Goal: Task Accomplishment & Management: Manage account settings

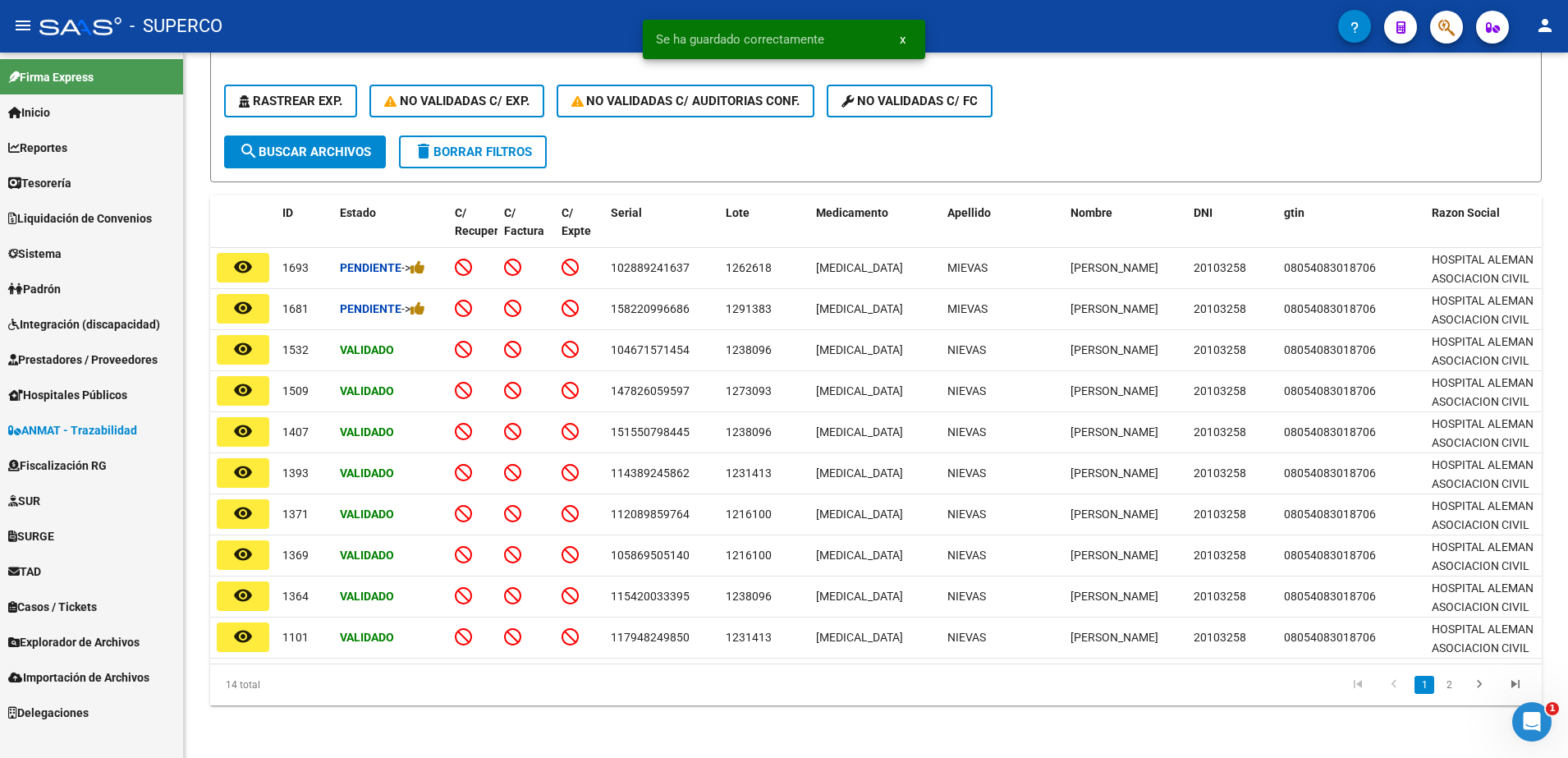
click at [71, 360] on span "Prestadores / Proveedores" at bounding box center [82, 360] width 149 height 18
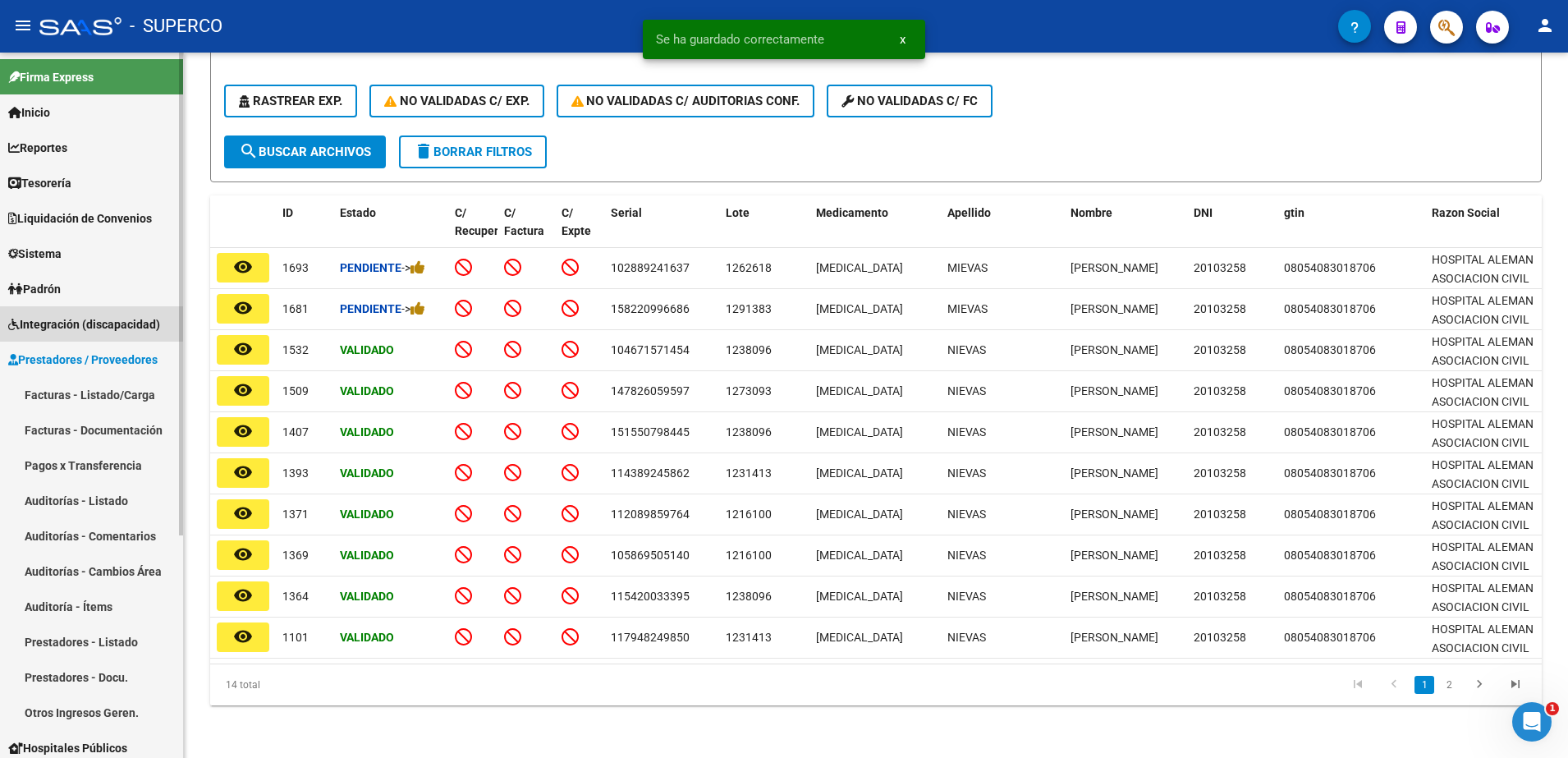
click at [61, 323] on span "Integración (discapacidad)" at bounding box center [84, 324] width 152 height 18
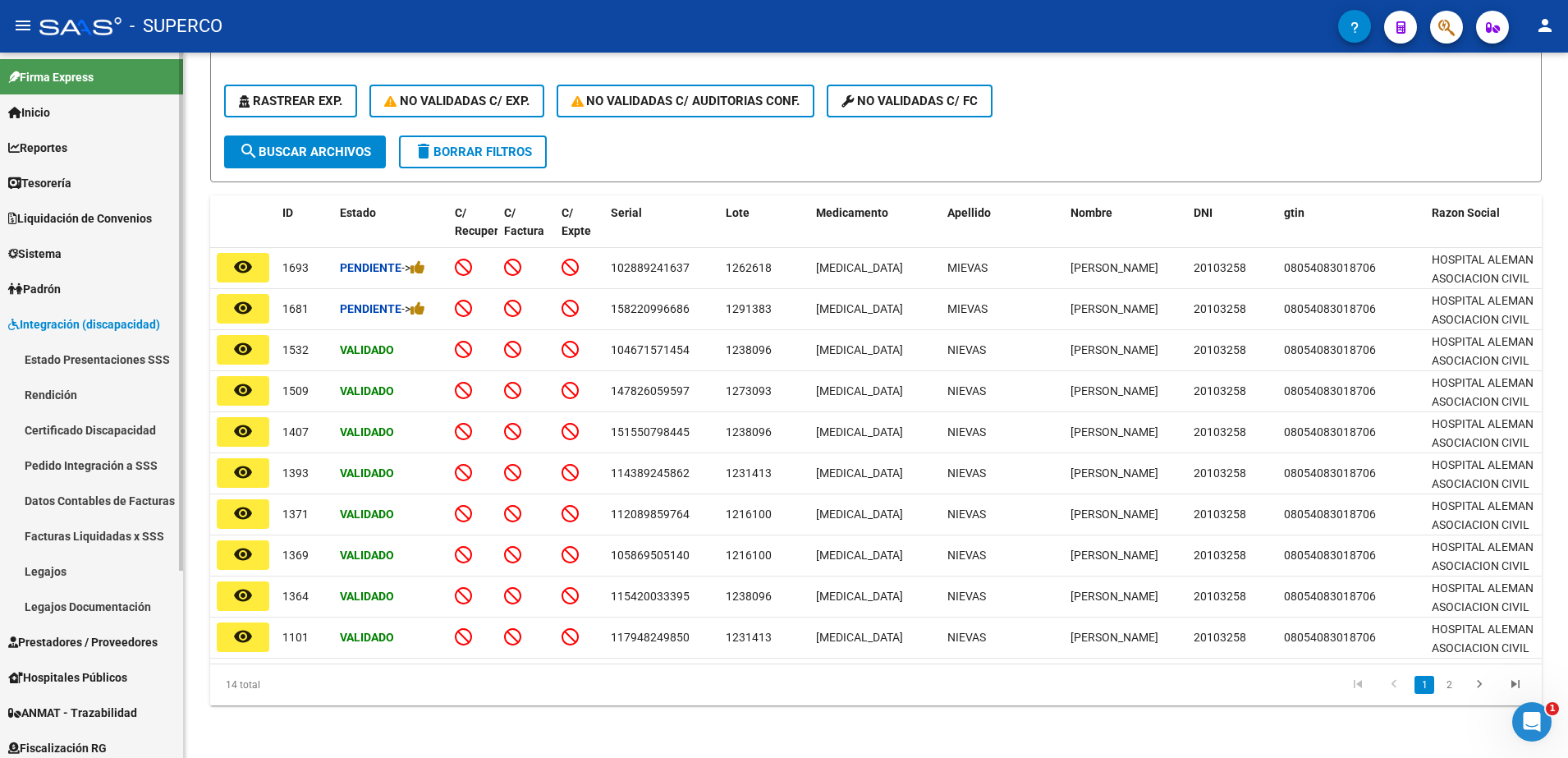
click at [55, 569] on link "Legajos" at bounding box center [92, 571] width 183 height 35
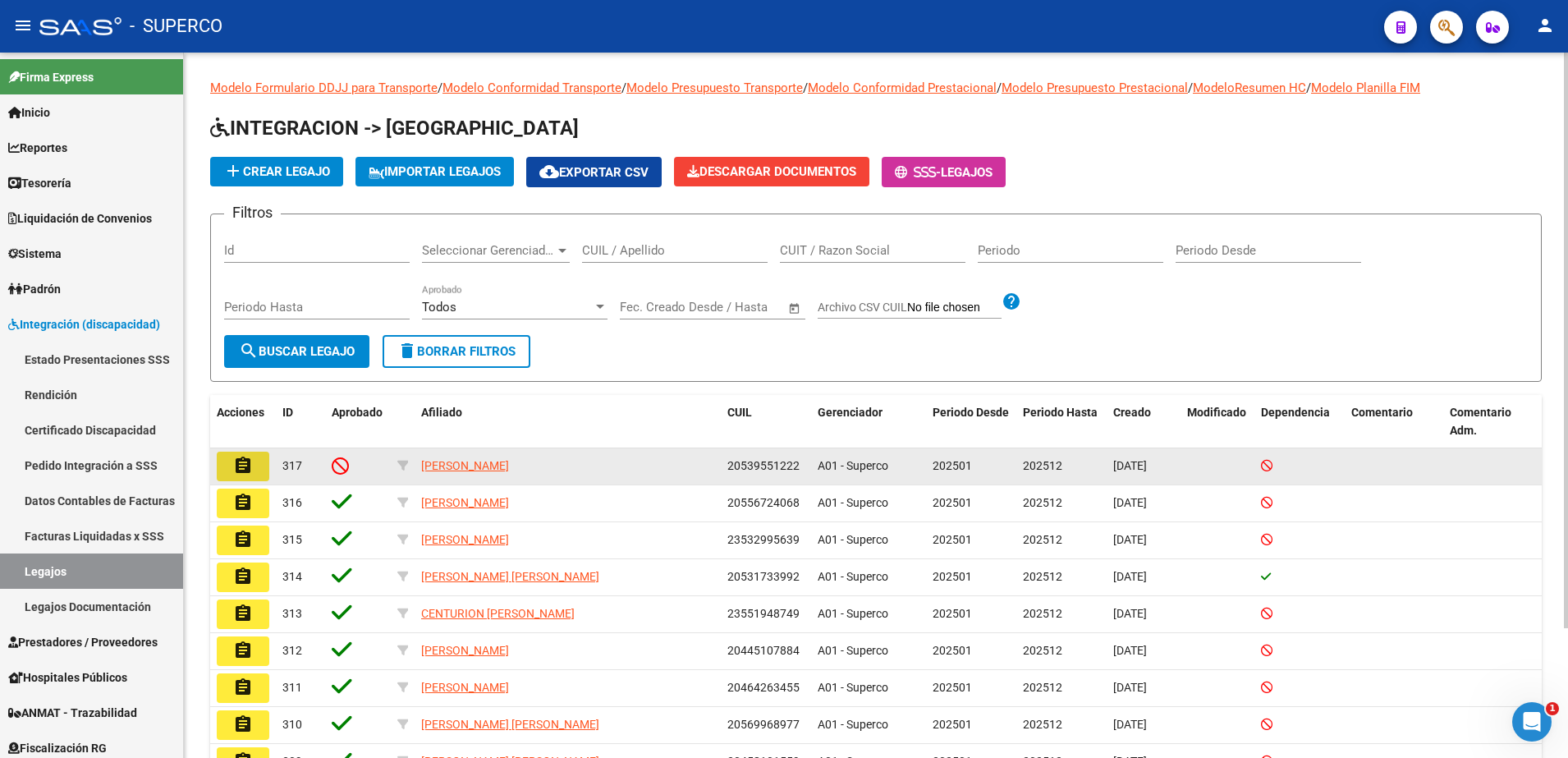
click at [236, 465] on mat-icon "assignment" at bounding box center [243, 465] width 20 height 20
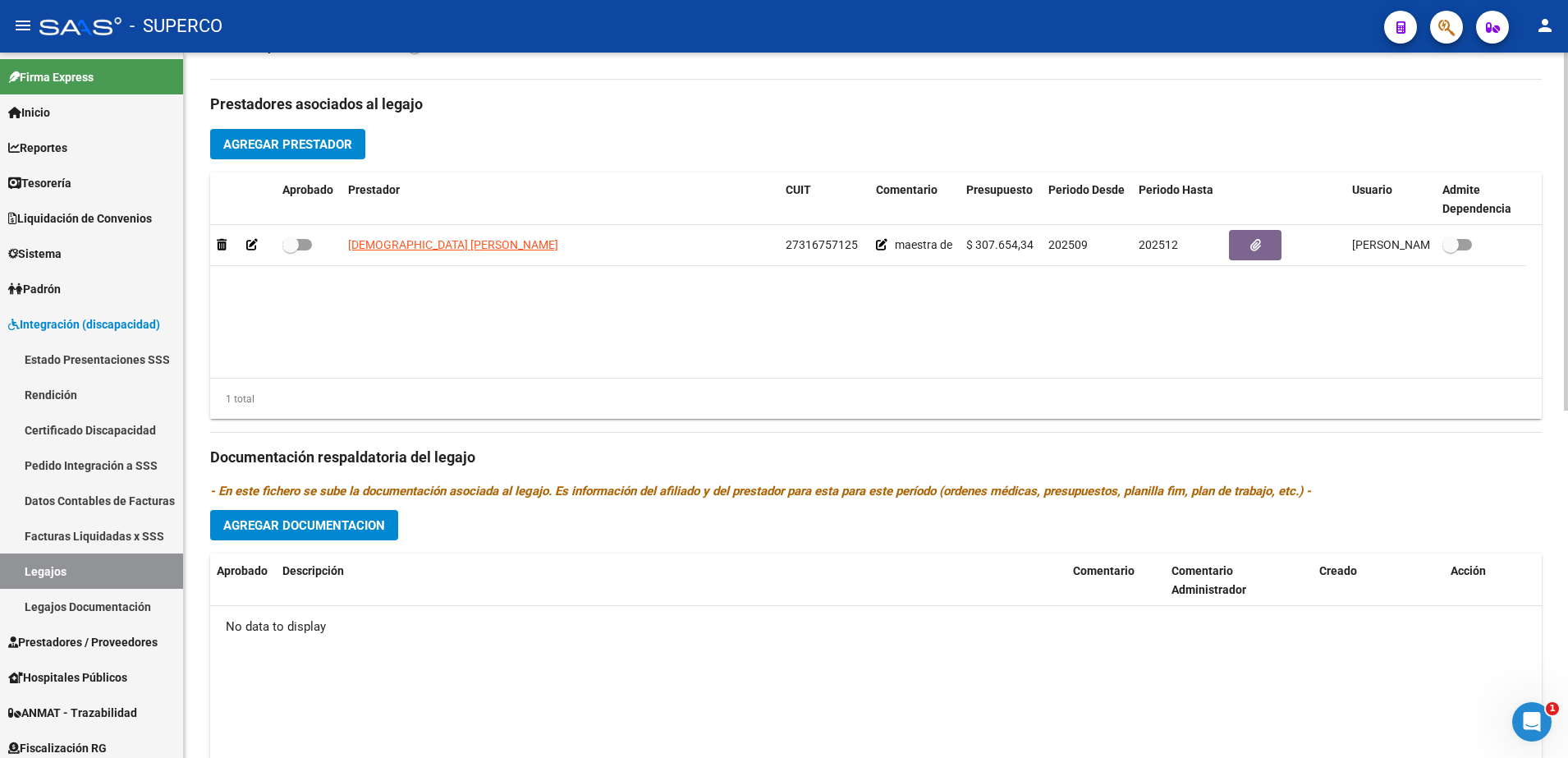
scroll to position [615, 0]
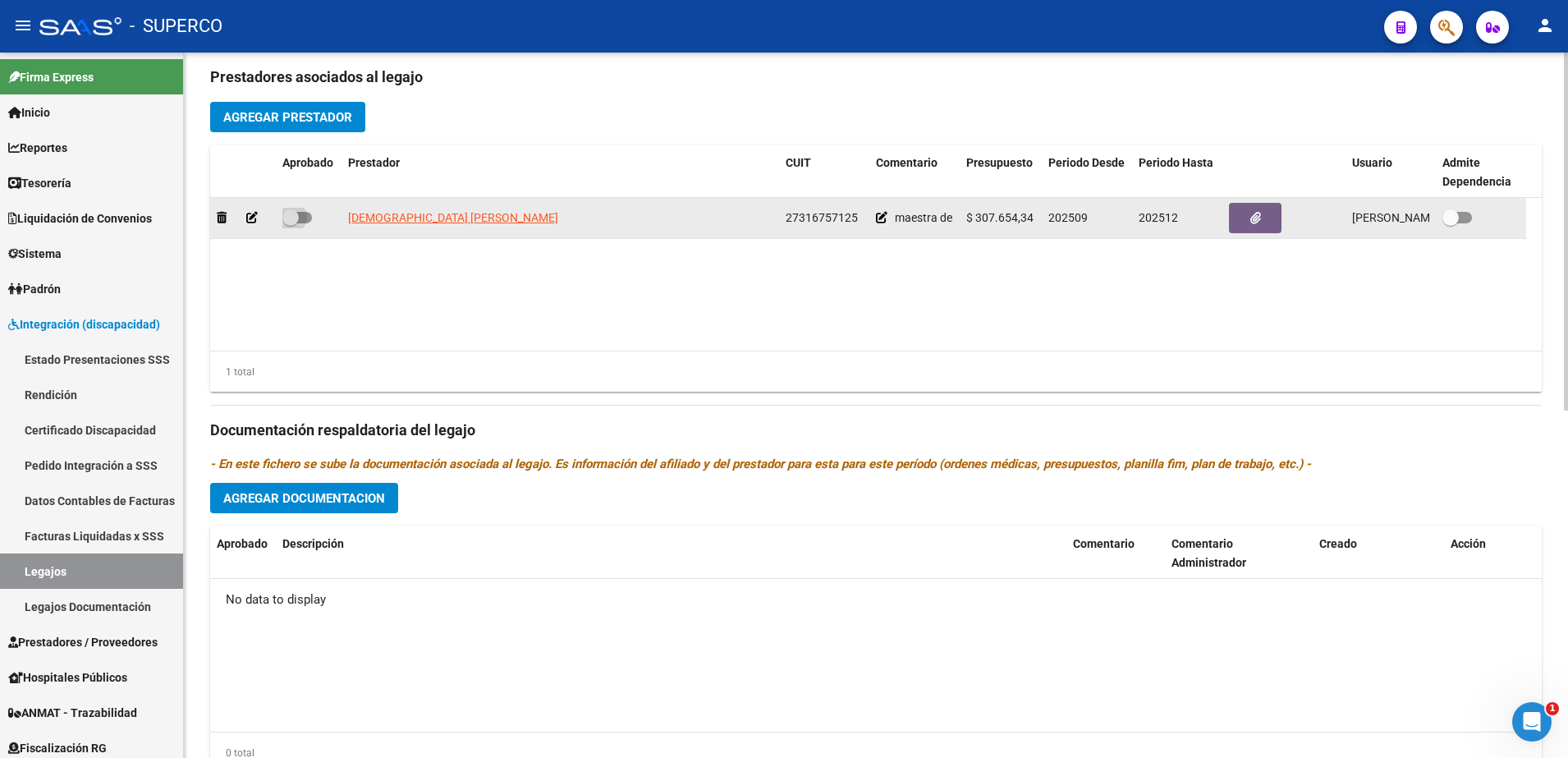
click at [304, 217] on span at bounding box center [297, 218] width 30 height 12
click at [290, 224] on input "checkbox" at bounding box center [290, 224] width 1 height 1
checkbox input "true"
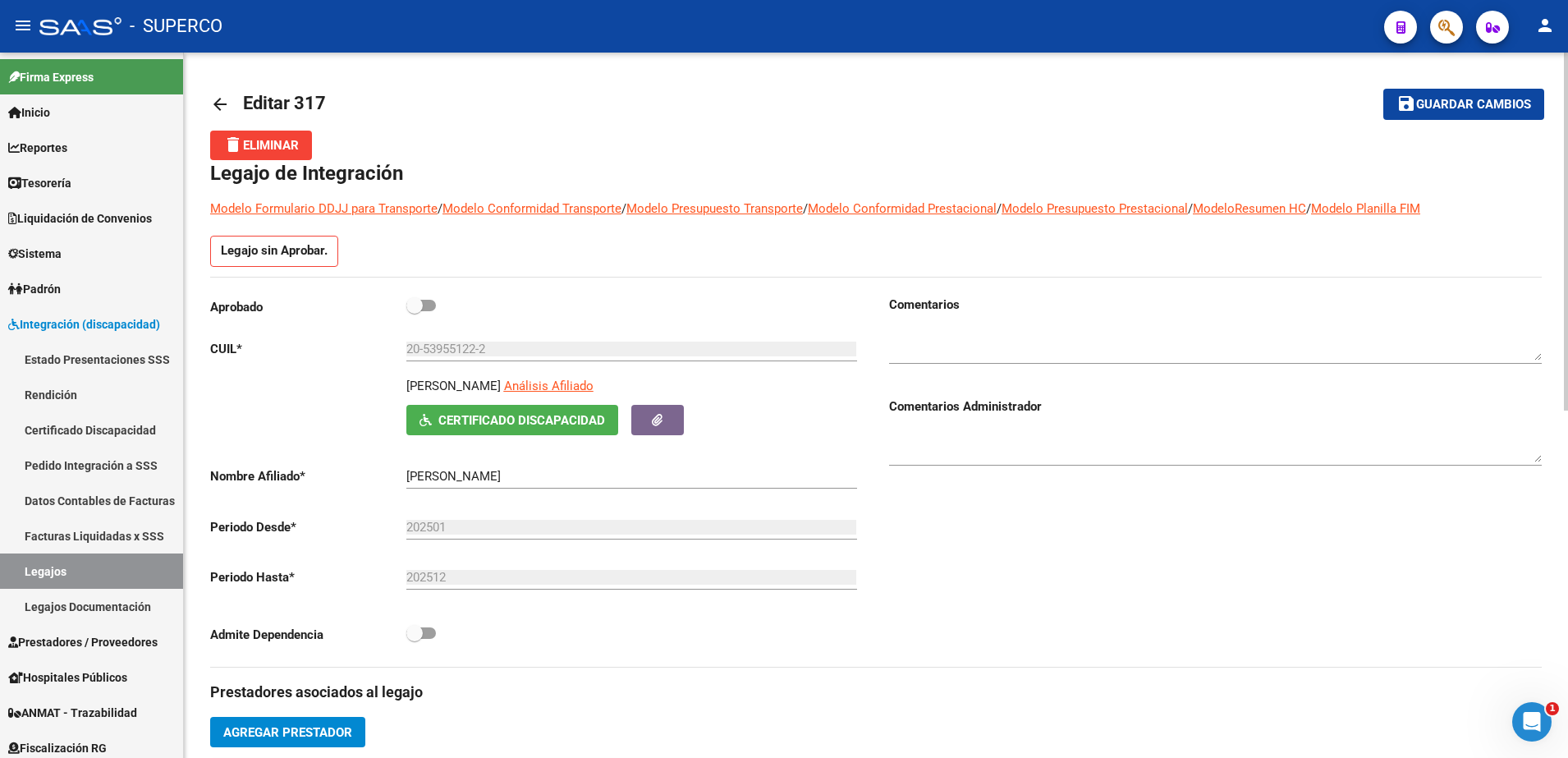
scroll to position [0, 0]
click at [431, 312] on label at bounding box center [421, 306] width 30 height 20
click at [415, 312] on input "checkbox" at bounding box center [414, 312] width 1 height 1
checkbox input "true"
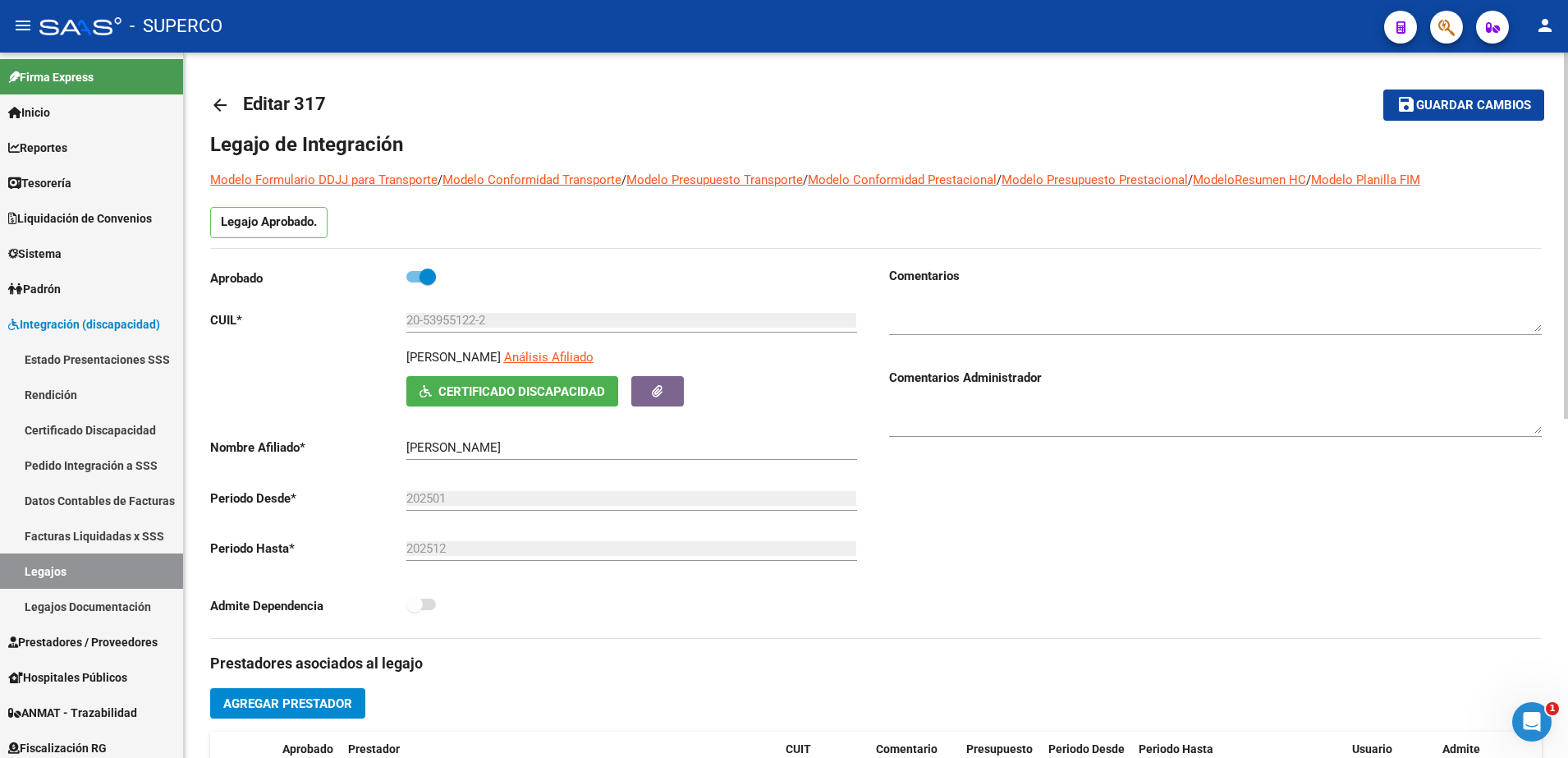
click at [1482, 109] on span "Guardar cambios" at bounding box center [1473, 106] width 115 height 15
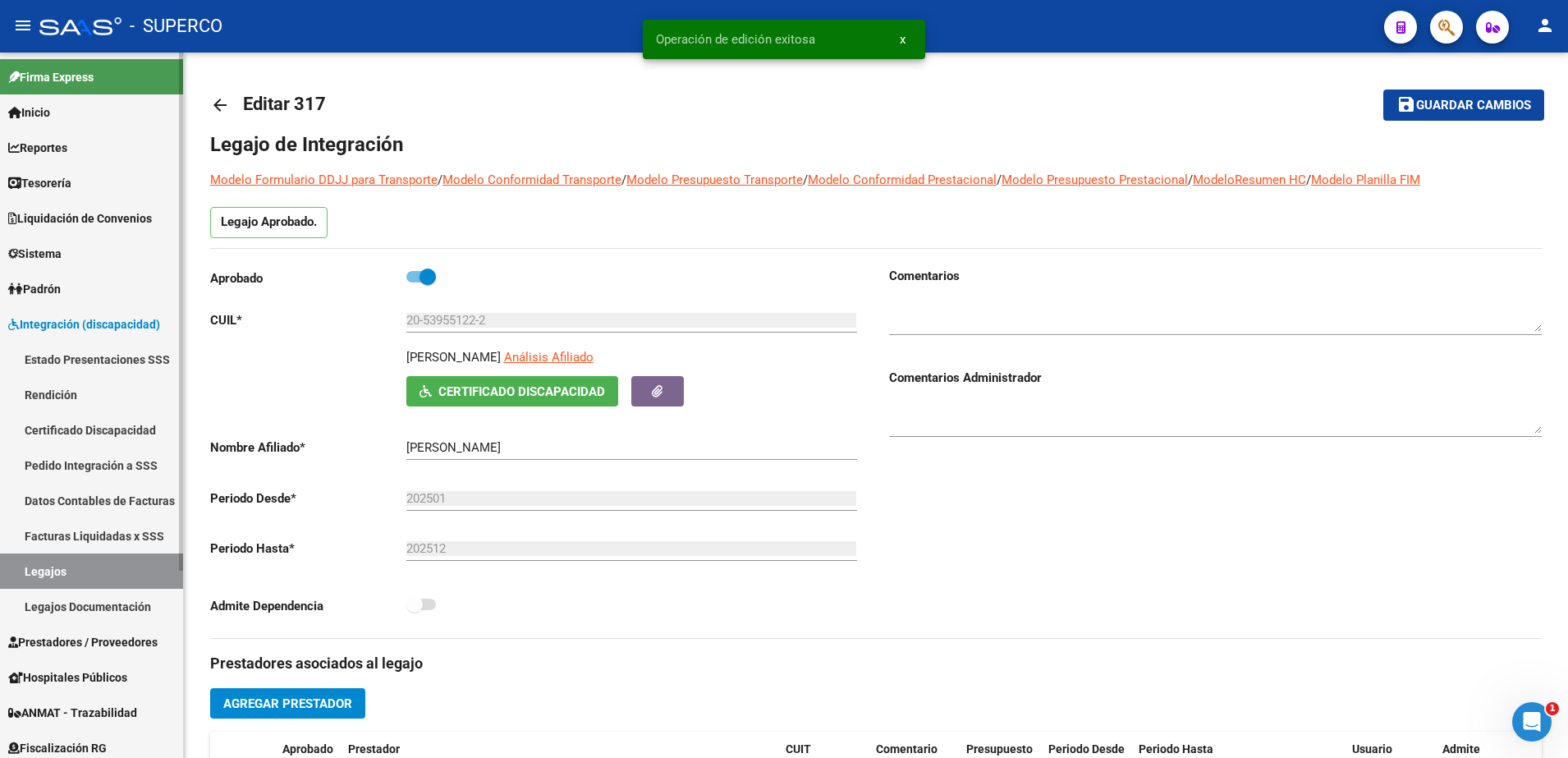
click at [68, 636] on span "Prestadores / Proveedores" at bounding box center [82, 642] width 149 height 18
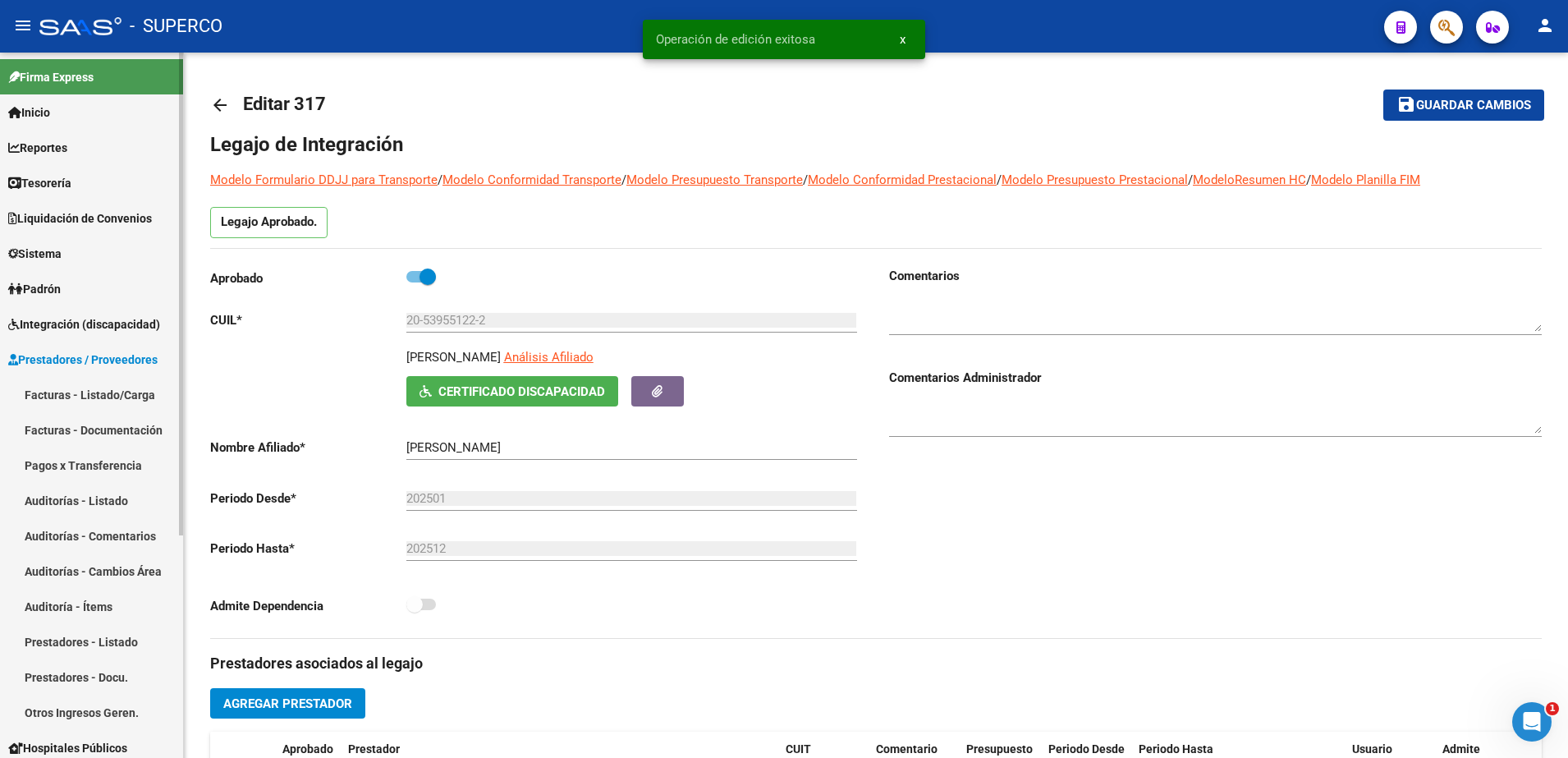
click at [84, 401] on link "Facturas - Listado/Carga" at bounding box center [92, 394] width 183 height 35
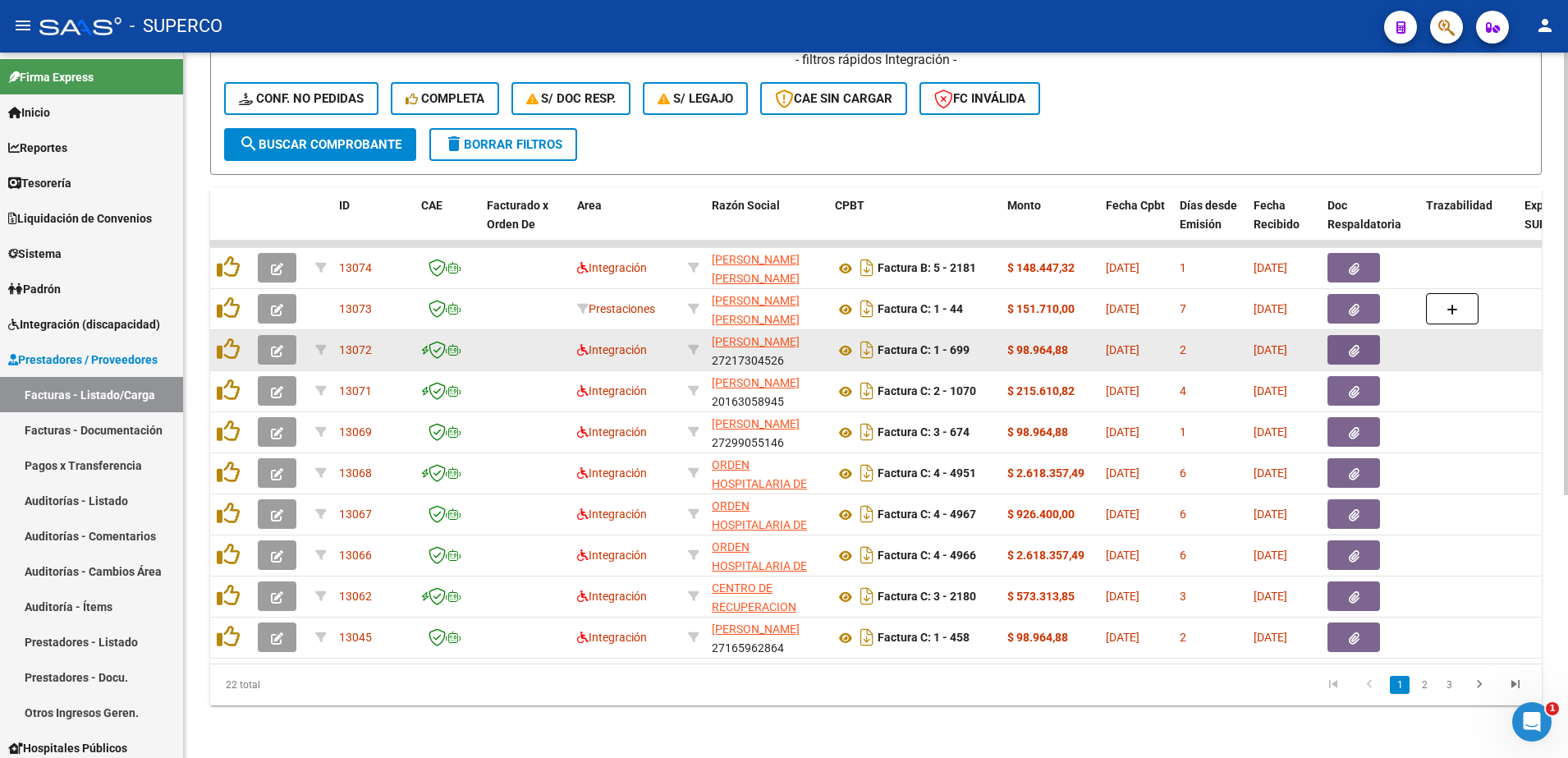
scroll to position [411, 0]
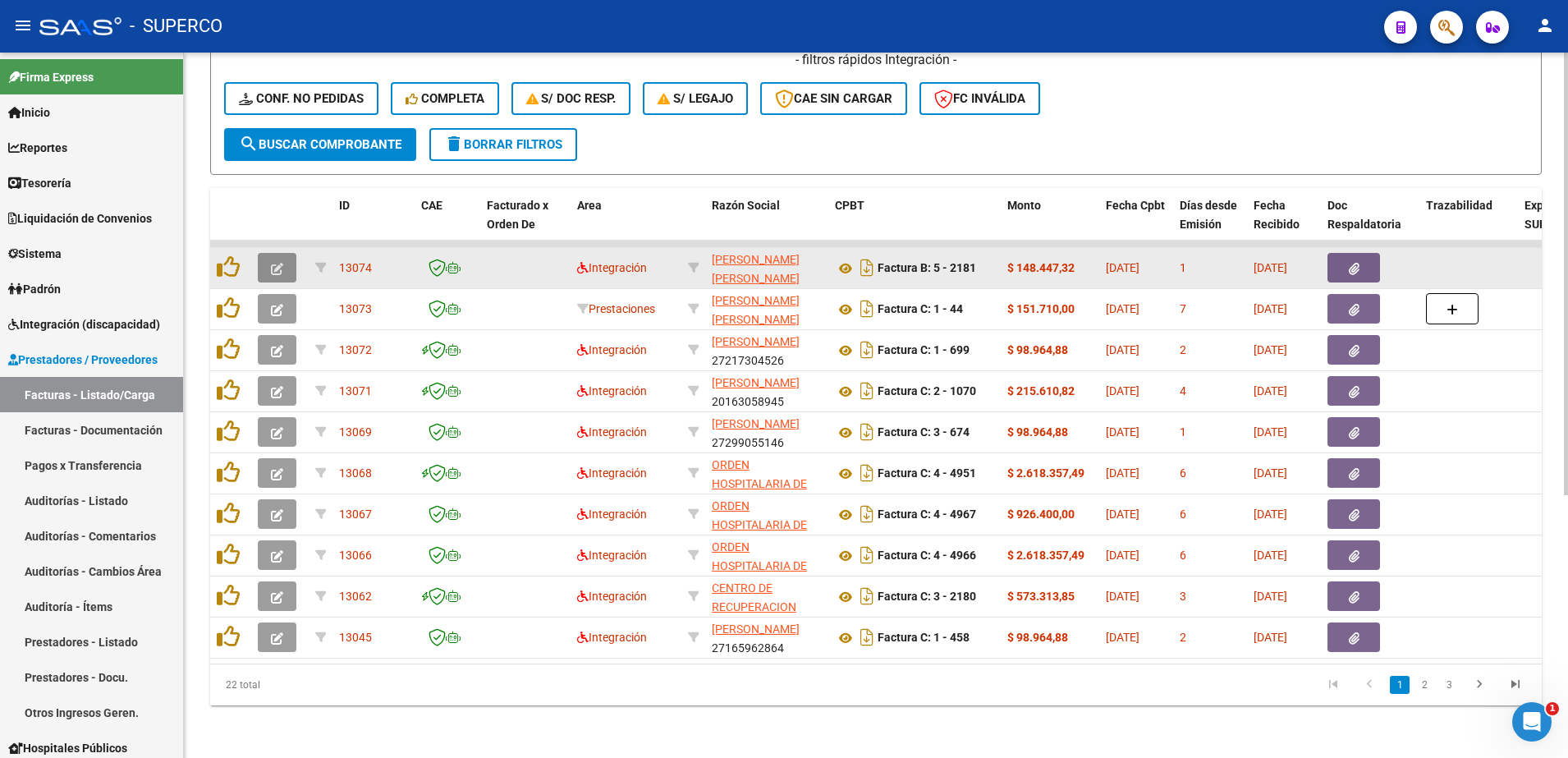
click at [275, 262] on icon "button" at bounding box center [276, 268] width 12 height 12
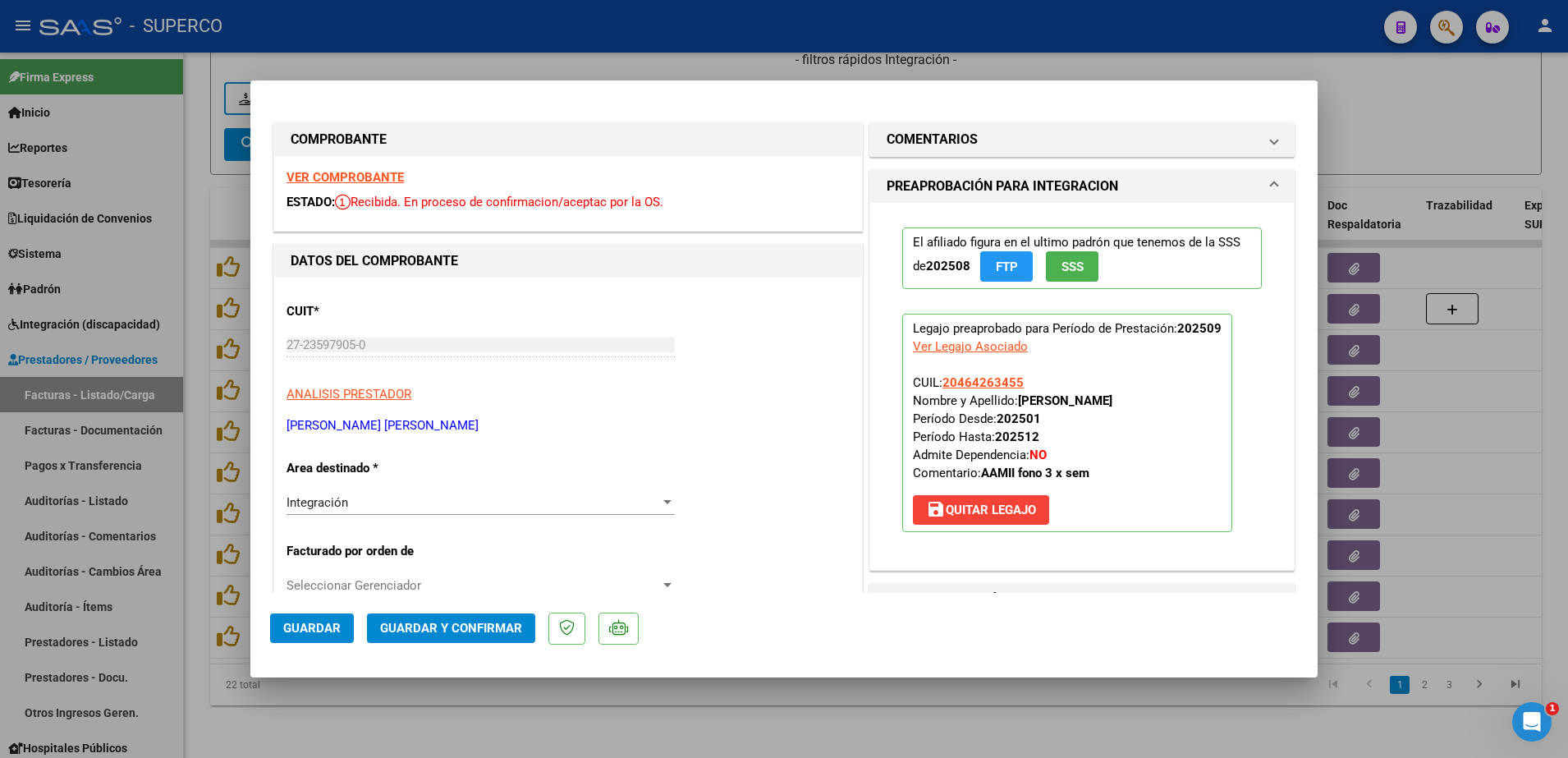
click at [329, 177] on strong "VER COMPROBANTE" at bounding box center [345, 177] width 117 height 15
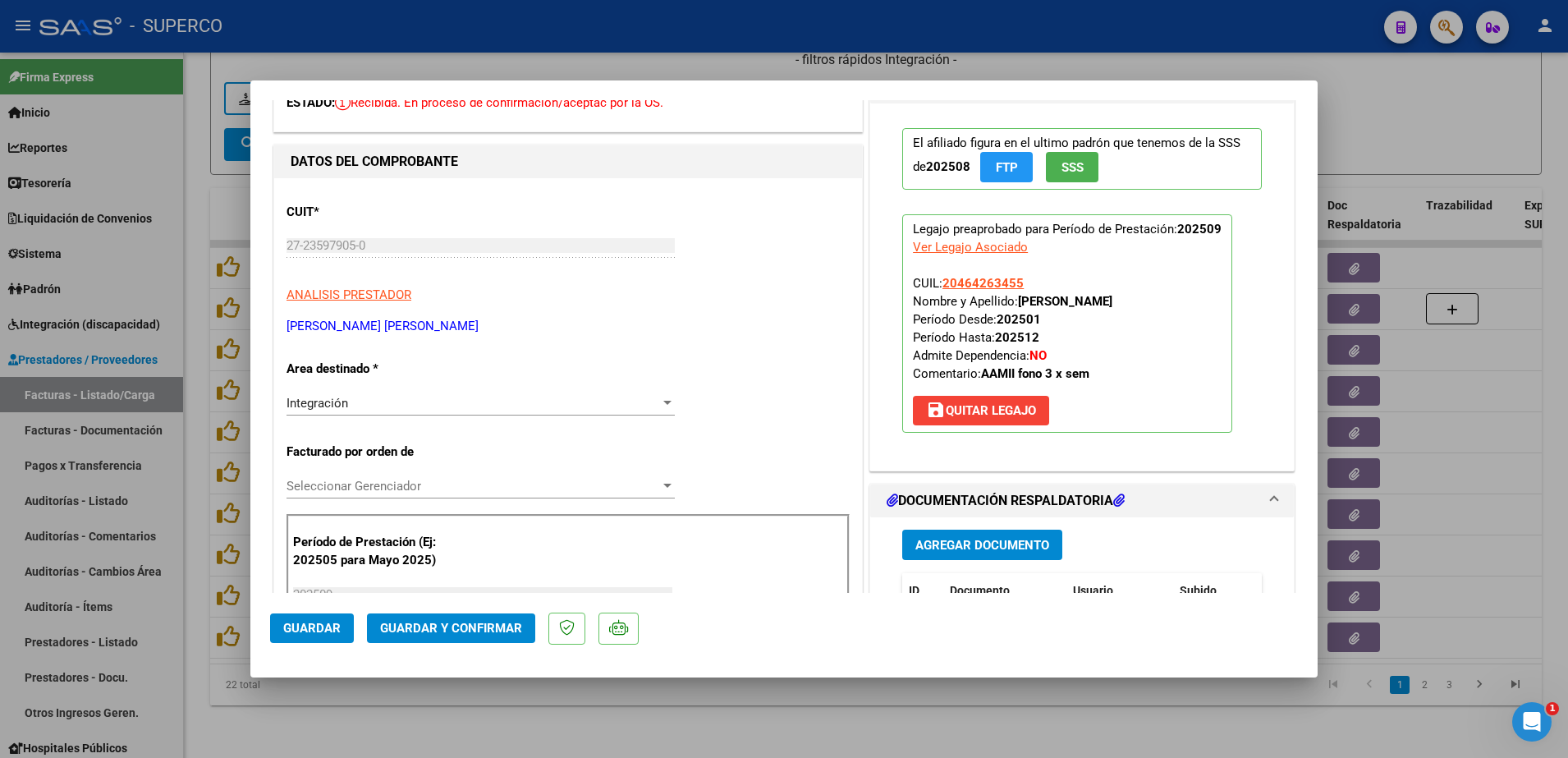
scroll to position [205, 0]
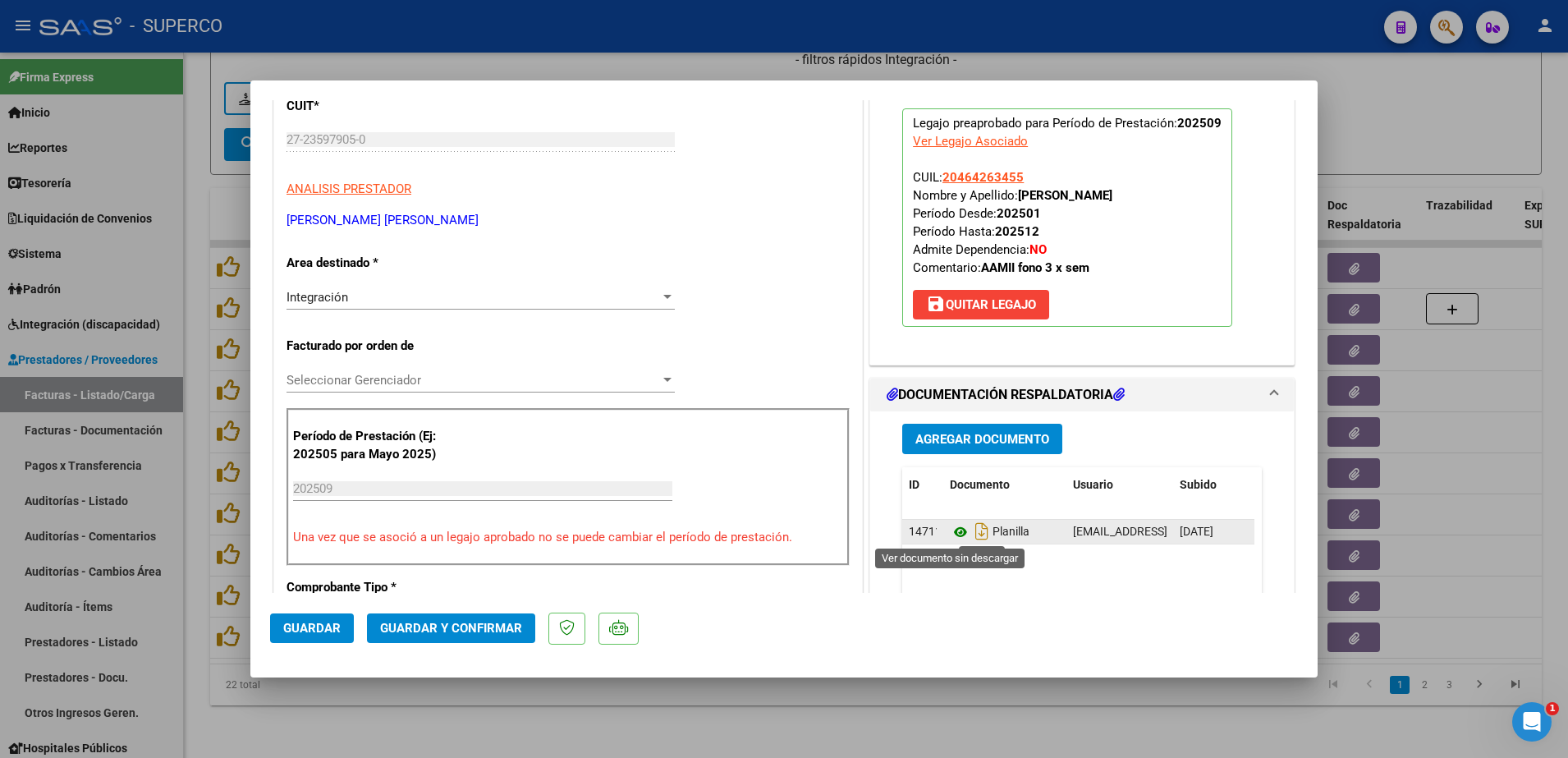
click at [949, 535] on icon at bounding box center [960, 532] width 21 height 20
click at [438, 617] on button "Guardar y Confirmar" at bounding box center [451, 628] width 168 height 30
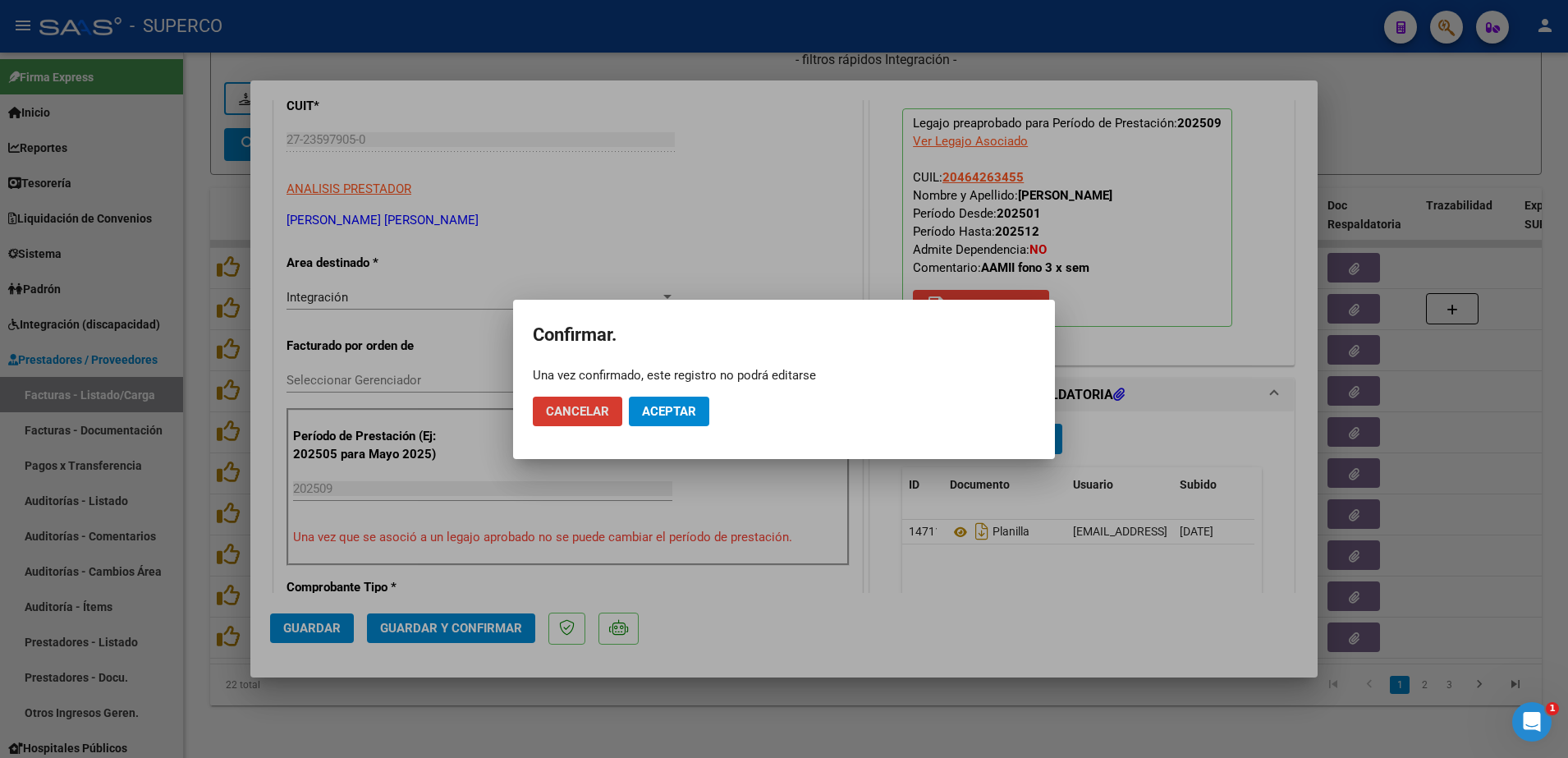
click at [663, 412] on span "Aceptar" at bounding box center [669, 412] width 54 height 15
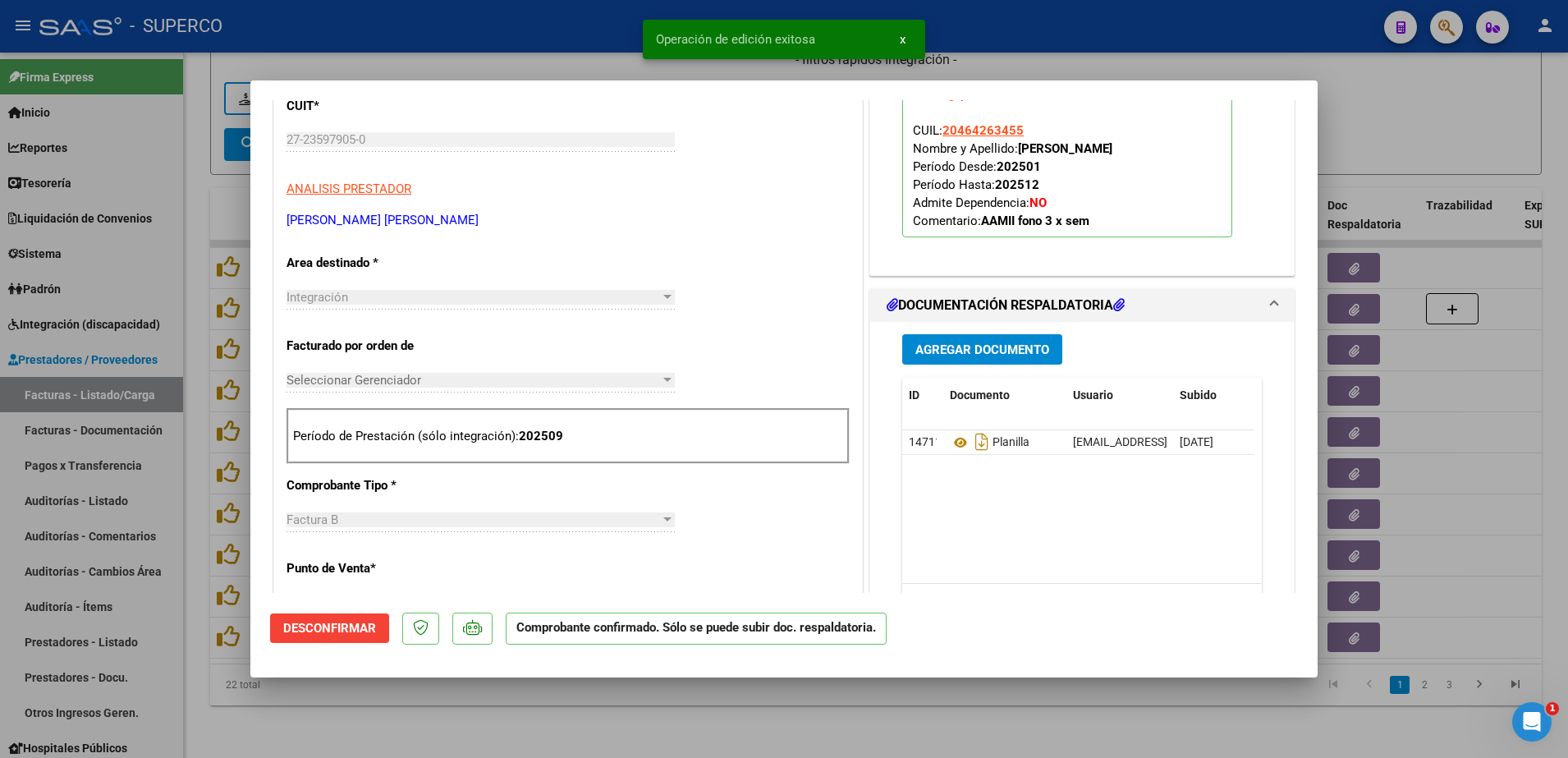
click at [619, 724] on div at bounding box center [784, 379] width 1568 height 758
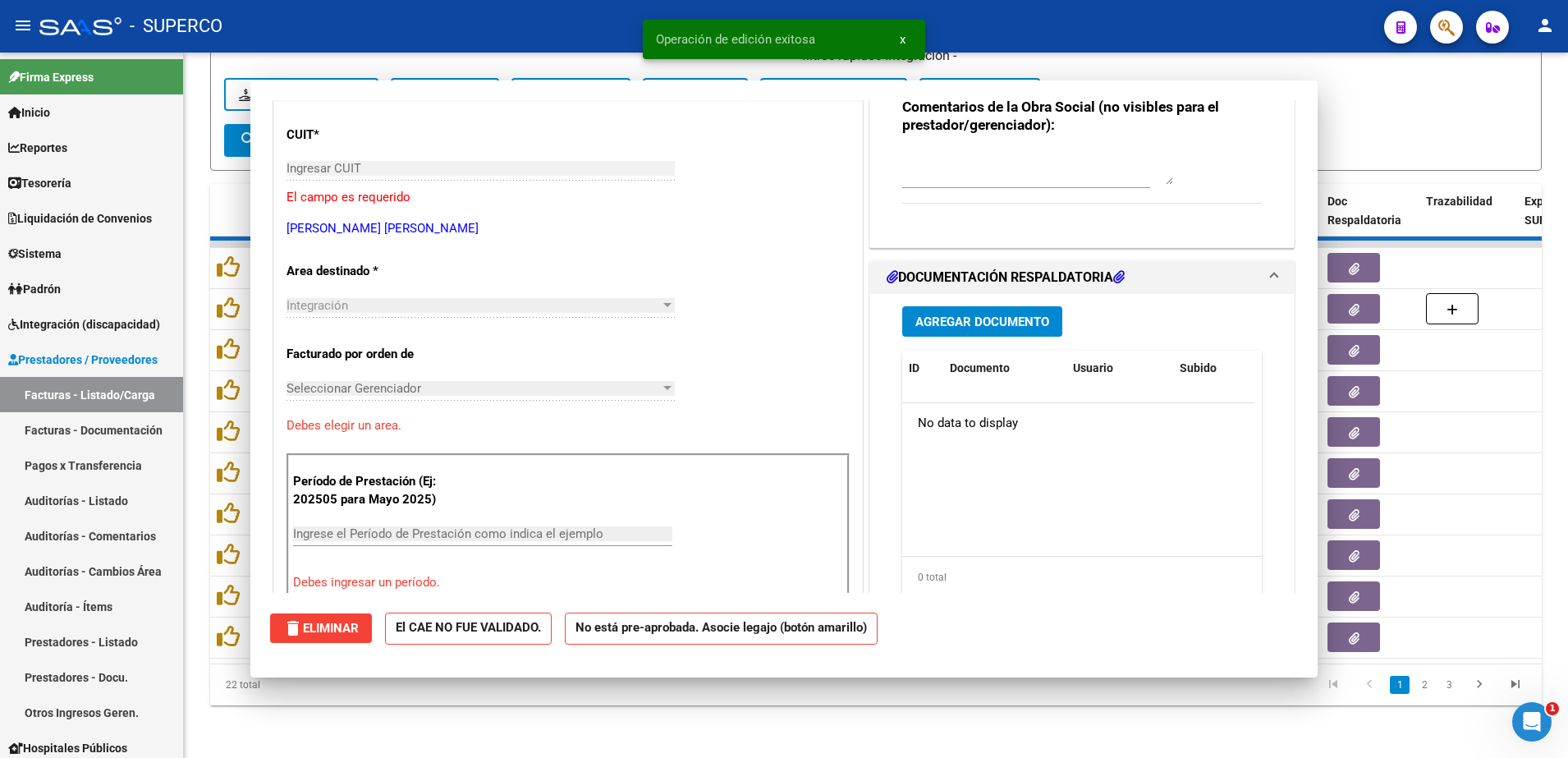
scroll to position [0, 0]
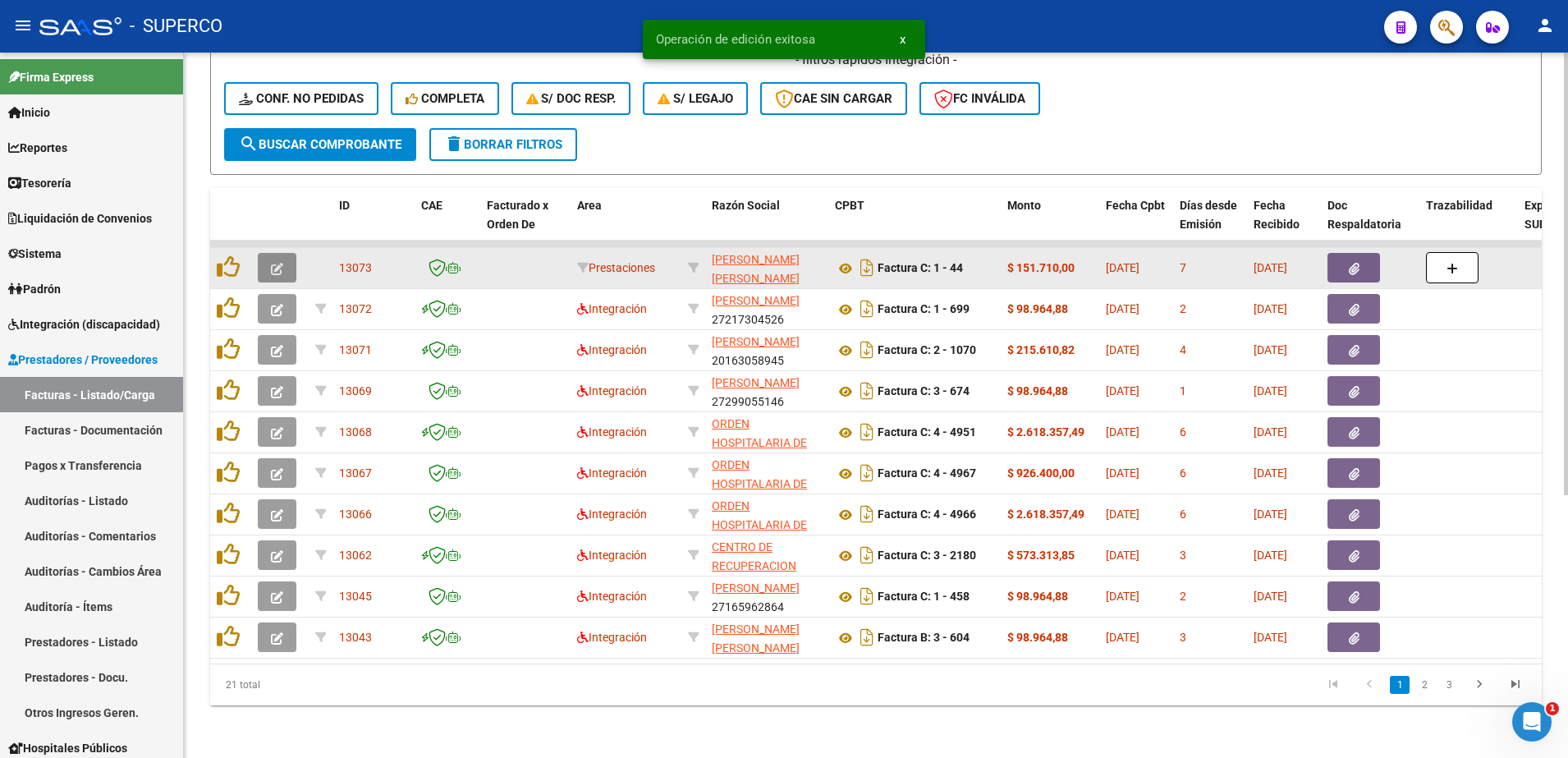
click at [273, 265] on icon "button" at bounding box center [276, 268] width 12 height 12
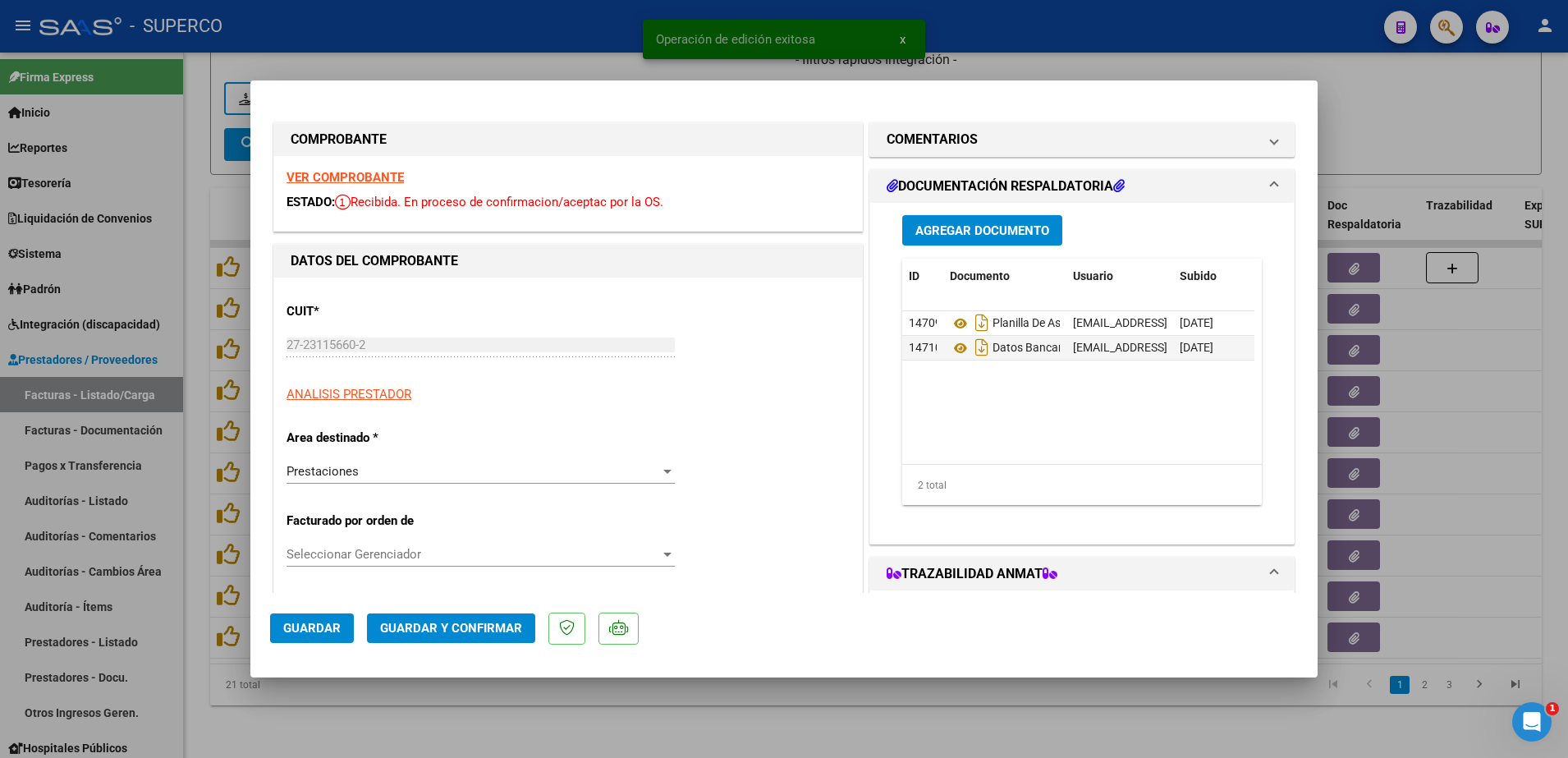
click at [370, 176] on strong "VER COMPROBANTE" at bounding box center [345, 177] width 117 height 15
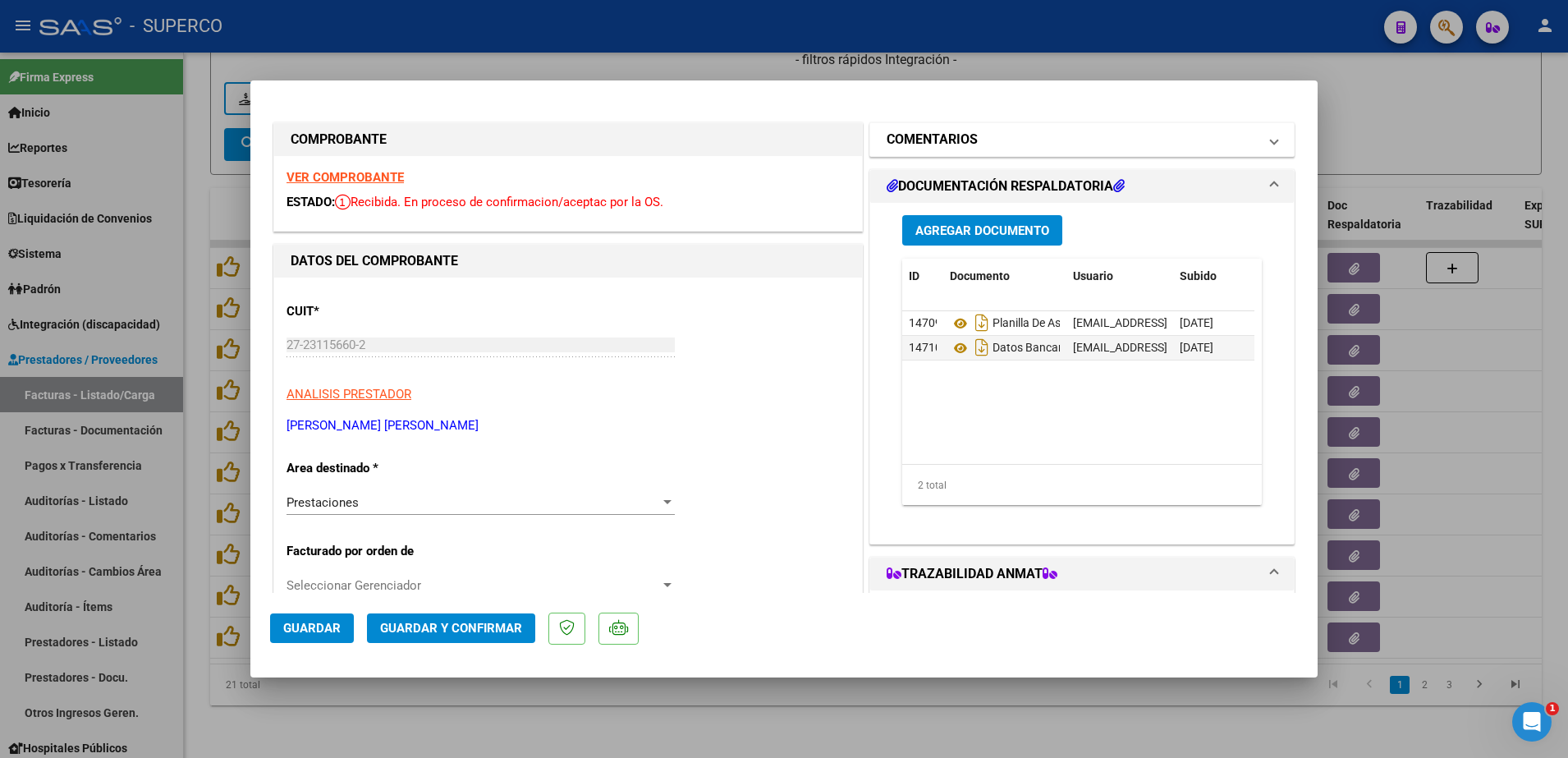
click at [966, 135] on h1 "COMENTARIOS" at bounding box center [932, 139] width 91 height 20
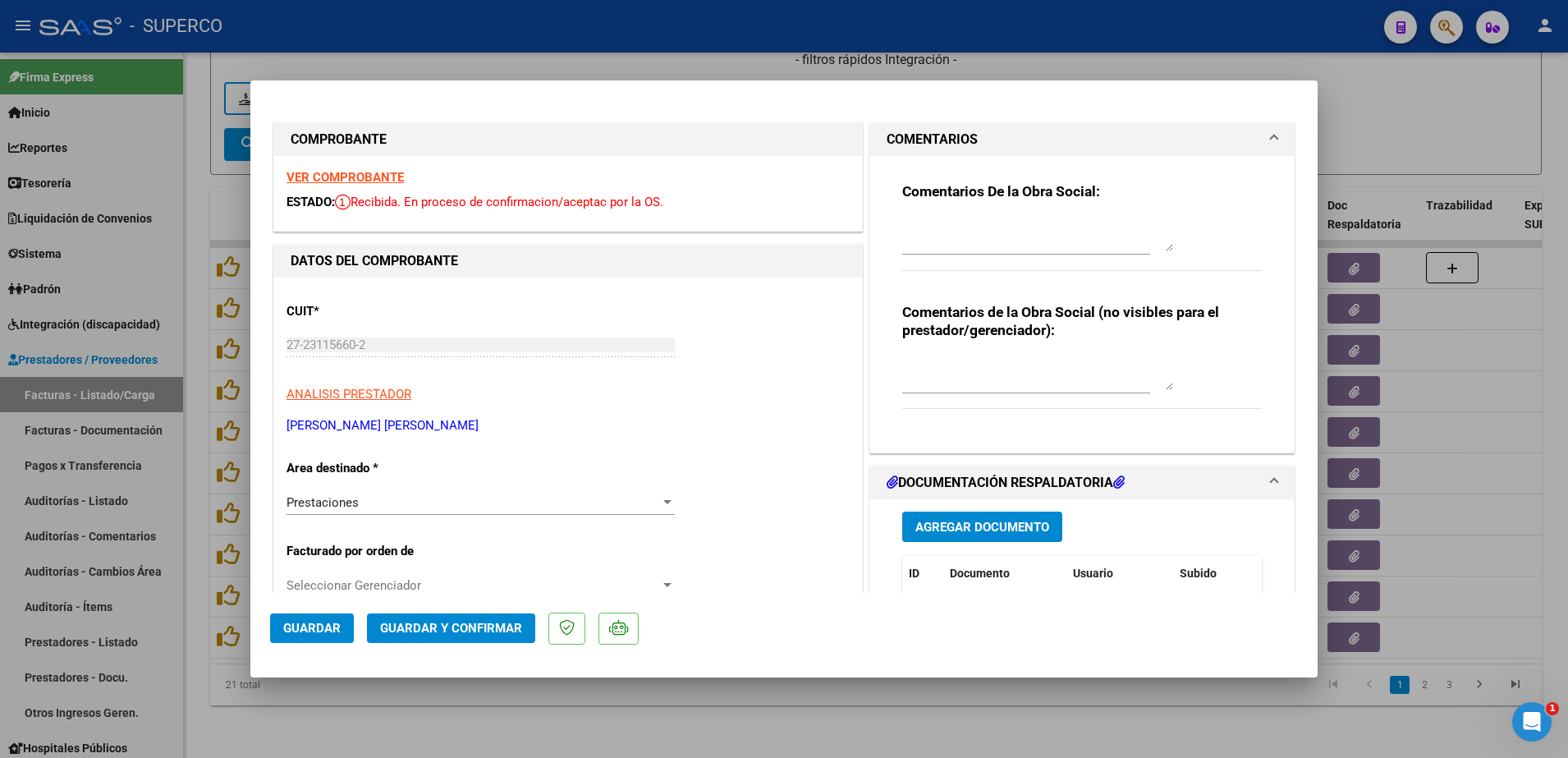
click at [935, 250] on textarea at bounding box center [1038, 235] width 271 height 33
click at [327, 631] on span "Guardar" at bounding box center [312, 628] width 58 height 15
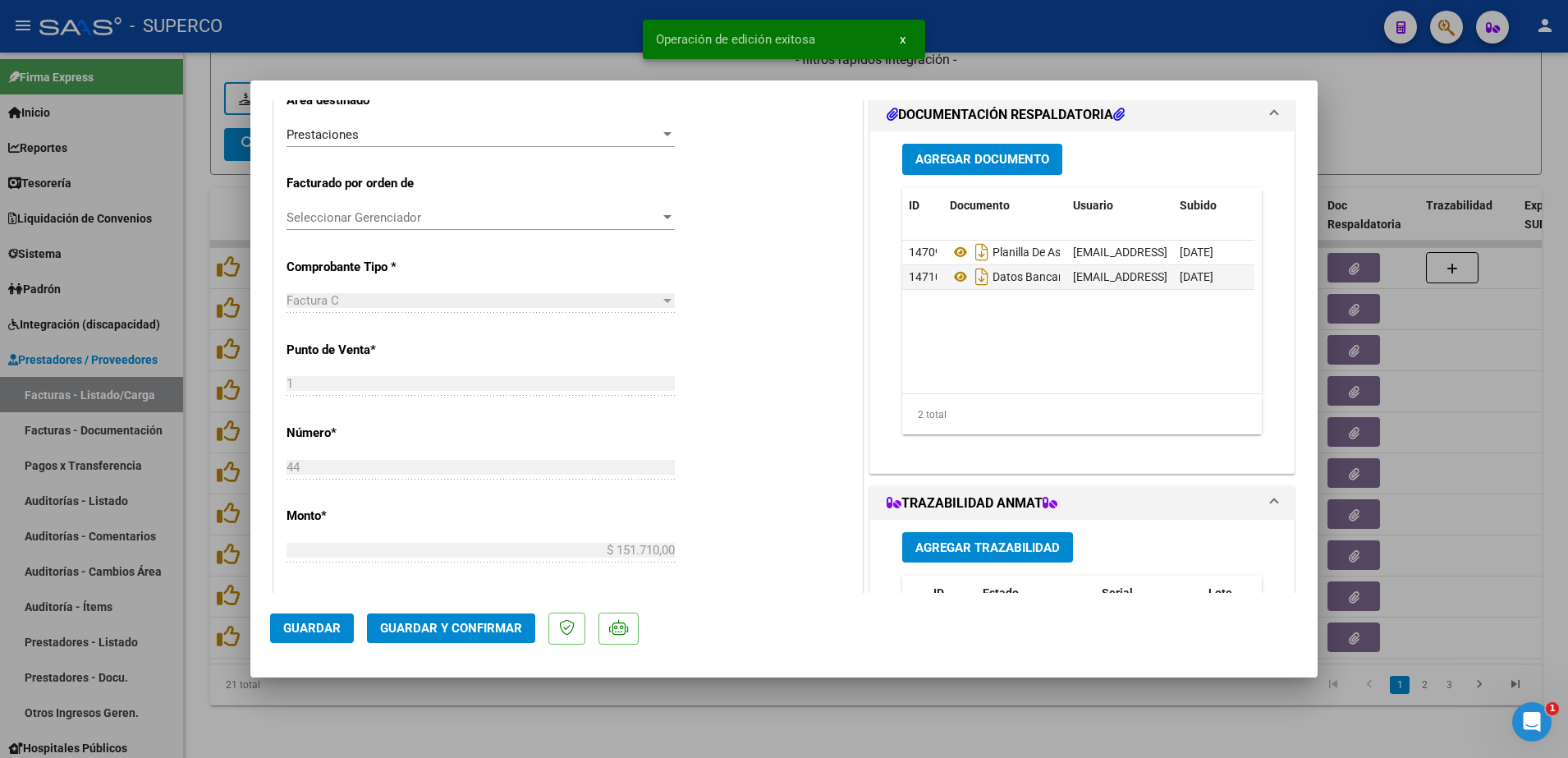
scroll to position [411, 0]
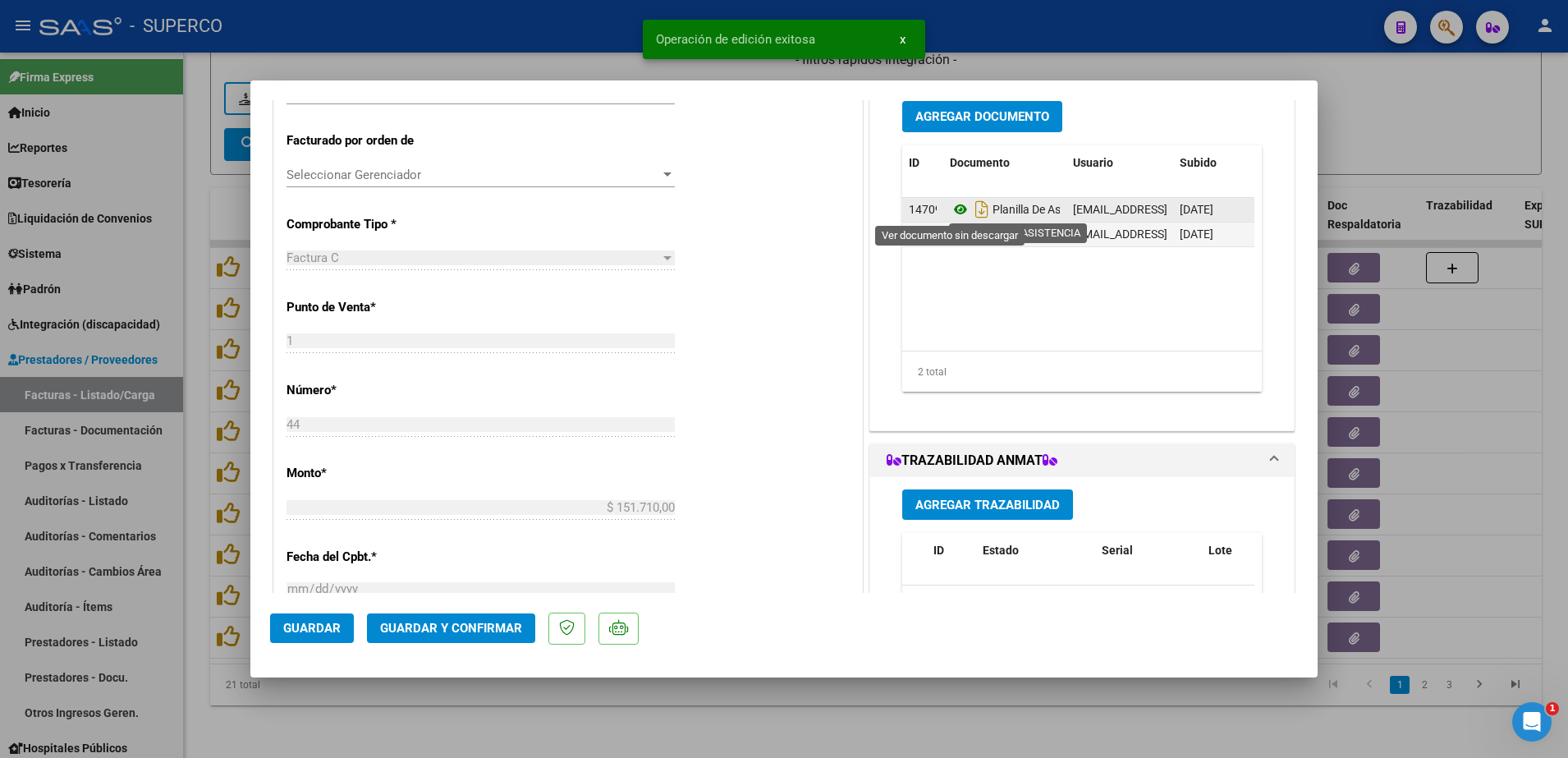
click at [958, 210] on icon at bounding box center [960, 210] width 21 height 20
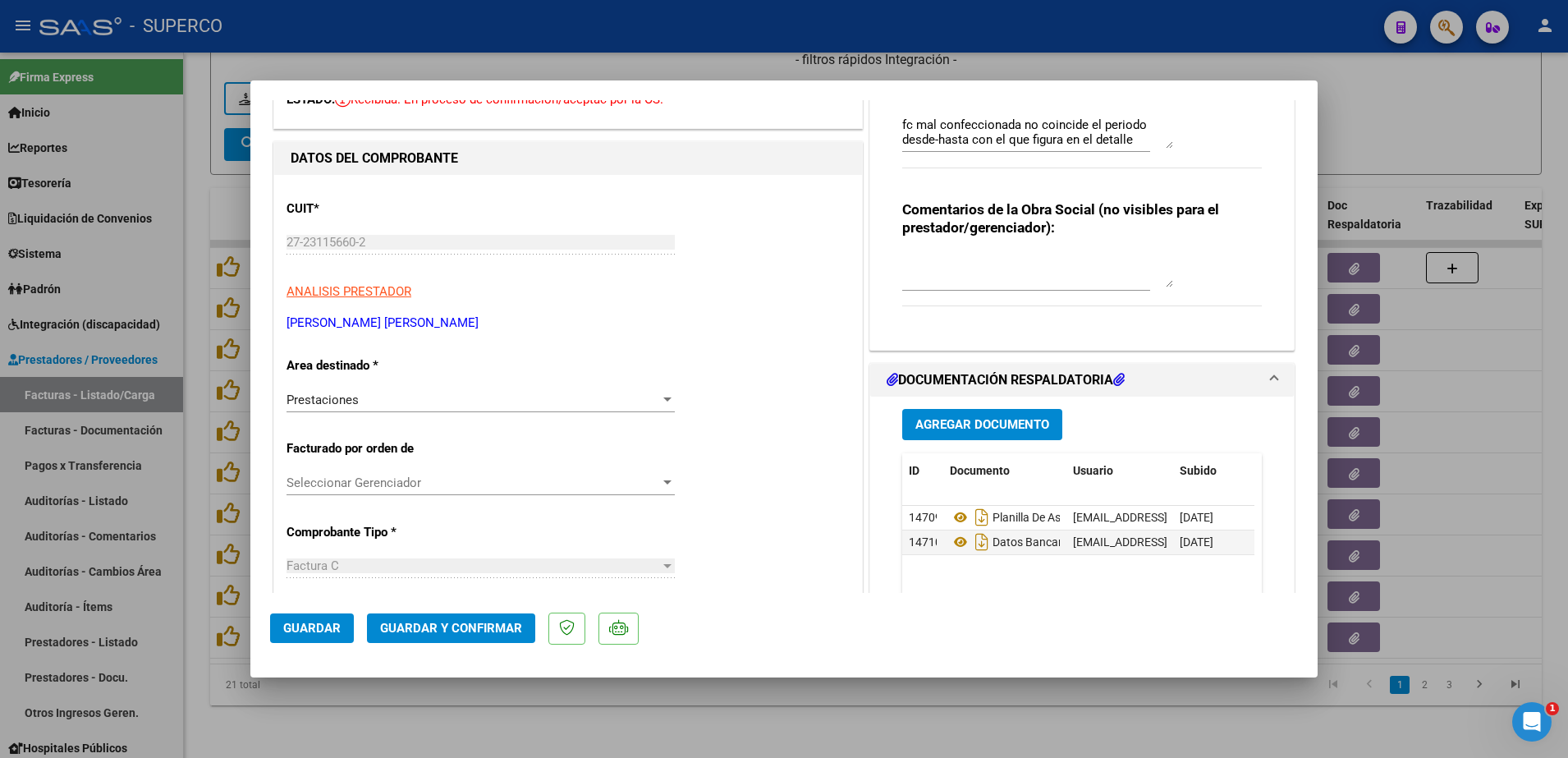
scroll to position [0, 0]
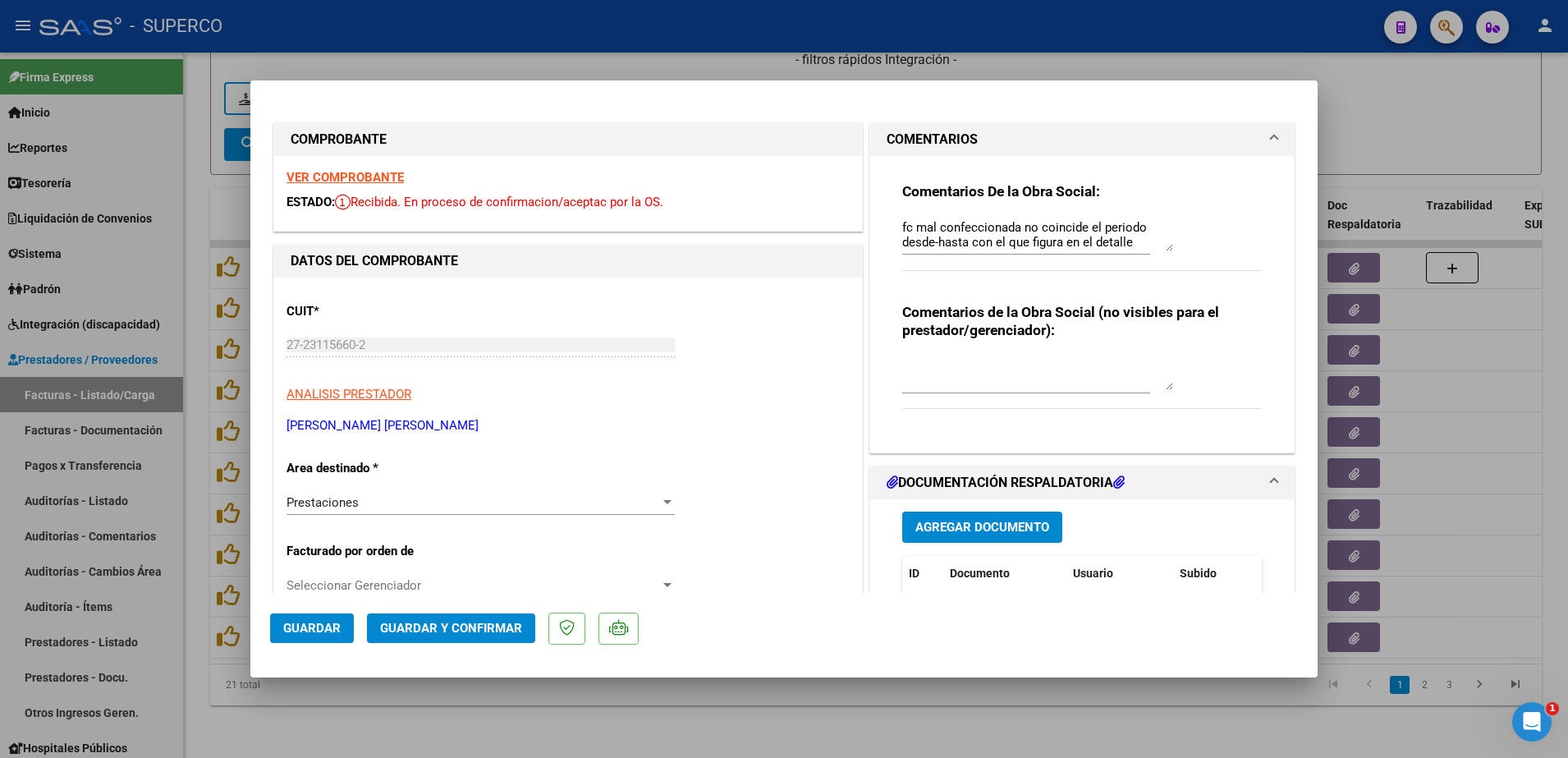
click at [1124, 247] on textarea "fc mal confeccionada no coincide el periodo desde-hasta con el que figura en el…" at bounding box center [1038, 235] width 271 height 33
type textarea "fc mal confeccionada no coincide el periodo desde-hasta con el que figura en el…"
click at [330, 638] on button "Guardar" at bounding box center [312, 628] width 84 height 30
click at [334, 626] on span "Guardar" at bounding box center [312, 628] width 58 height 15
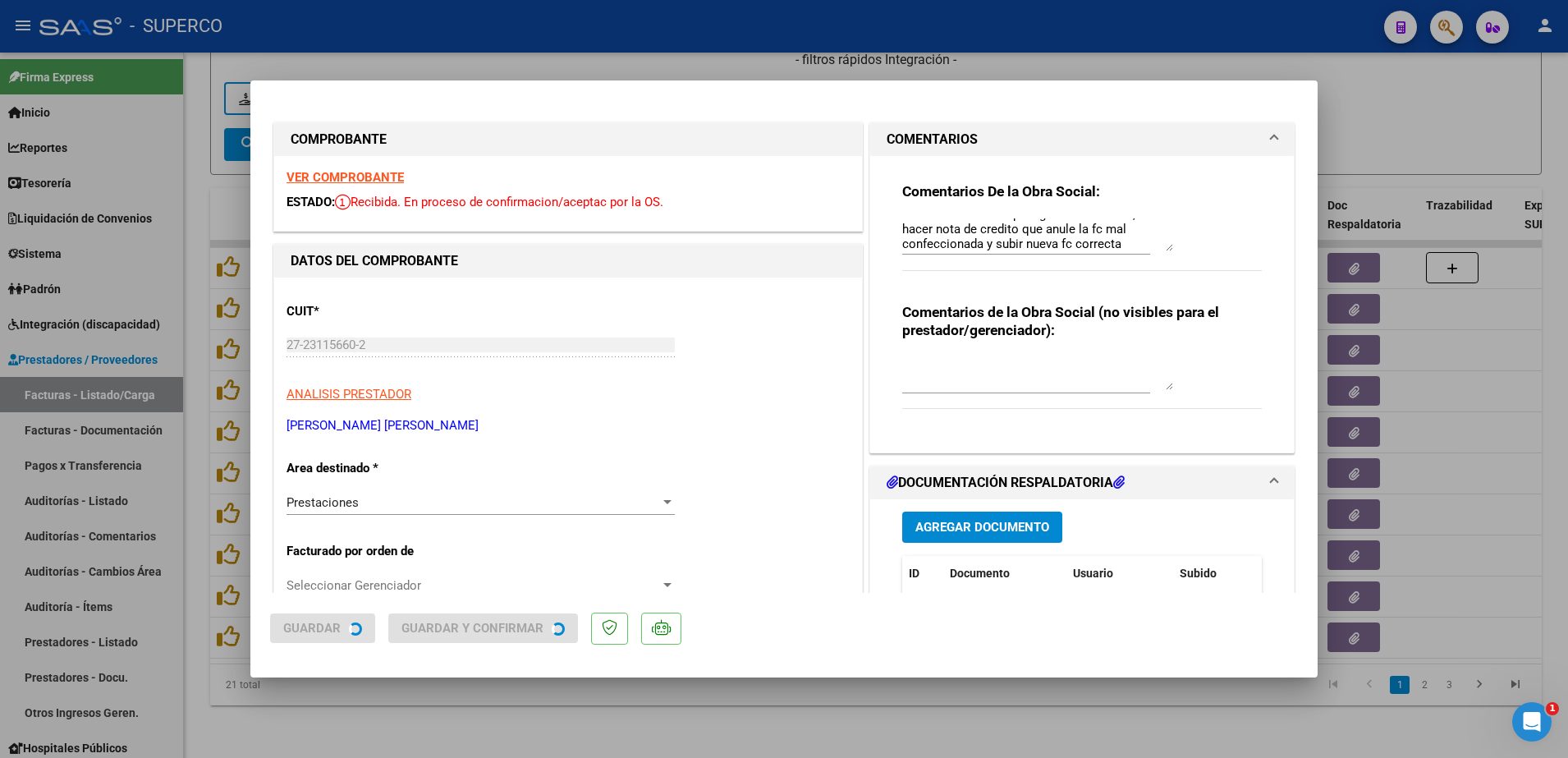
click at [436, 730] on div at bounding box center [784, 379] width 1568 height 758
type input "$ 0,00"
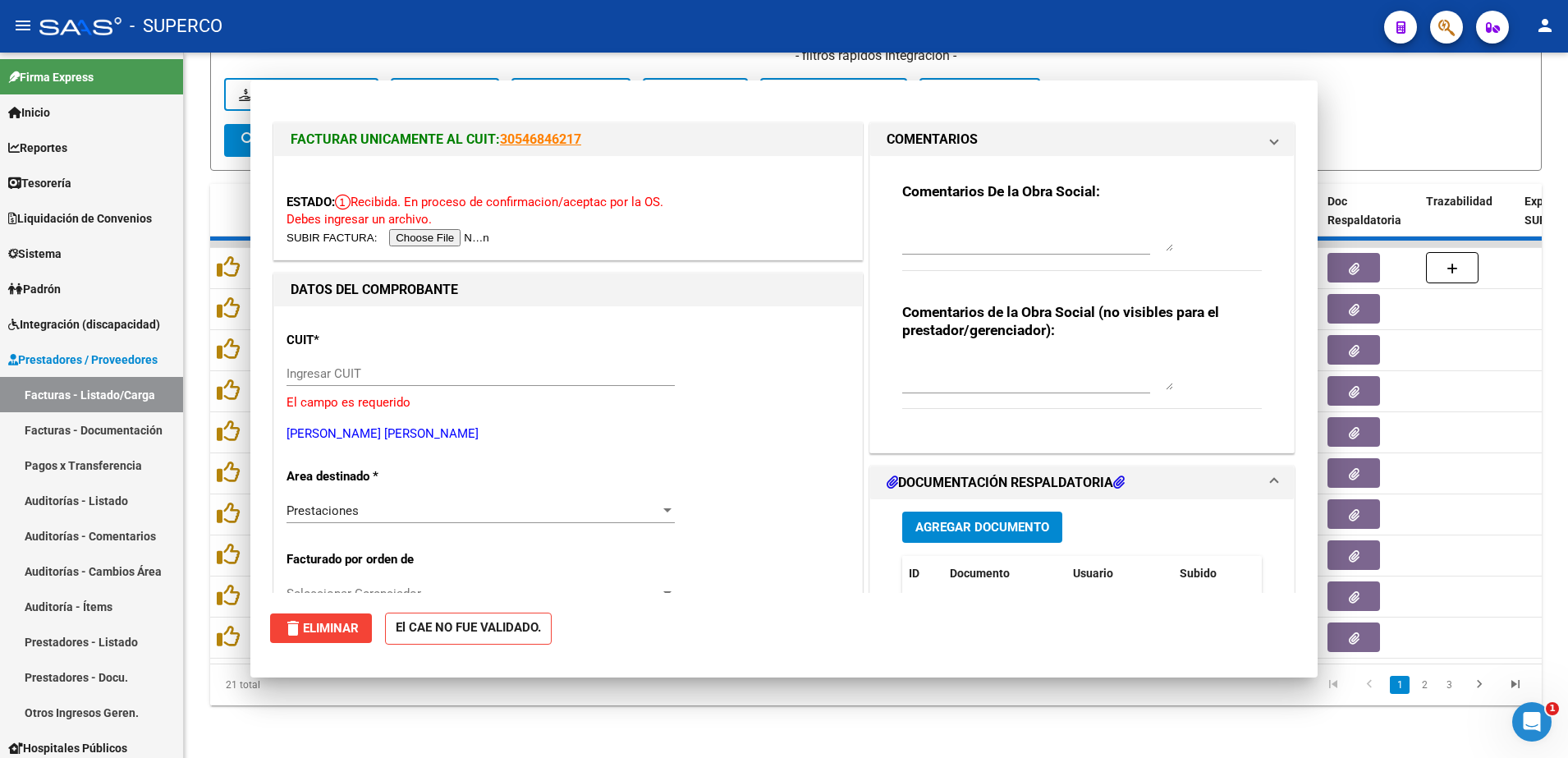
scroll to position [0, 0]
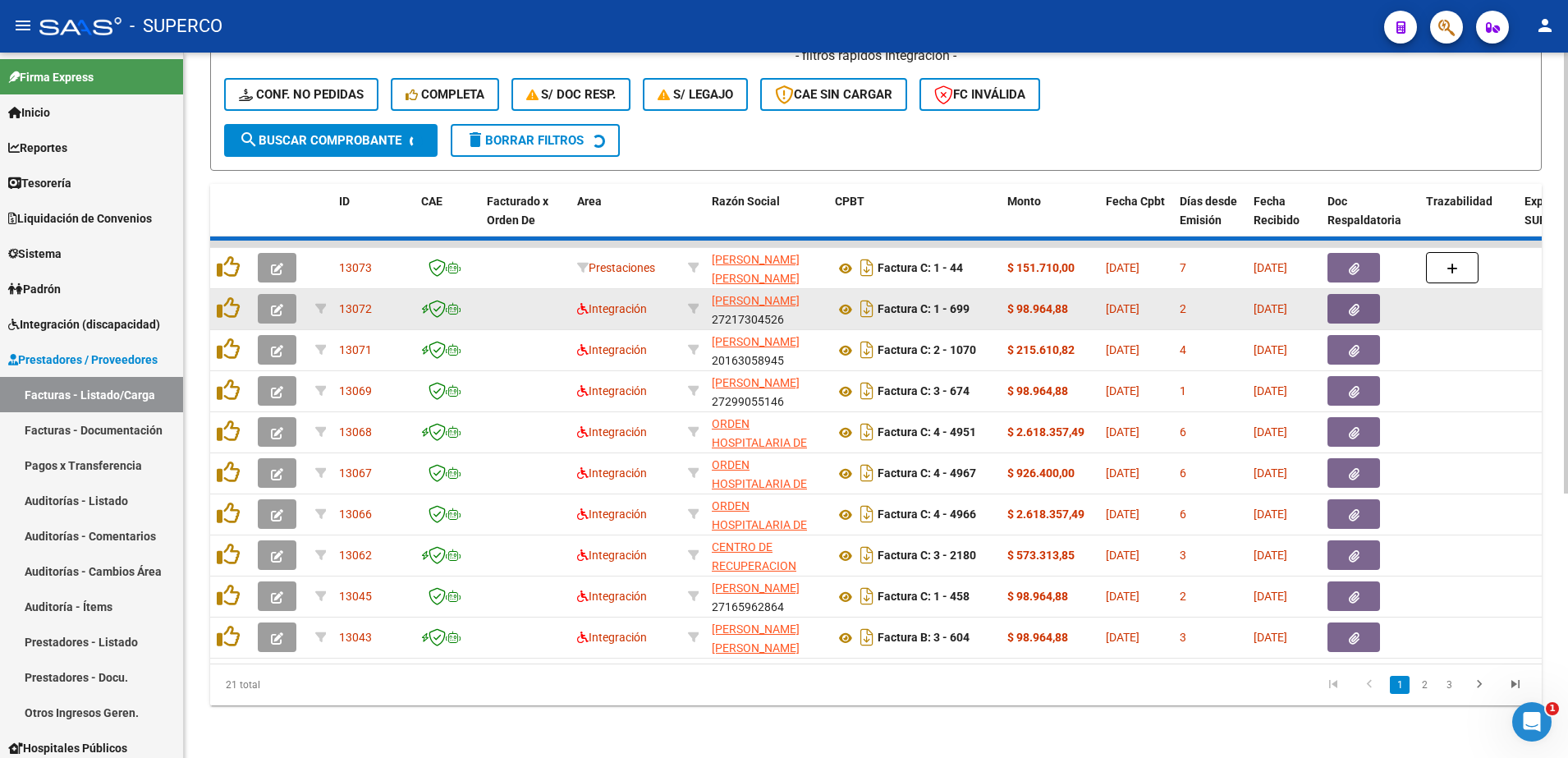
click at [276, 306] on icon "button" at bounding box center [276, 309] width 12 height 12
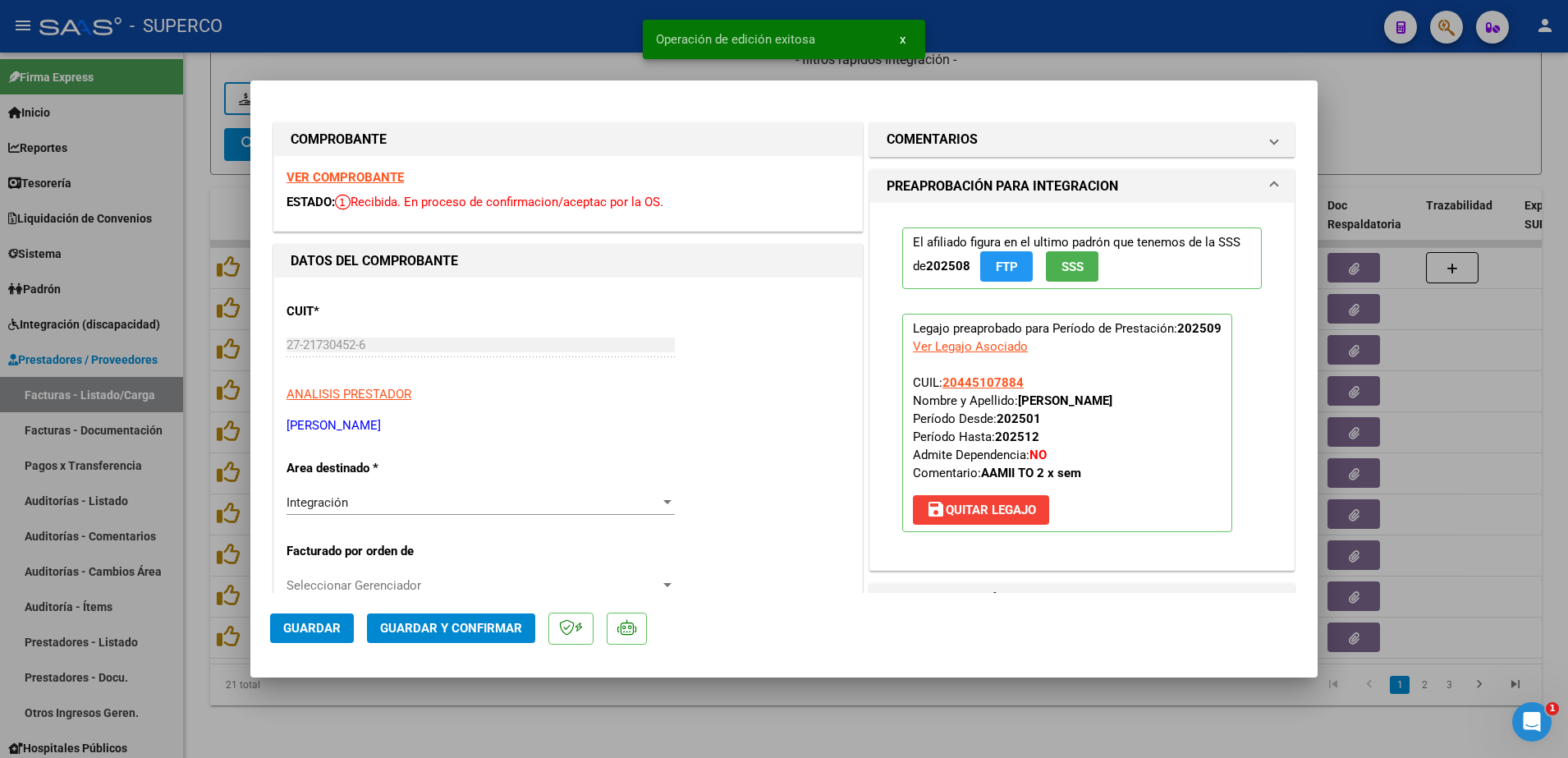
click at [334, 179] on strong "VER COMPROBANTE" at bounding box center [345, 177] width 117 height 15
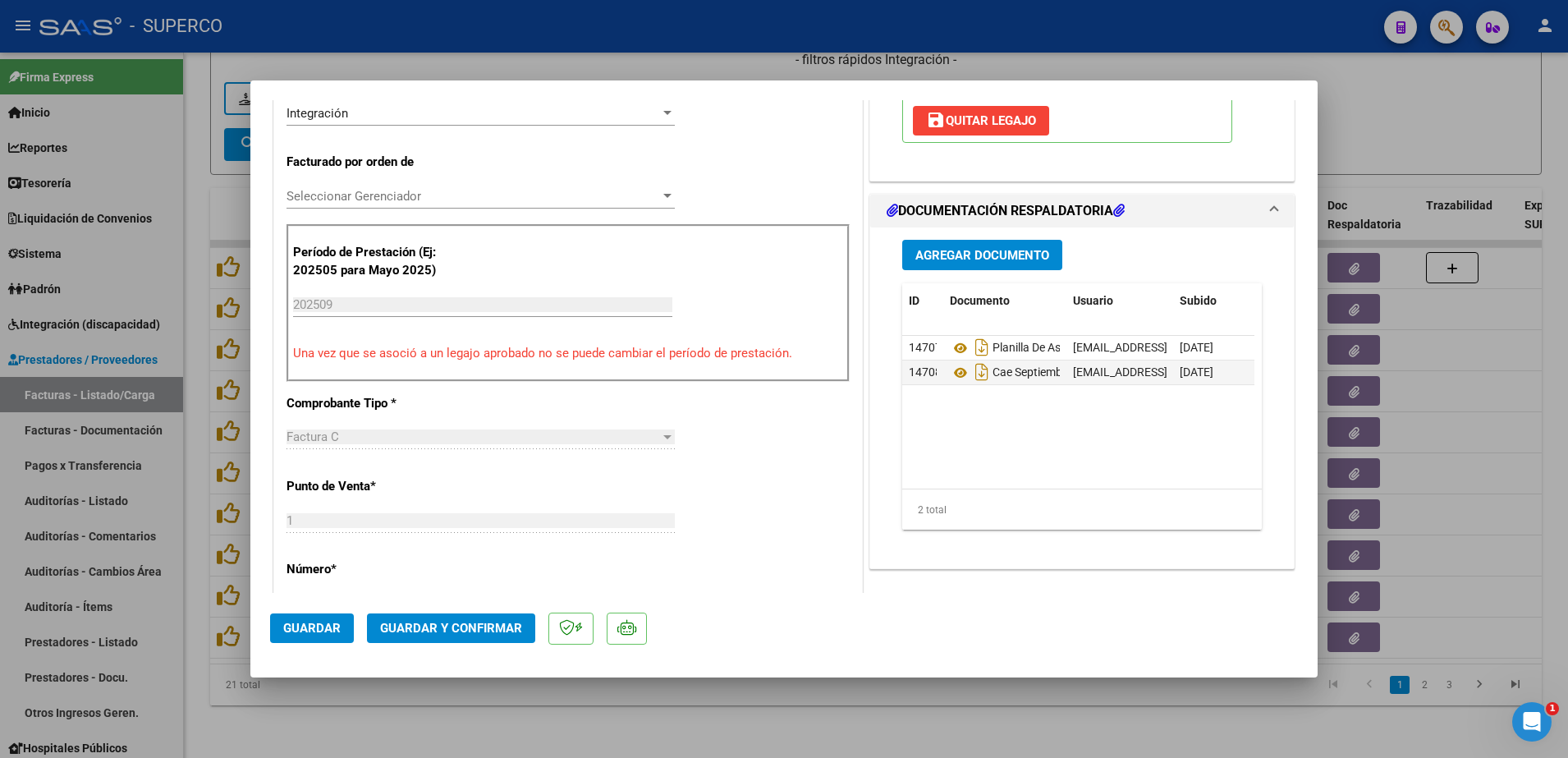
scroll to position [411, 0]
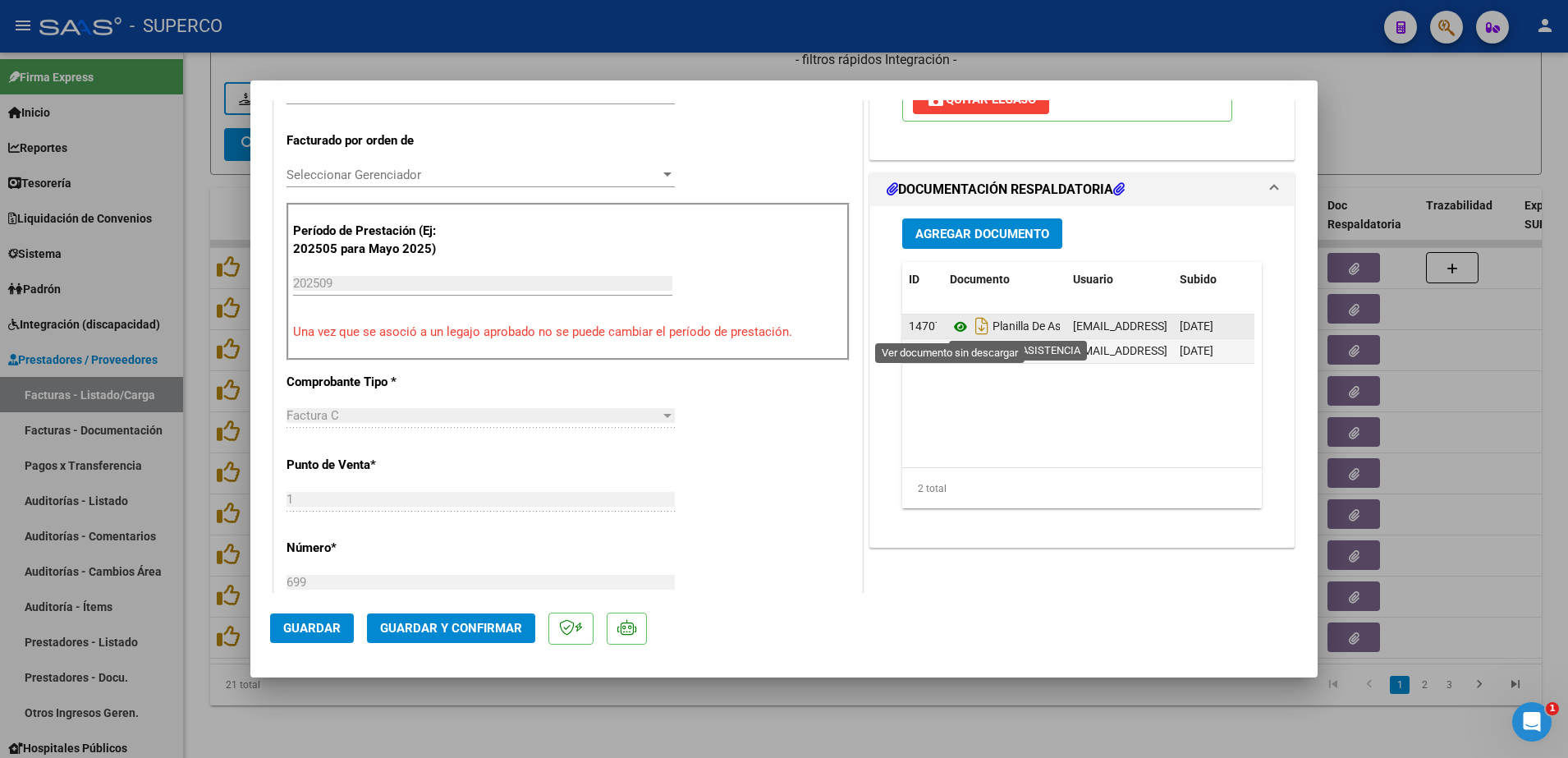
click at [950, 327] on icon at bounding box center [960, 327] width 21 height 20
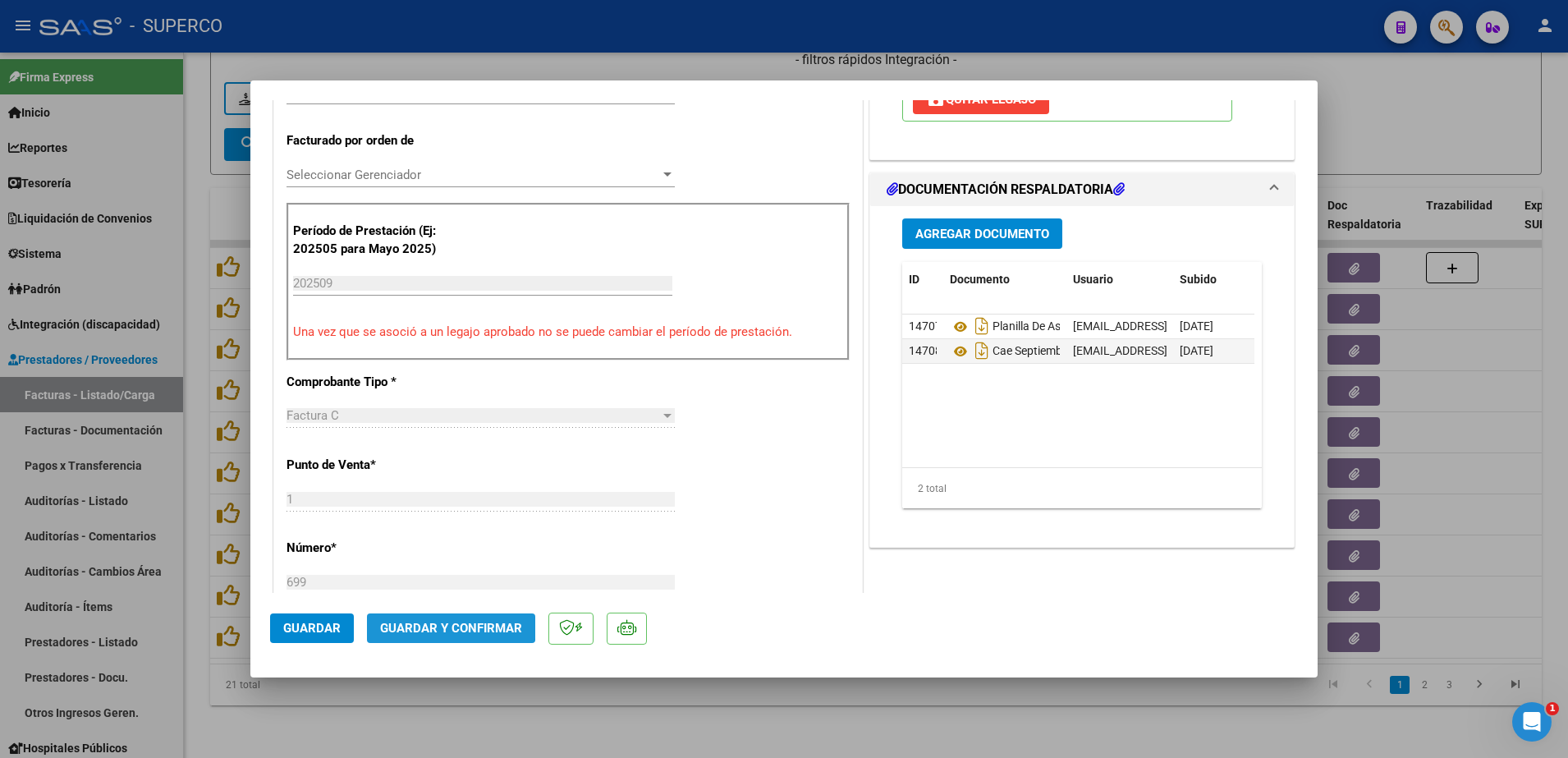
click at [439, 625] on span "Guardar y Confirmar" at bounding box center [451, 628] width 142 height 15
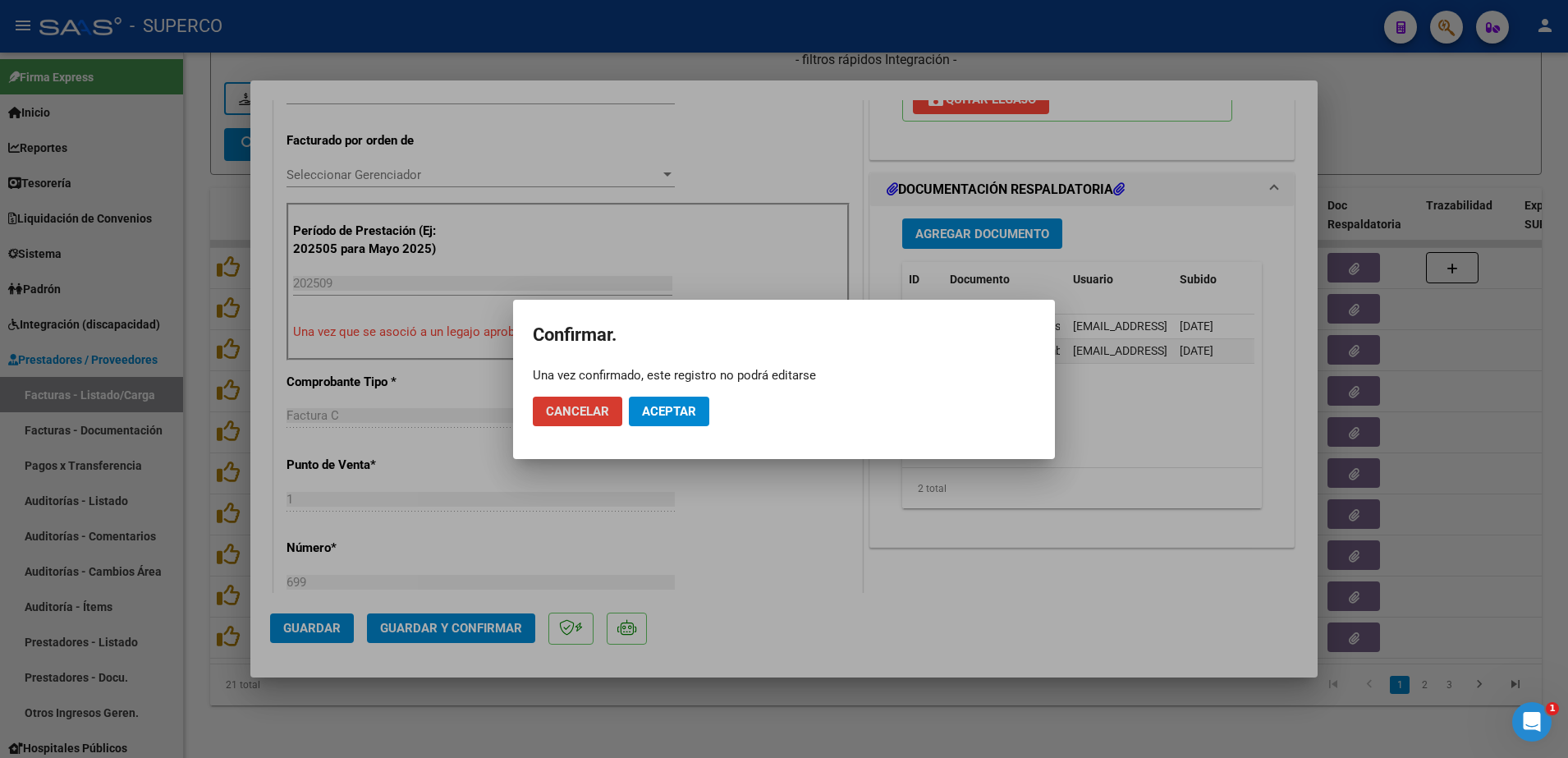
click at [649, 413] on span "Aceptar" at bounding box center [669, 412] width 54 height 15
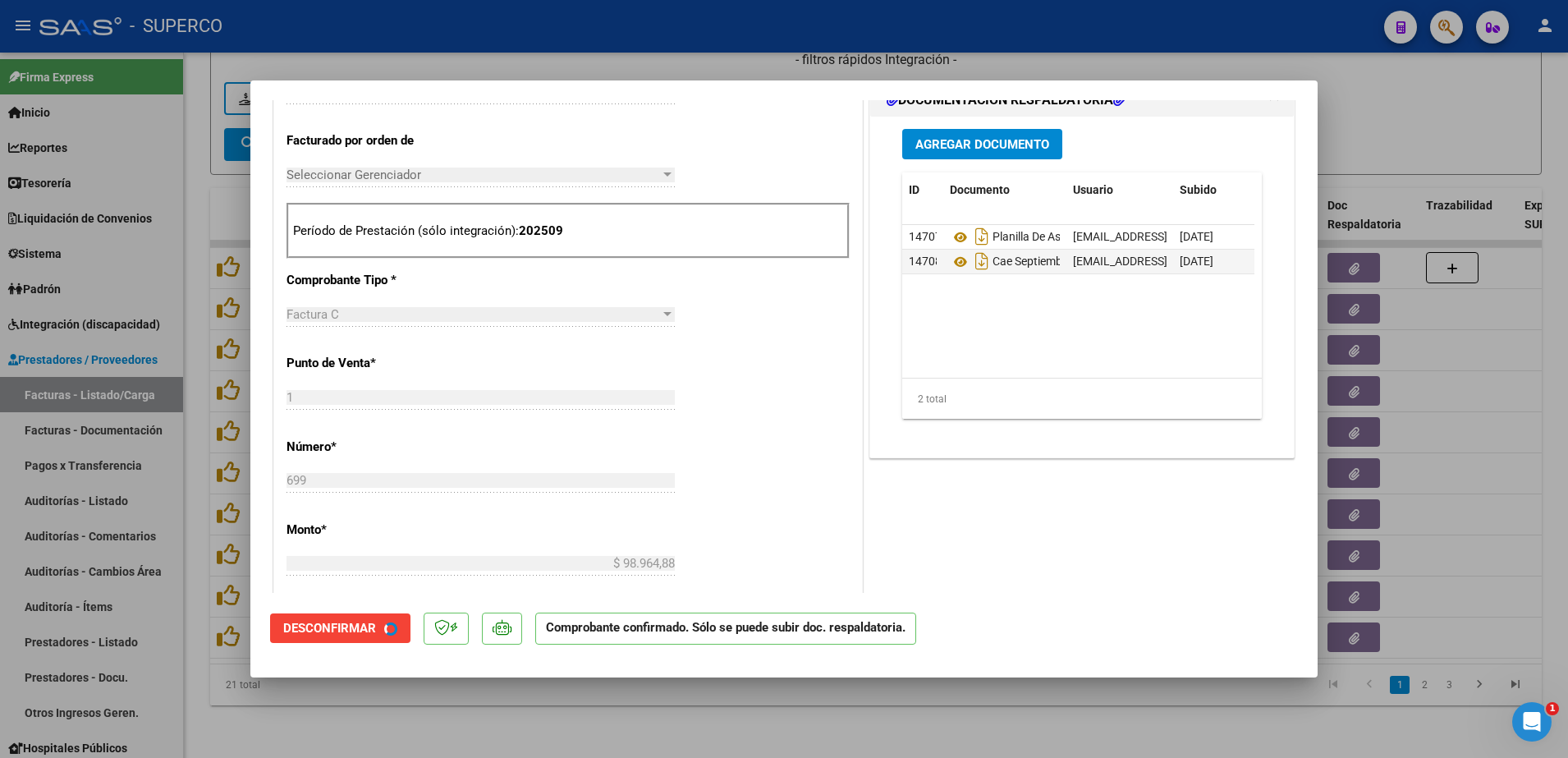
click at [569, 705] on div at bounding box center [784, 379] width 1568 height 758
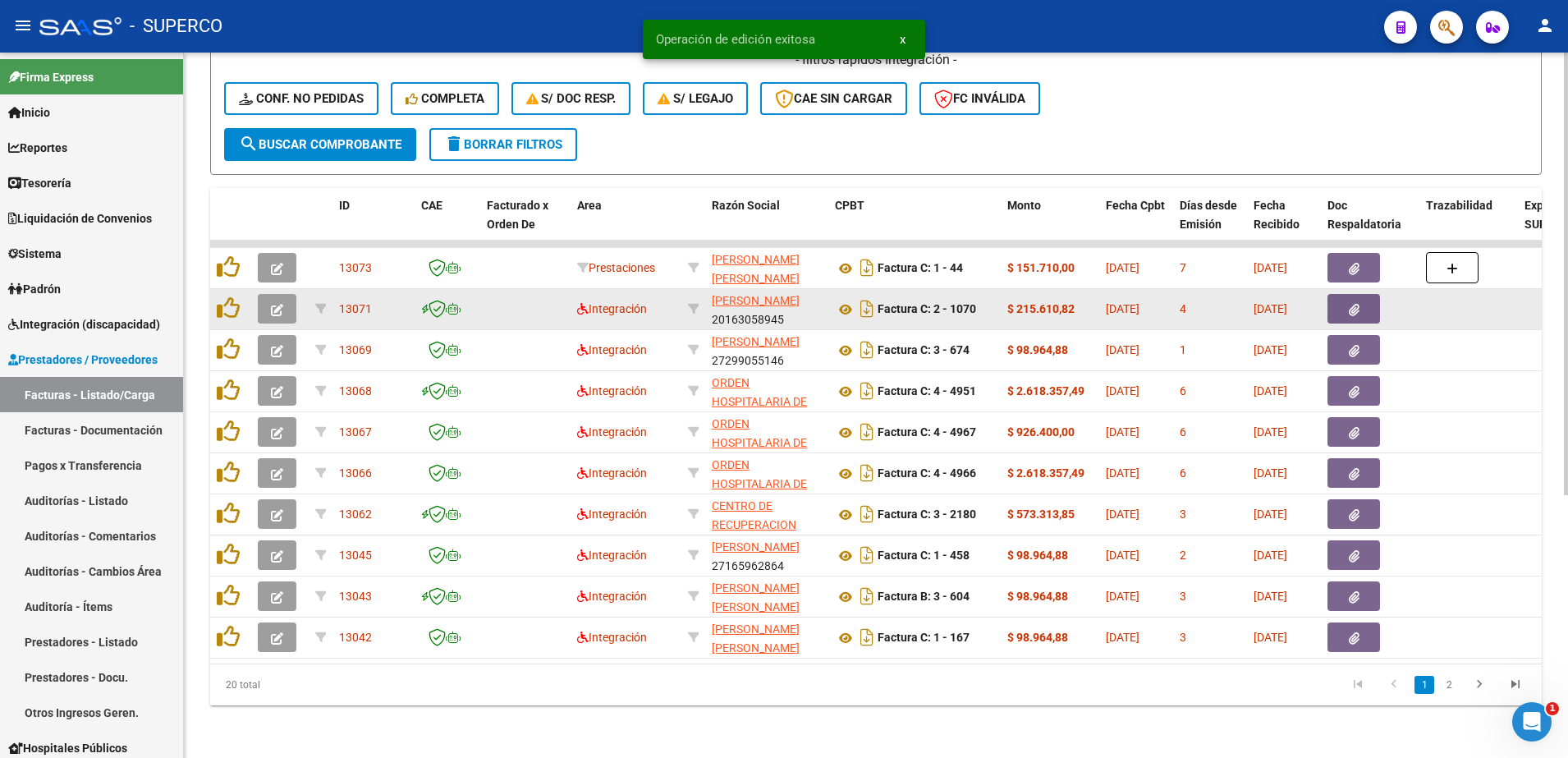
click at [280, 304] on icon "button" at bounding box center [276, 309] width 12 height 12
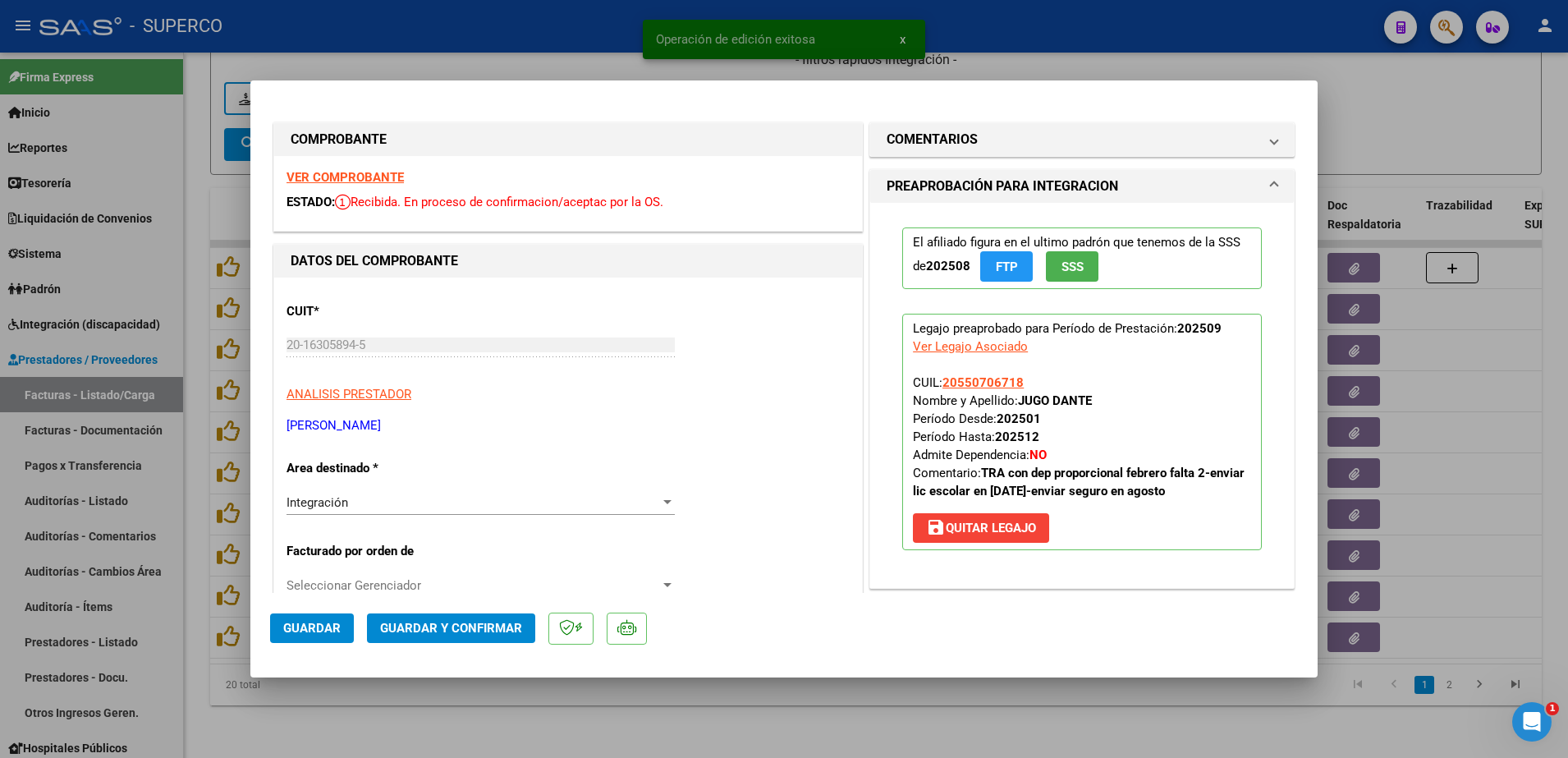
click at [337, 176] on strong "VER COMPROBANTE" at bounding box center [345, 177] width 117 height 15
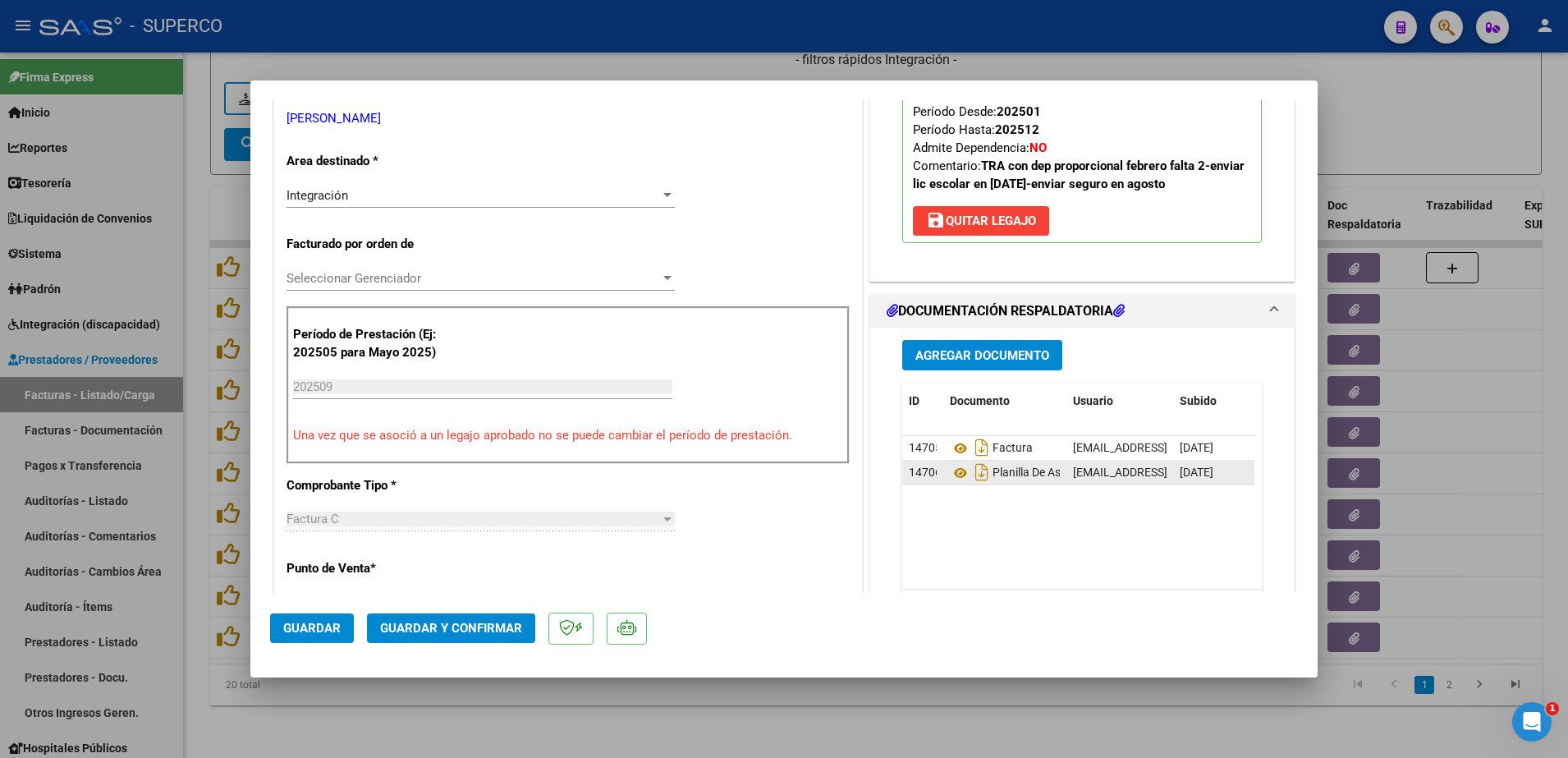
scroll to position [308, 0]
click at [953, 468] on icon at bounding box center [960, 472] width 21 height 20
click at [459, 623] on span "Guardar y Confirmar" at bounding box center [451, 628] width 142 height 15
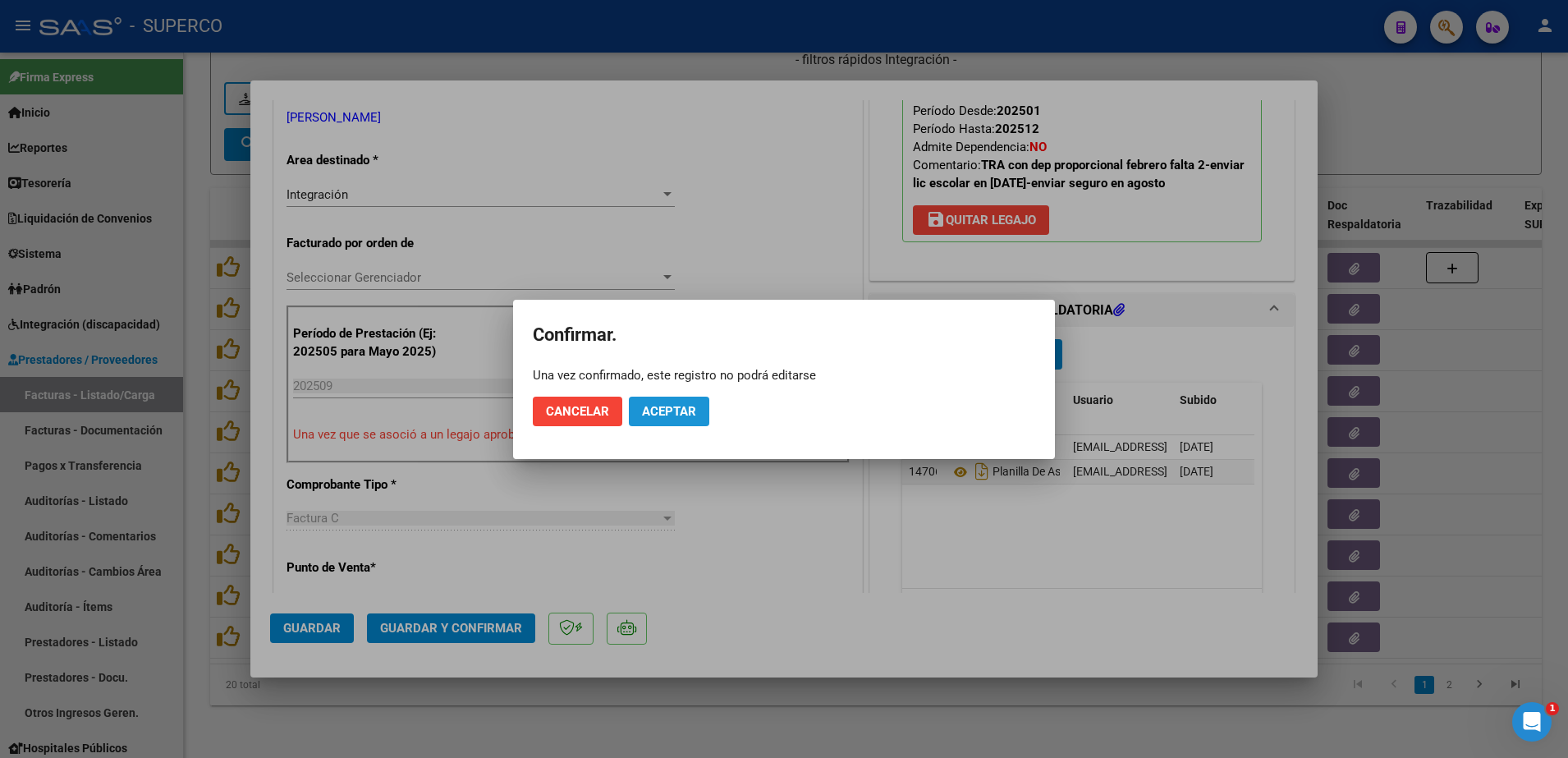
click at [653, 415] on span "Aceptar" at bounding box center [669, 412] width 54 height 15
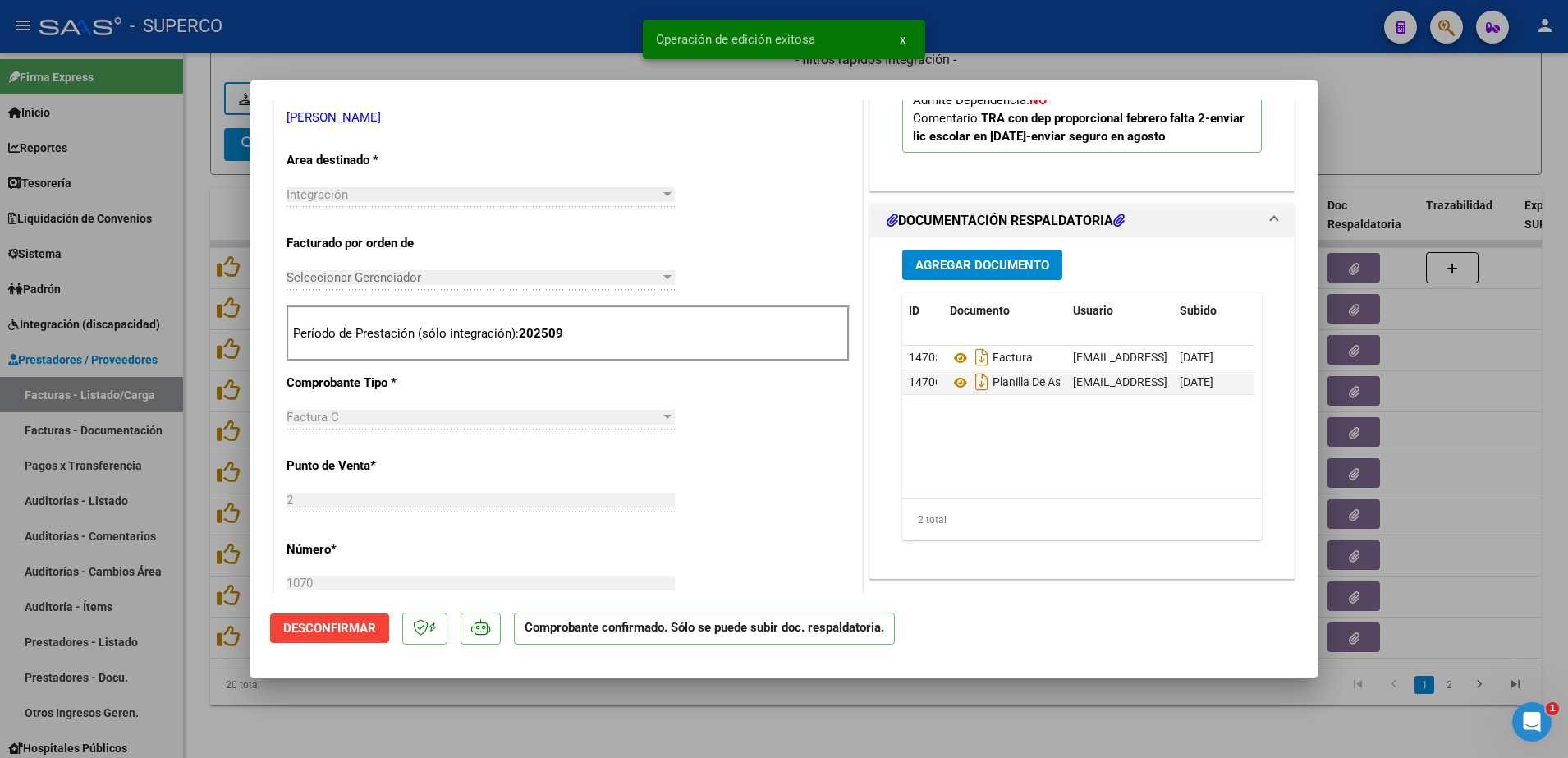
click at [608, 711] on div at bounding box center [784, 379] width 1568 height 758
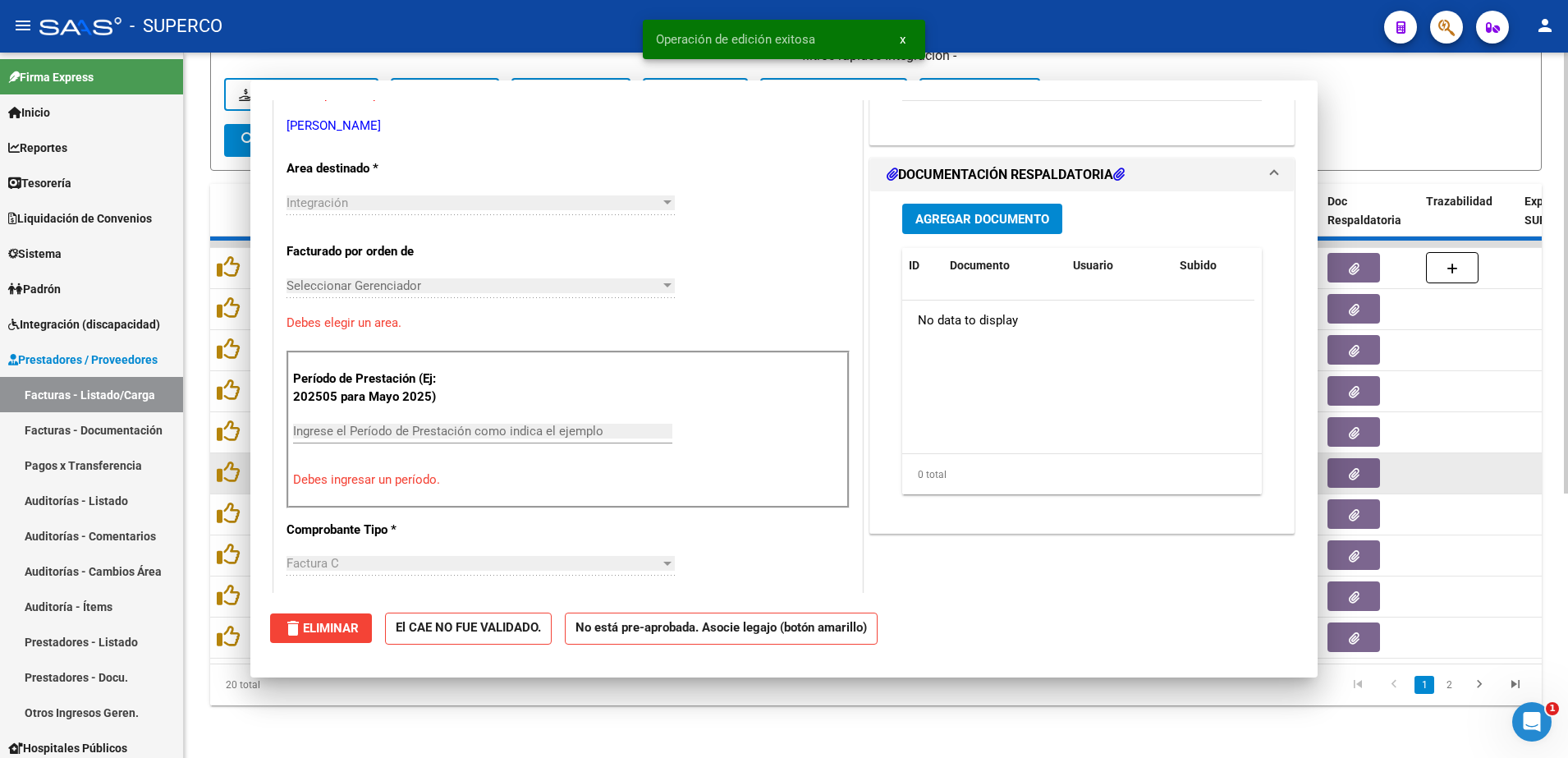
scroll to position [0, 0]
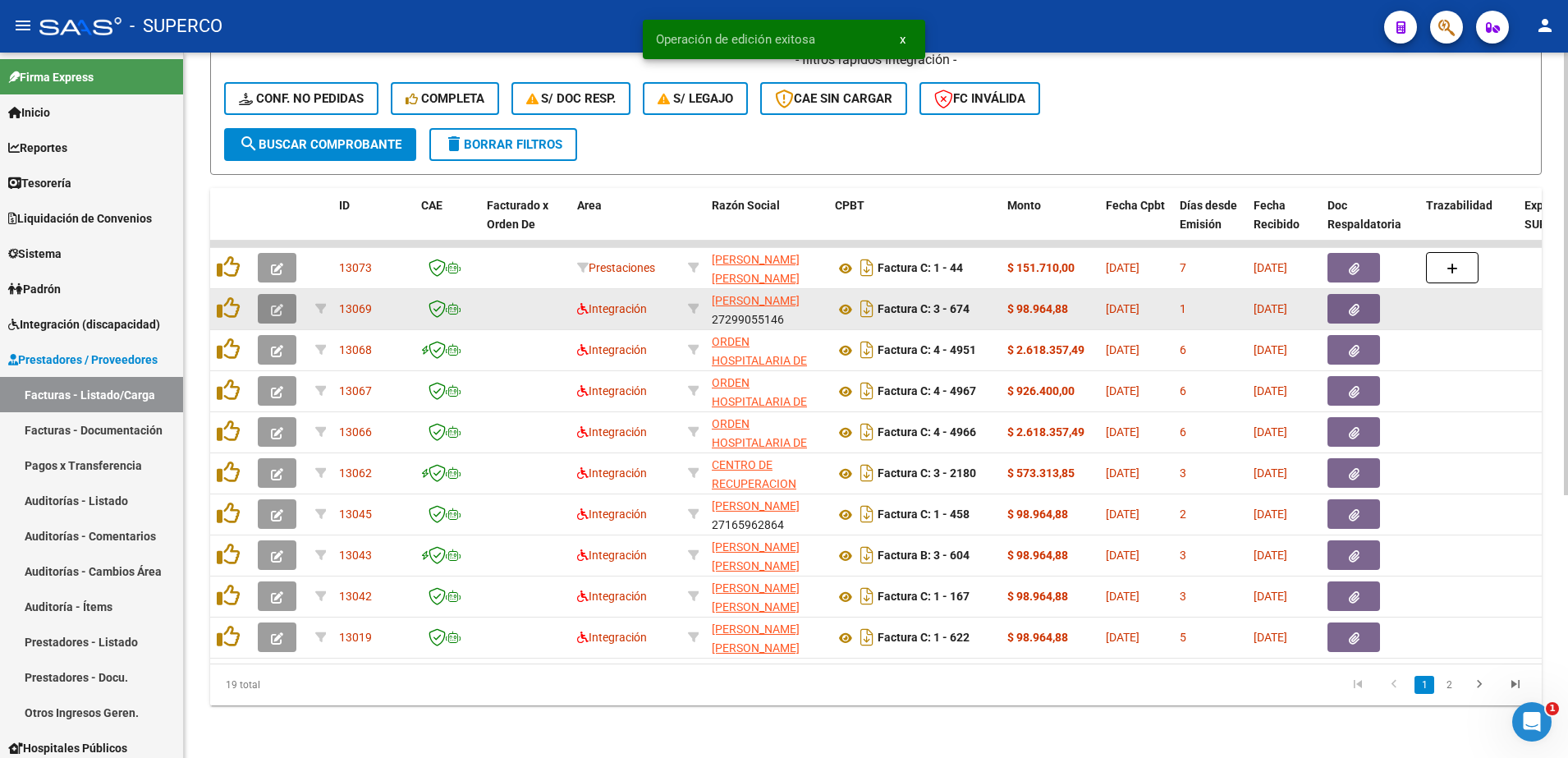
click at [278, 304] on icon "button" at bounding box center [276, 309] width 12 height 12
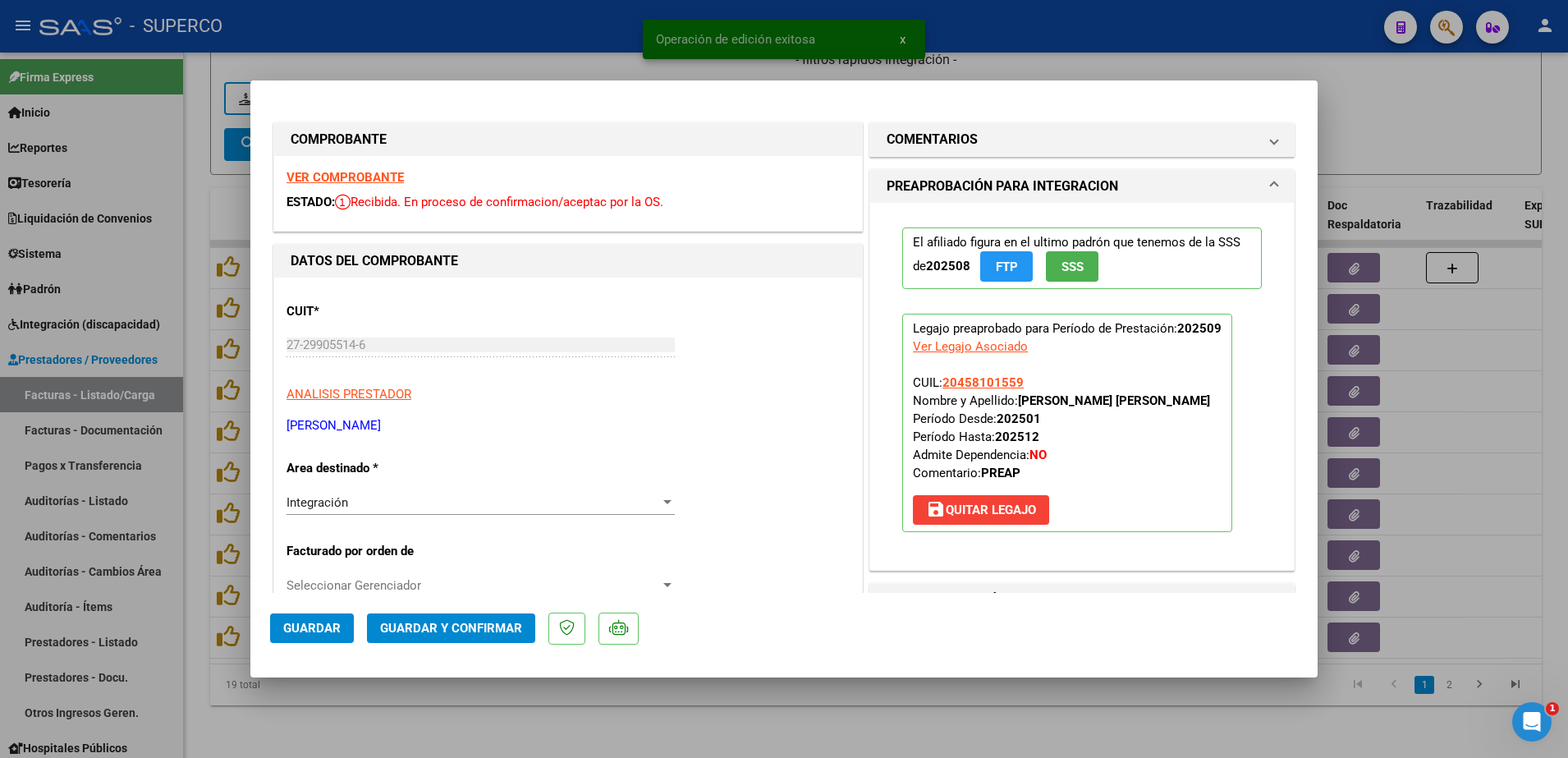
click at [365, 177] on strong "VER COMPROBANTE" at bounding box center [345, 177] width 117 height 15
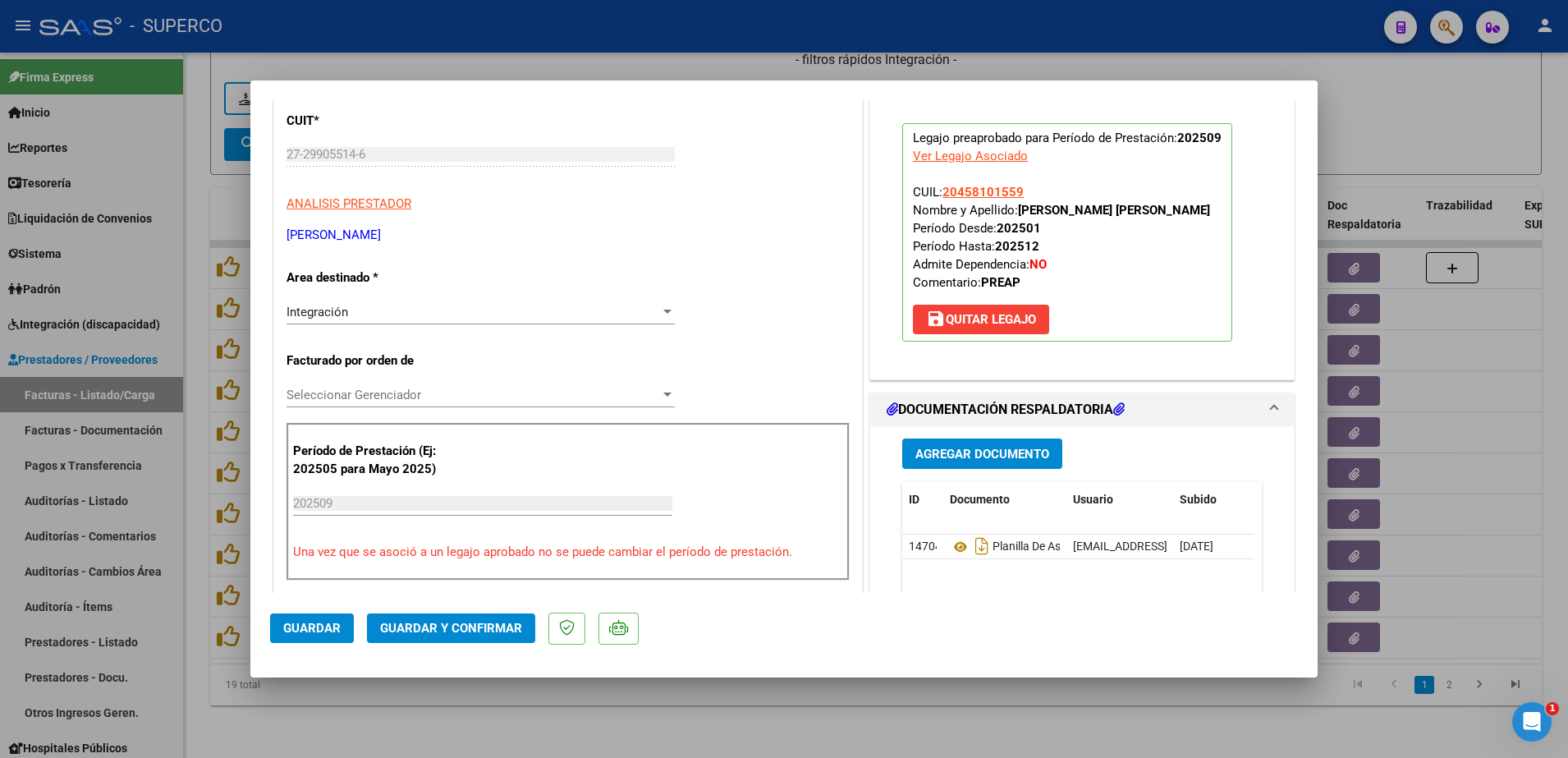
scroll to position [205, 0]
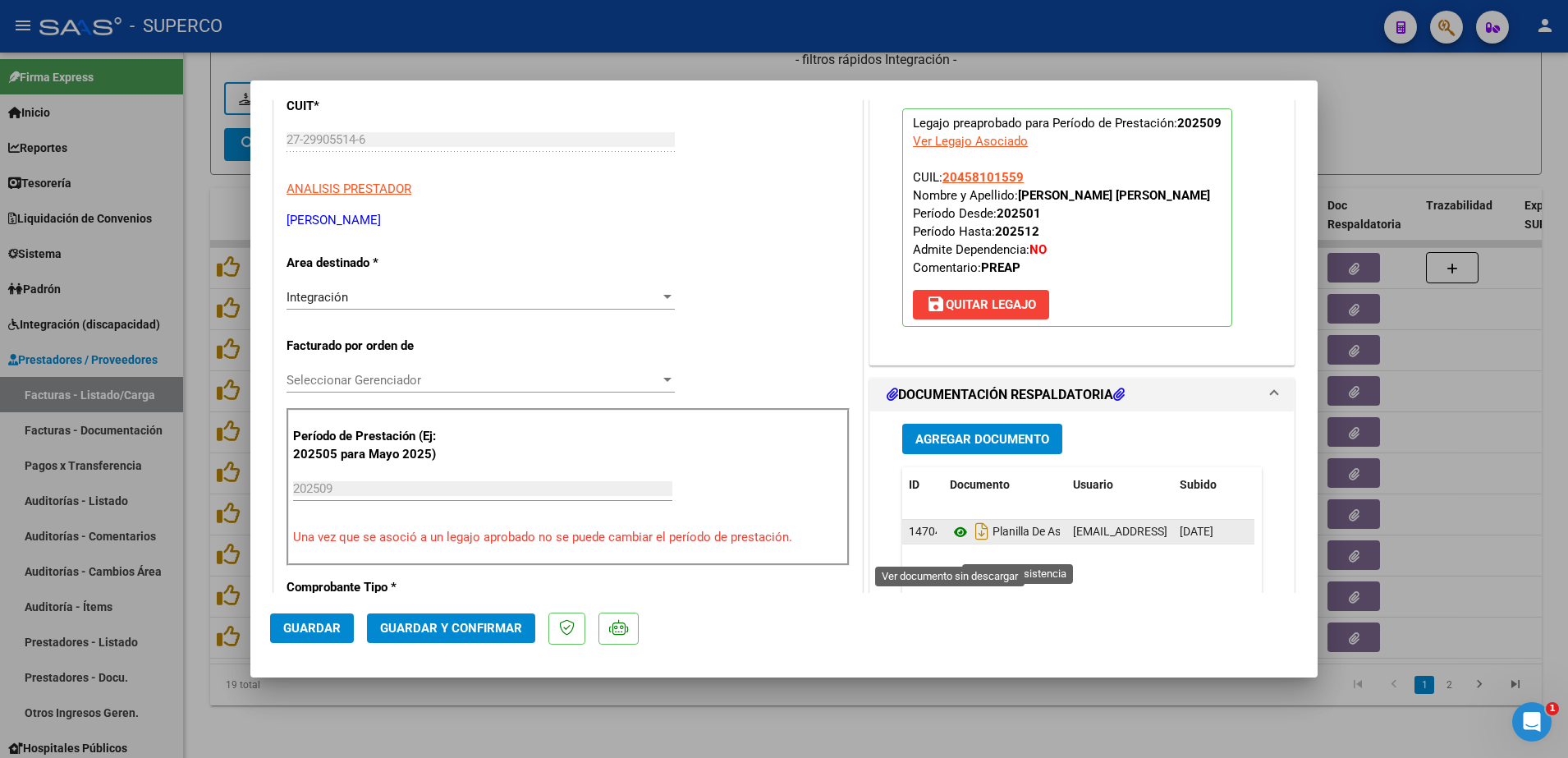
click at [950, 542] on icon at bounding box center [960, 532] width 21 height 20
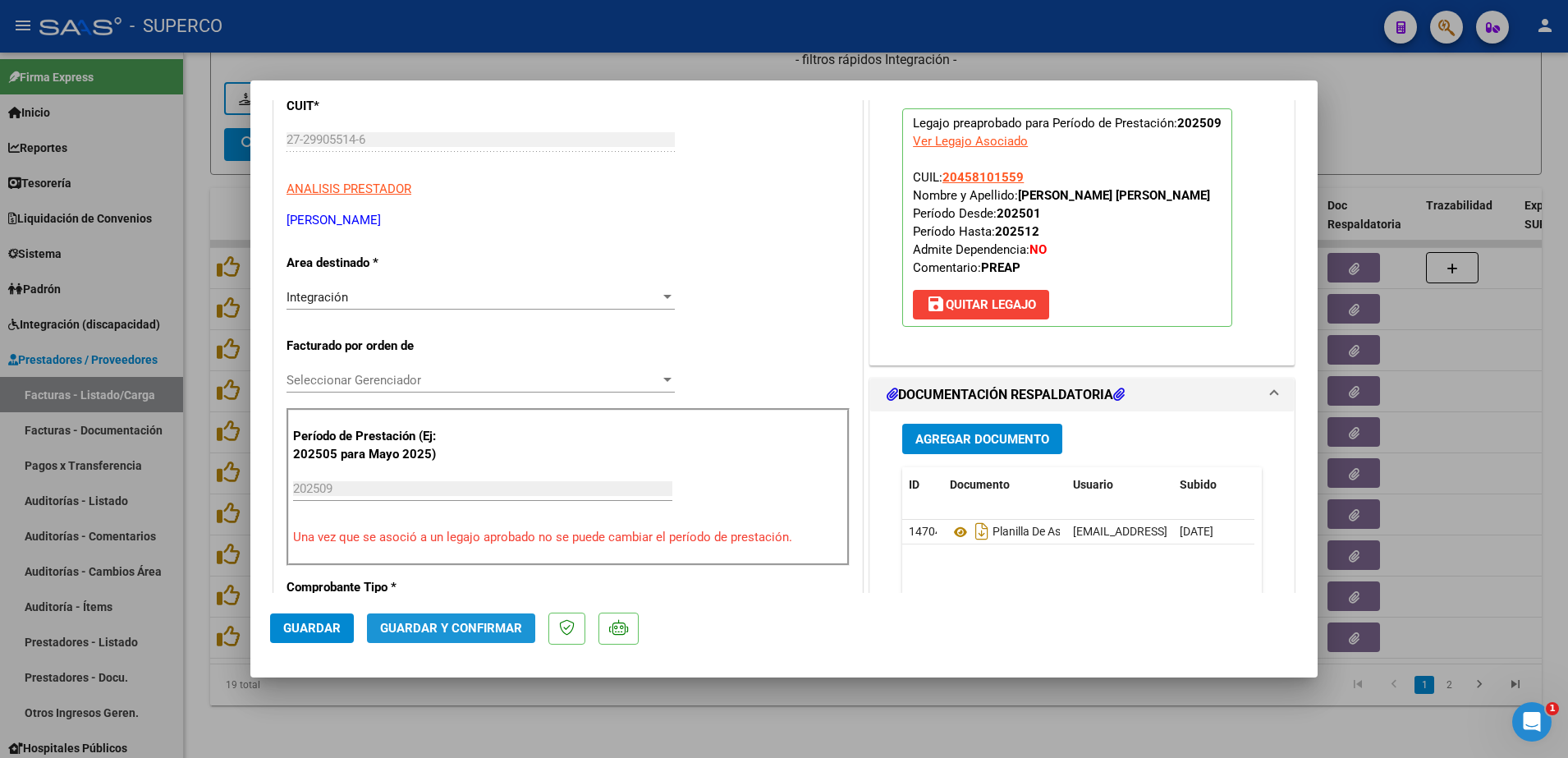
click at [504, 631] on span "Guardar y Confirmar" at bounding box center [451, 628] width 142 height 15
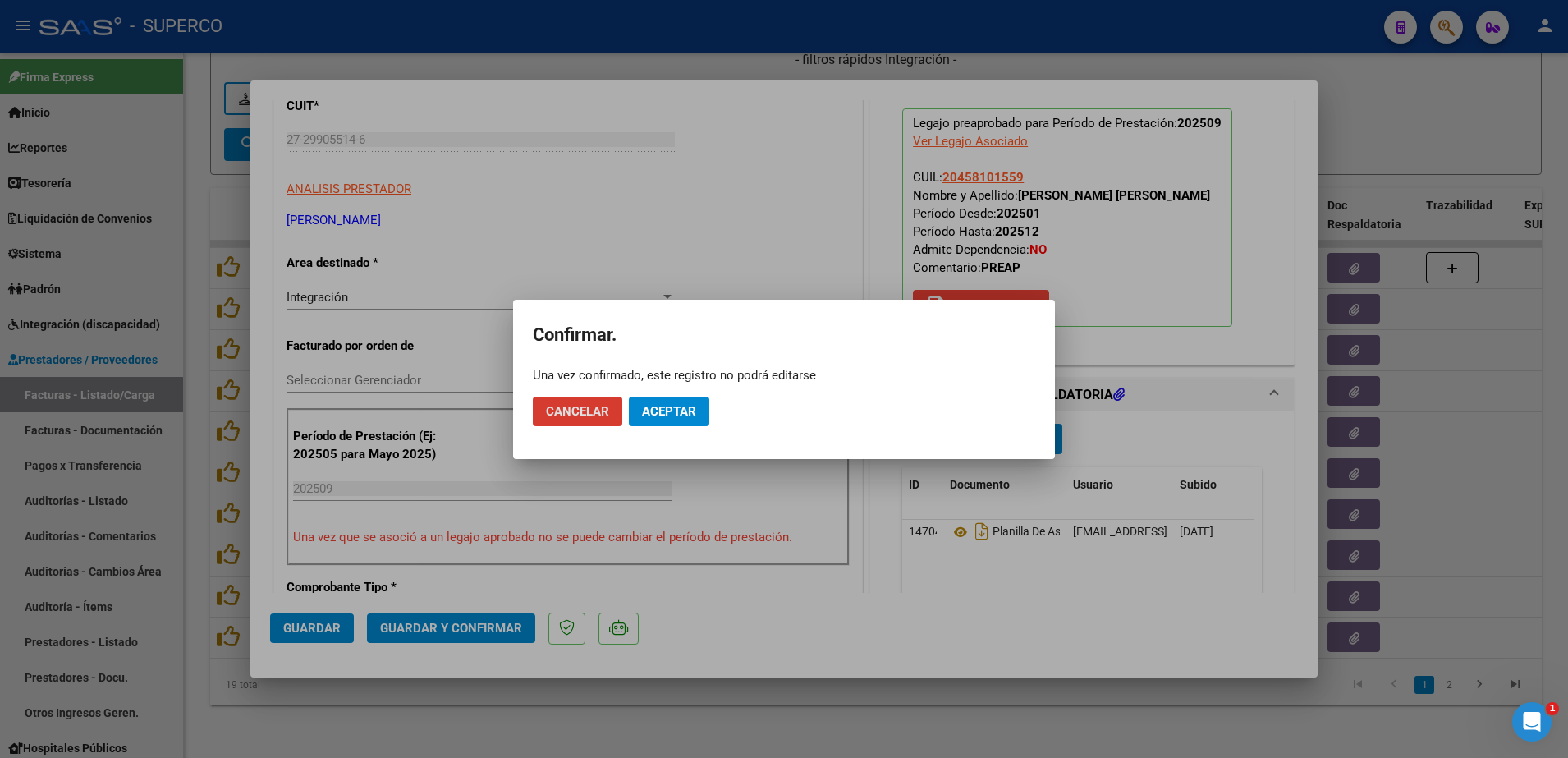
click at [650, 421] on button "Aceptar" at bounding box center [669, 412] width 81 height 30
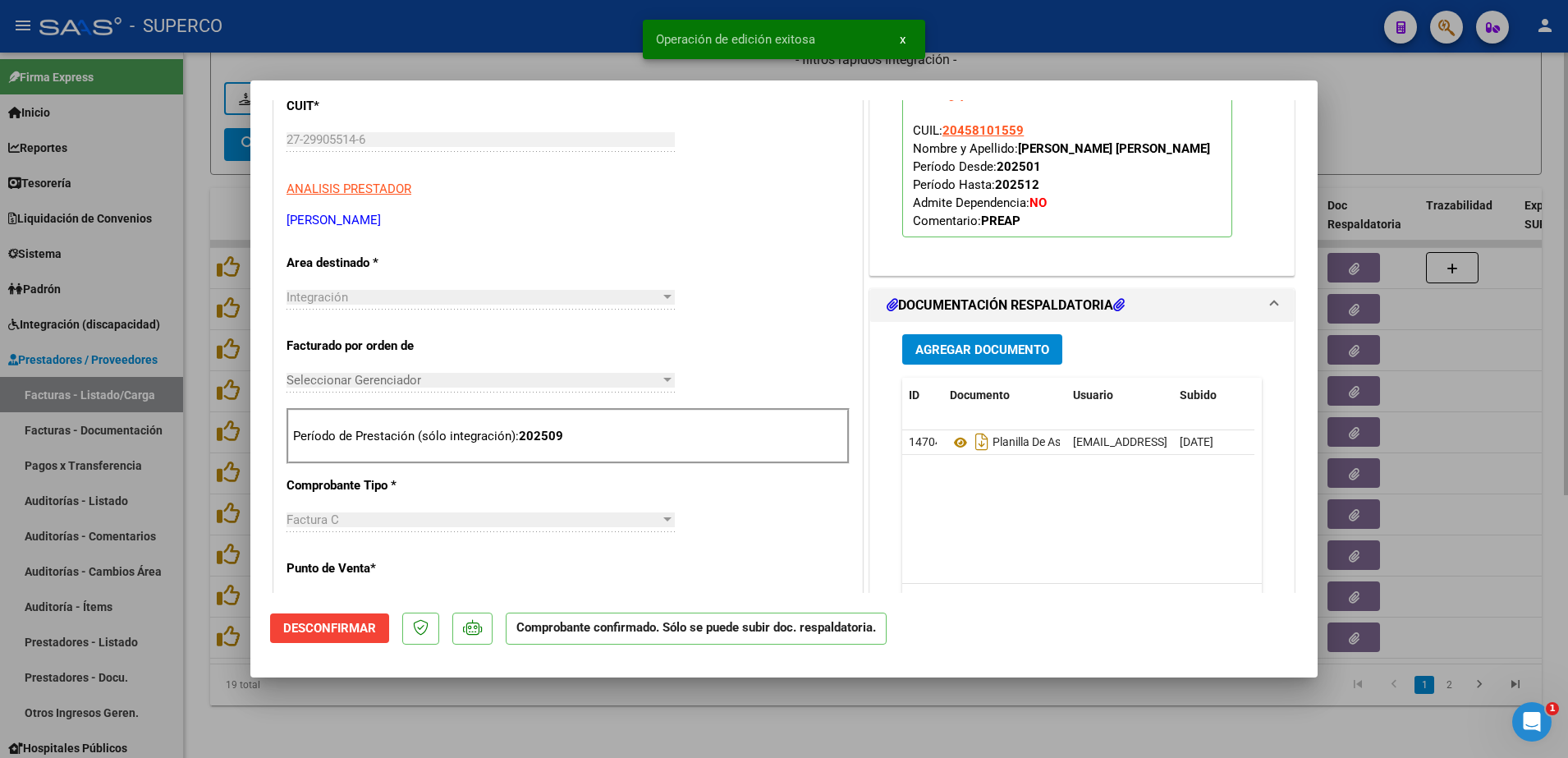
drag, startPoint x: 664, startPoint y: 728, endPoint x: 672, endPoint y: 723, distance: 9.4
click at [664, 729] on div at bounding box center [784, 379] width 1568 height 758
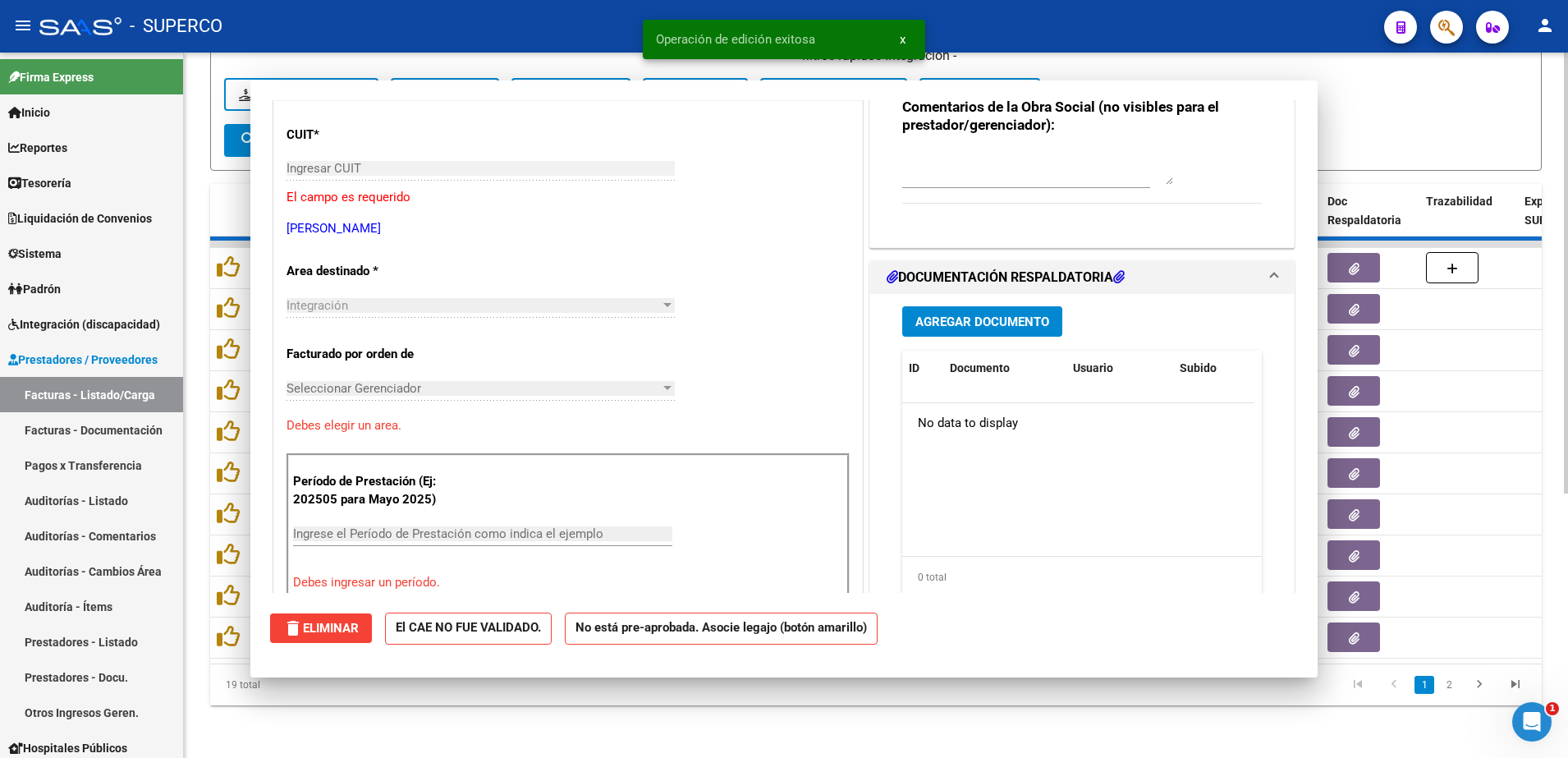
scroll to position [0, 0]
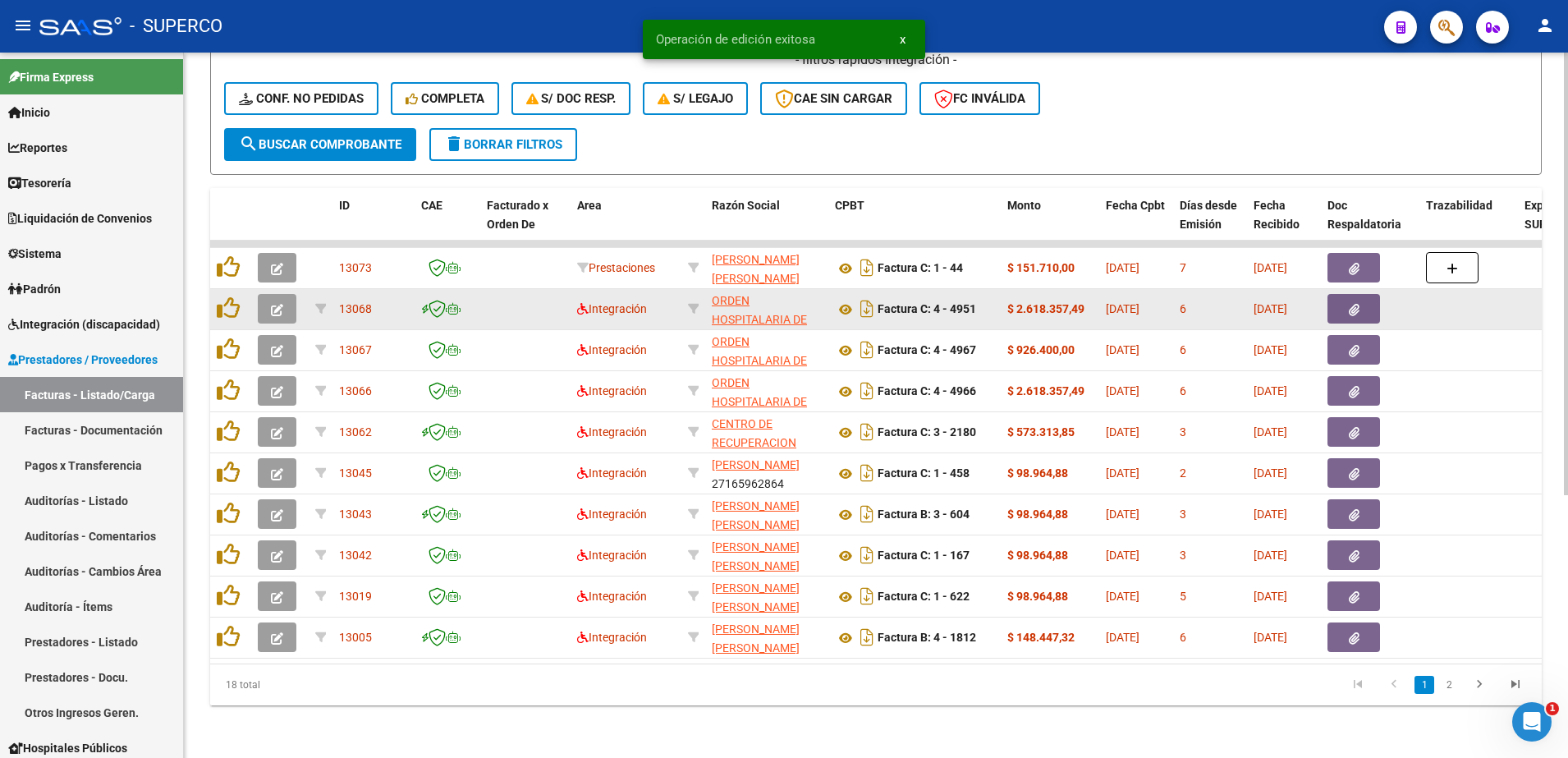
click at [268, 294] on button "button" at bounding box center [276, 308] width 39 height 30
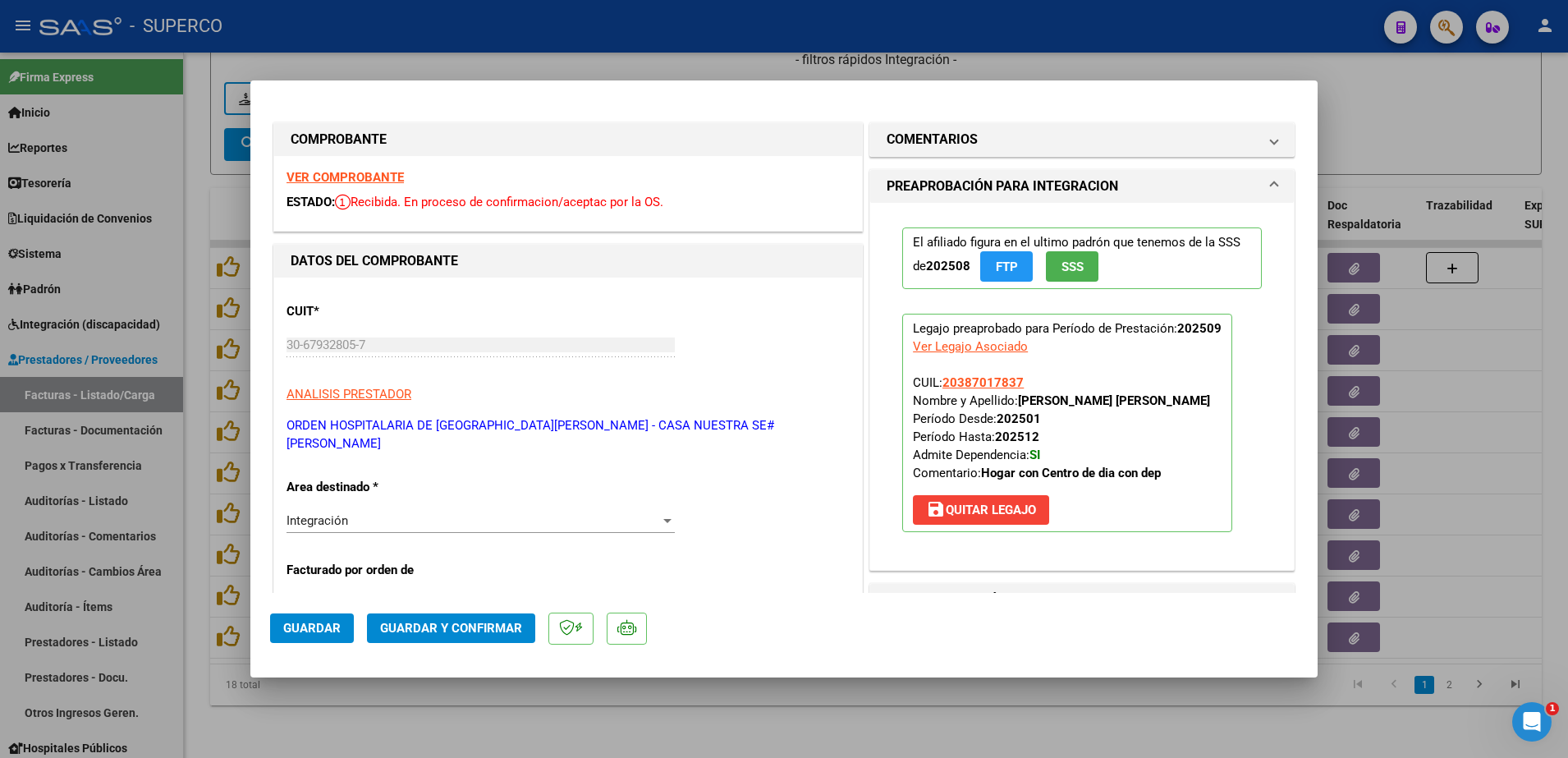
click at [351, 179] on strong "VER COMPROBANTE" at bounding box center [345, 177] width 117 height 15
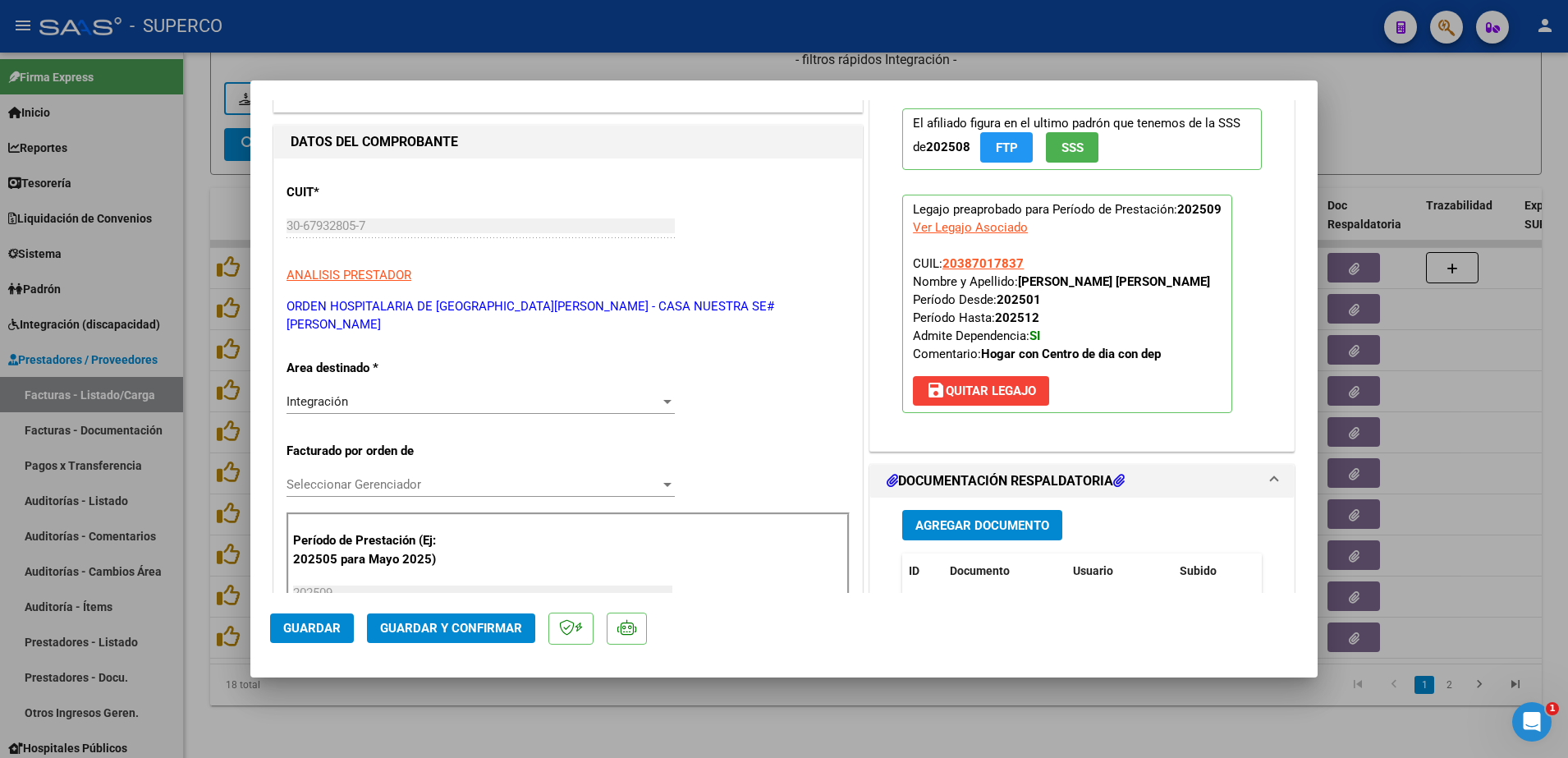
scroll to position [308, 0]
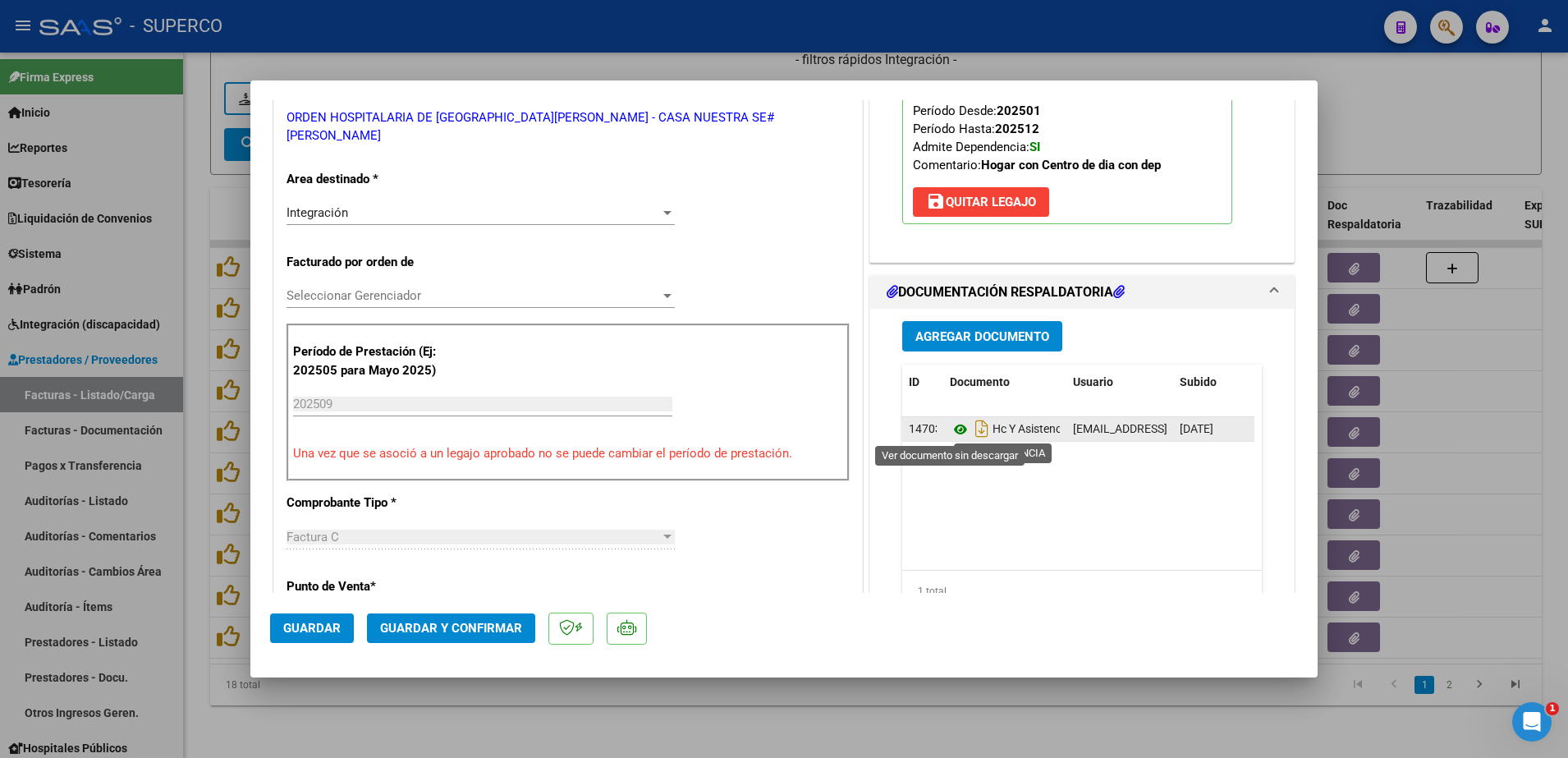
click at [949, 428] on icon at bounding box center [960, 430] width 21 height 20
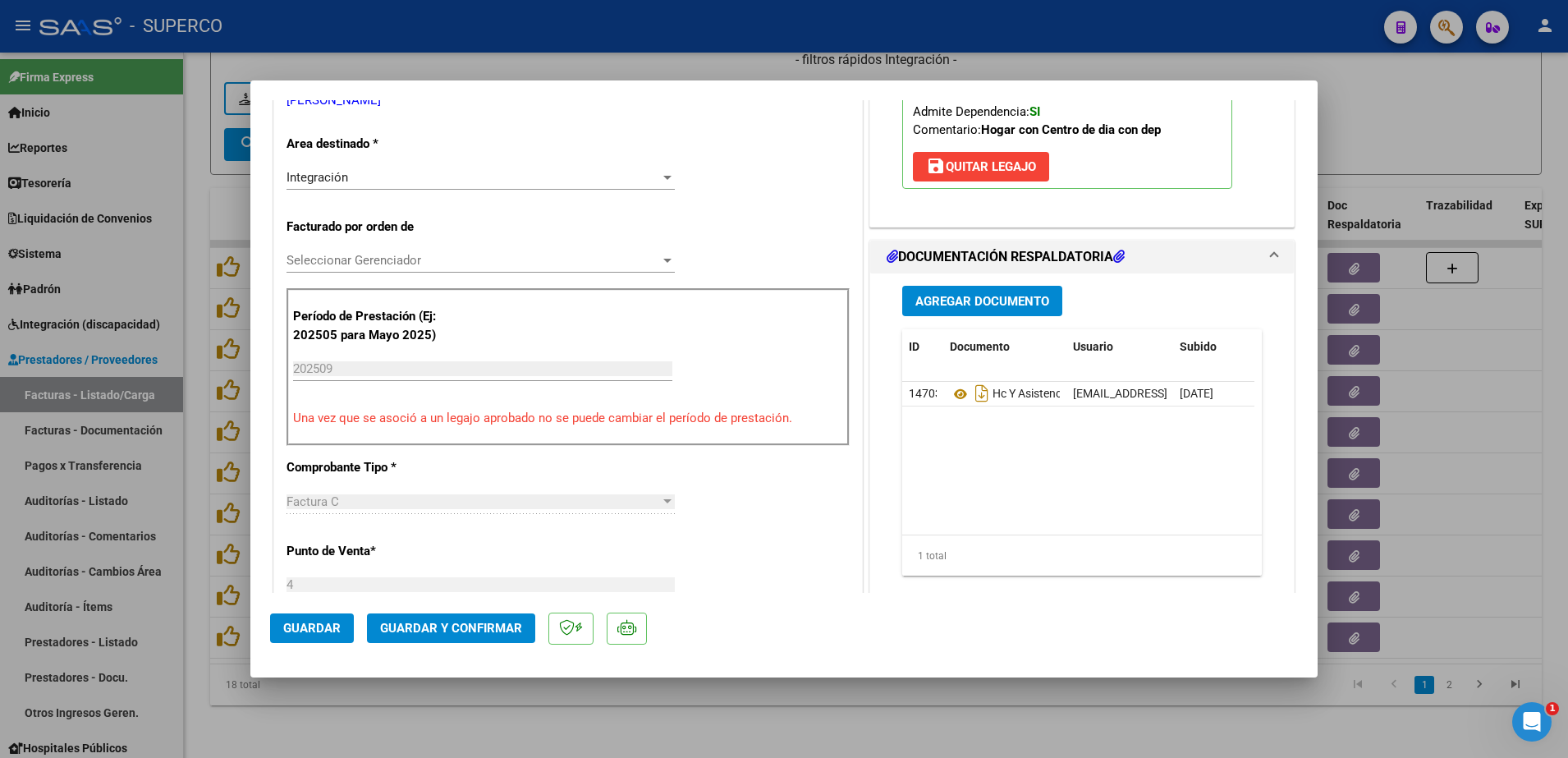
scroll to position [513, 0]
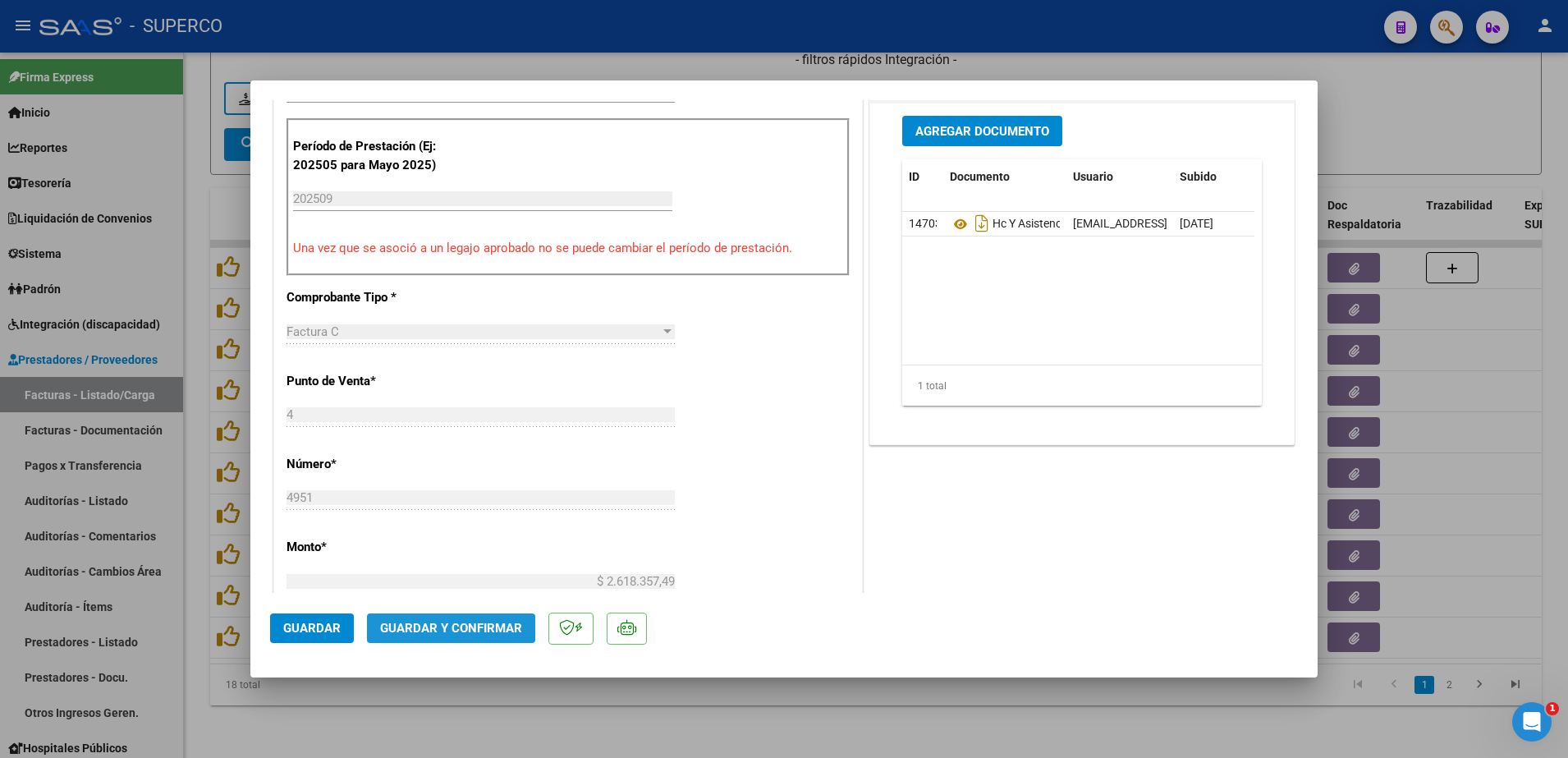
click at [510, 625] on span "Guardar y Confirmar" at bounding box center [451, 628] width 142 height 15
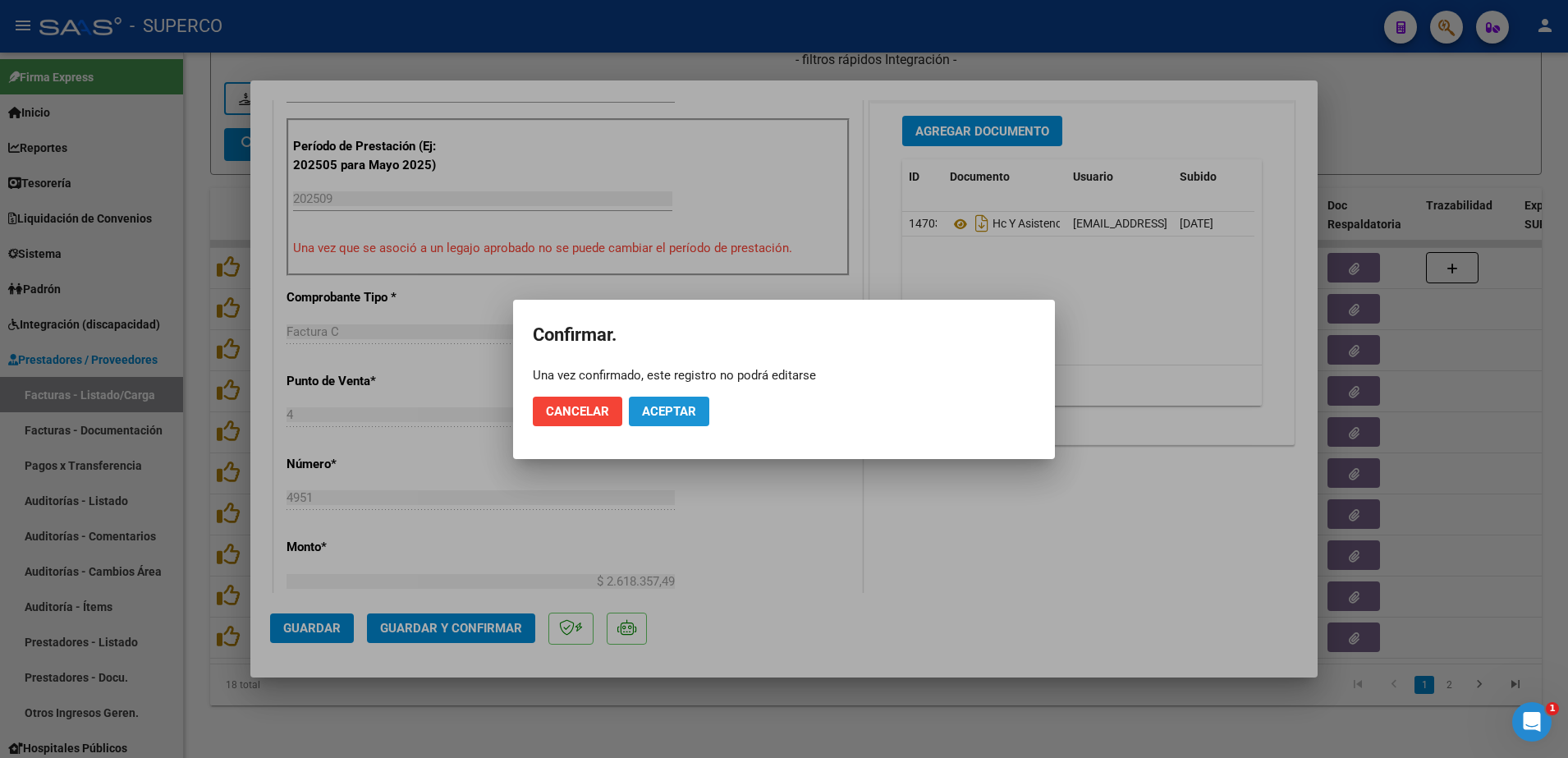
click at [663, 414] on span "Aceptar" at bounding box center [669, 412] width 54 height 15
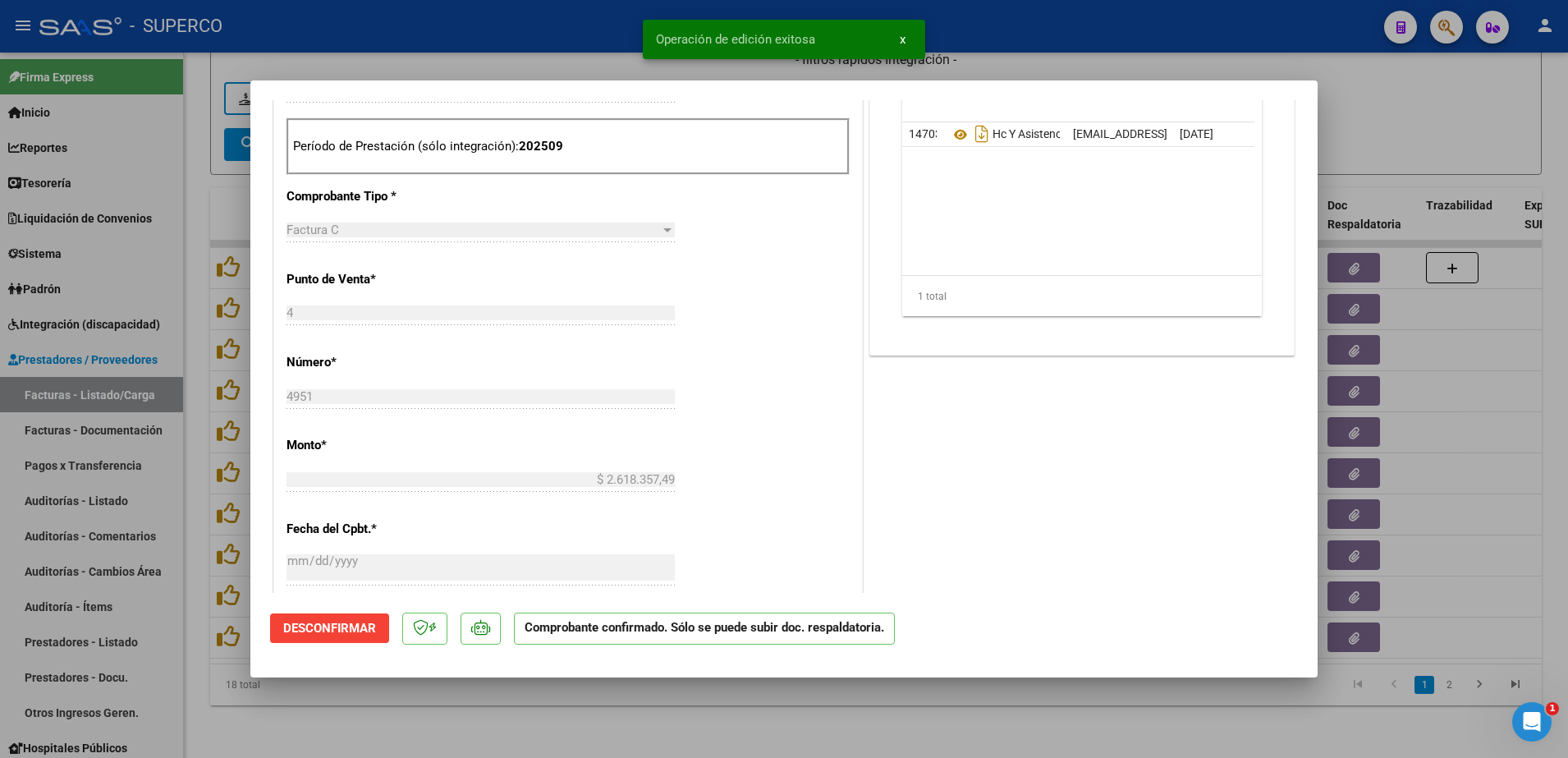
click at [652, 718] on div at bounding box center [784, 379] width 1568 height 758
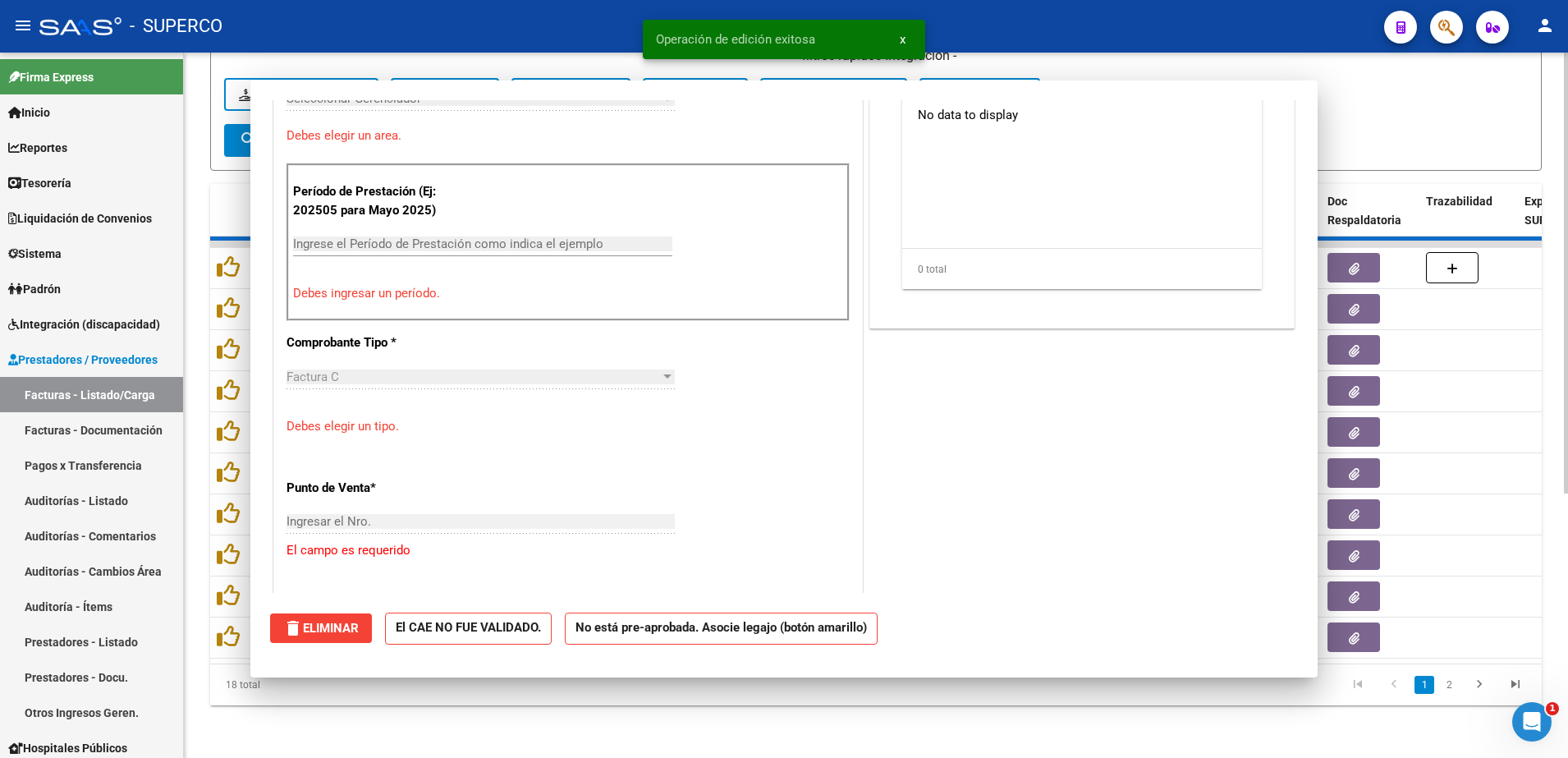
scroll to position [0, 0]
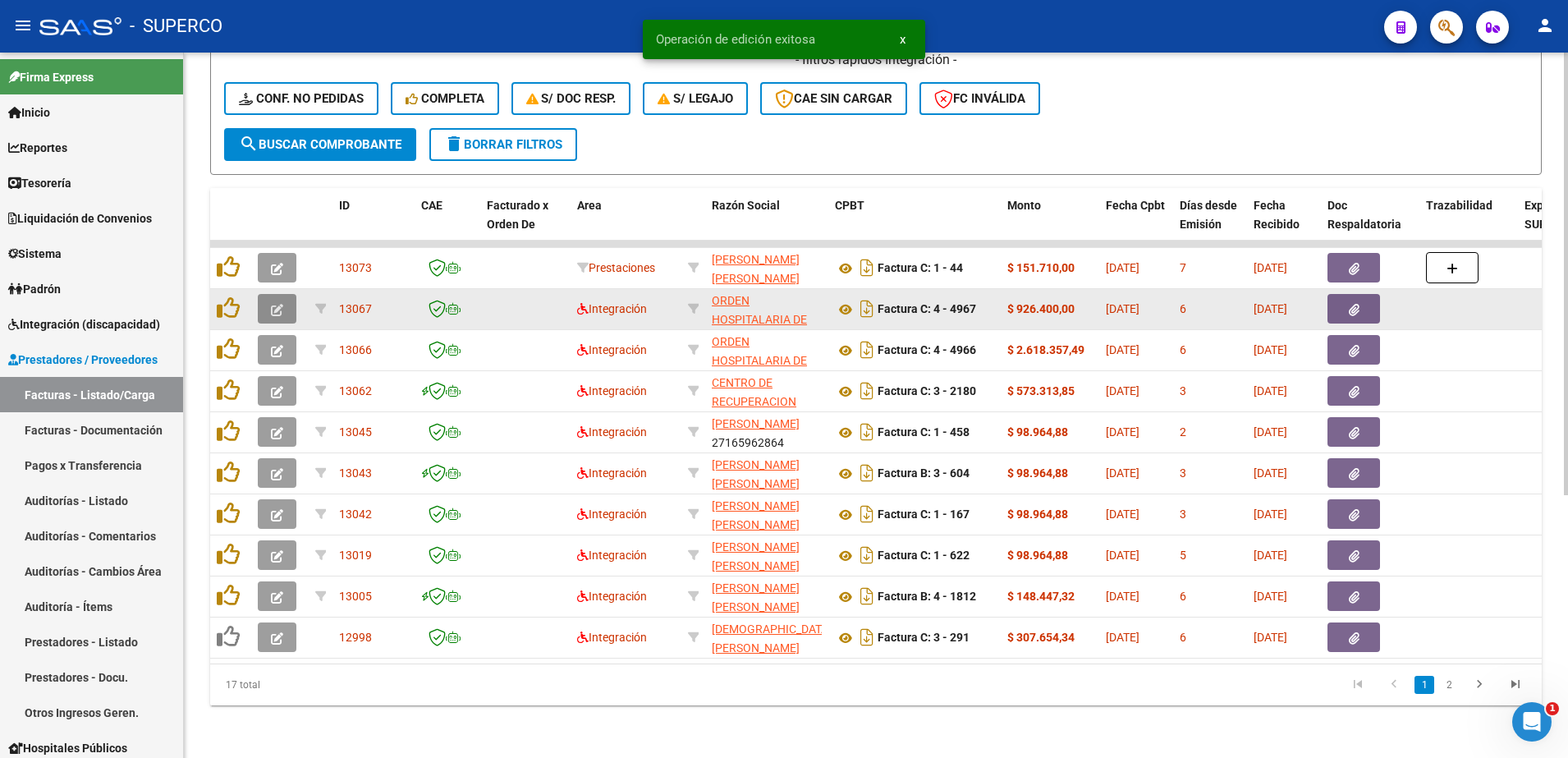
click at [274, 307] on icon "button" at bounding box center [276, 309] width 12 height 12
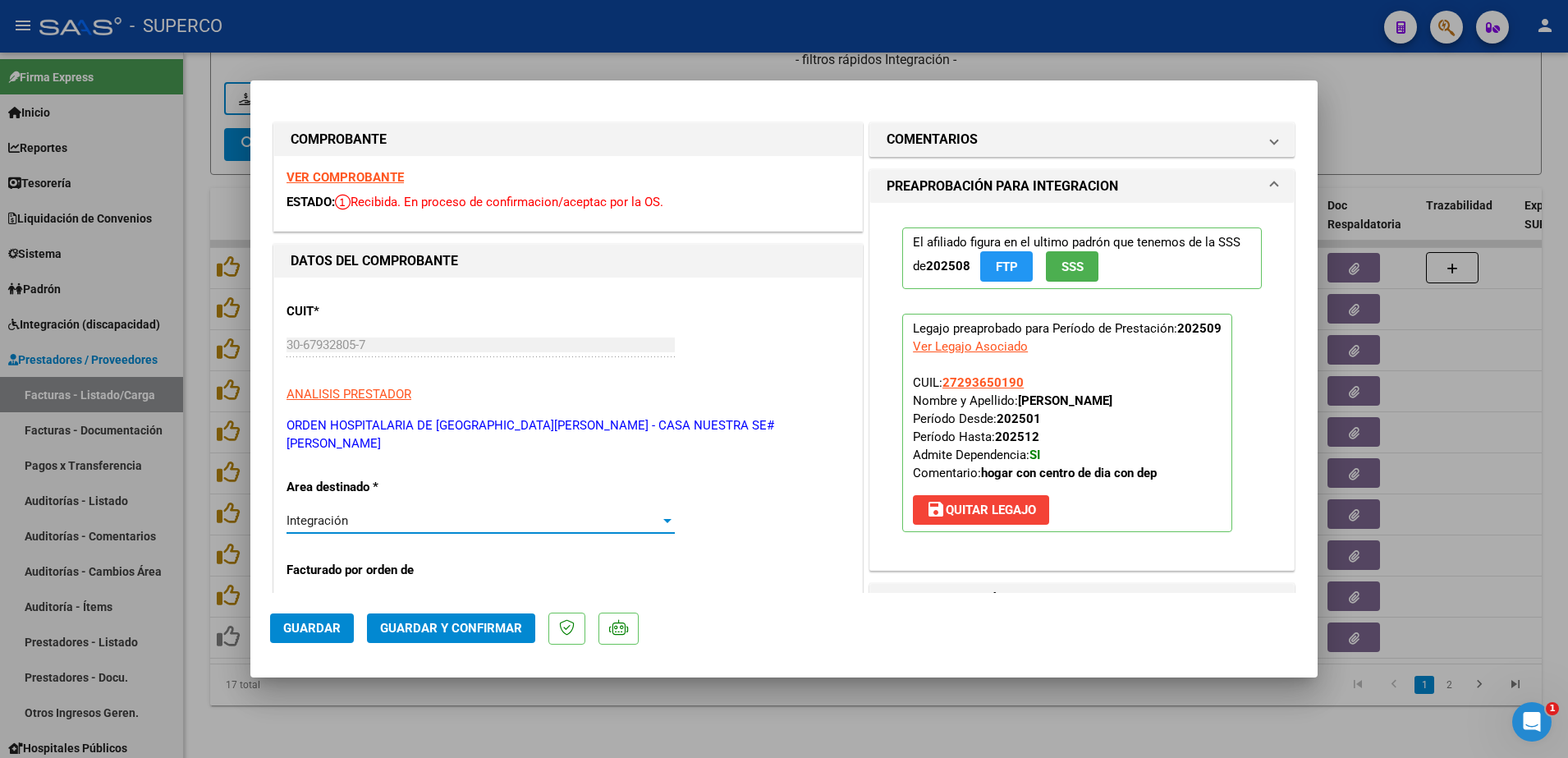
click at [433, 513] on div "Integración" at bounding box center [473, 520] width 374 height 15
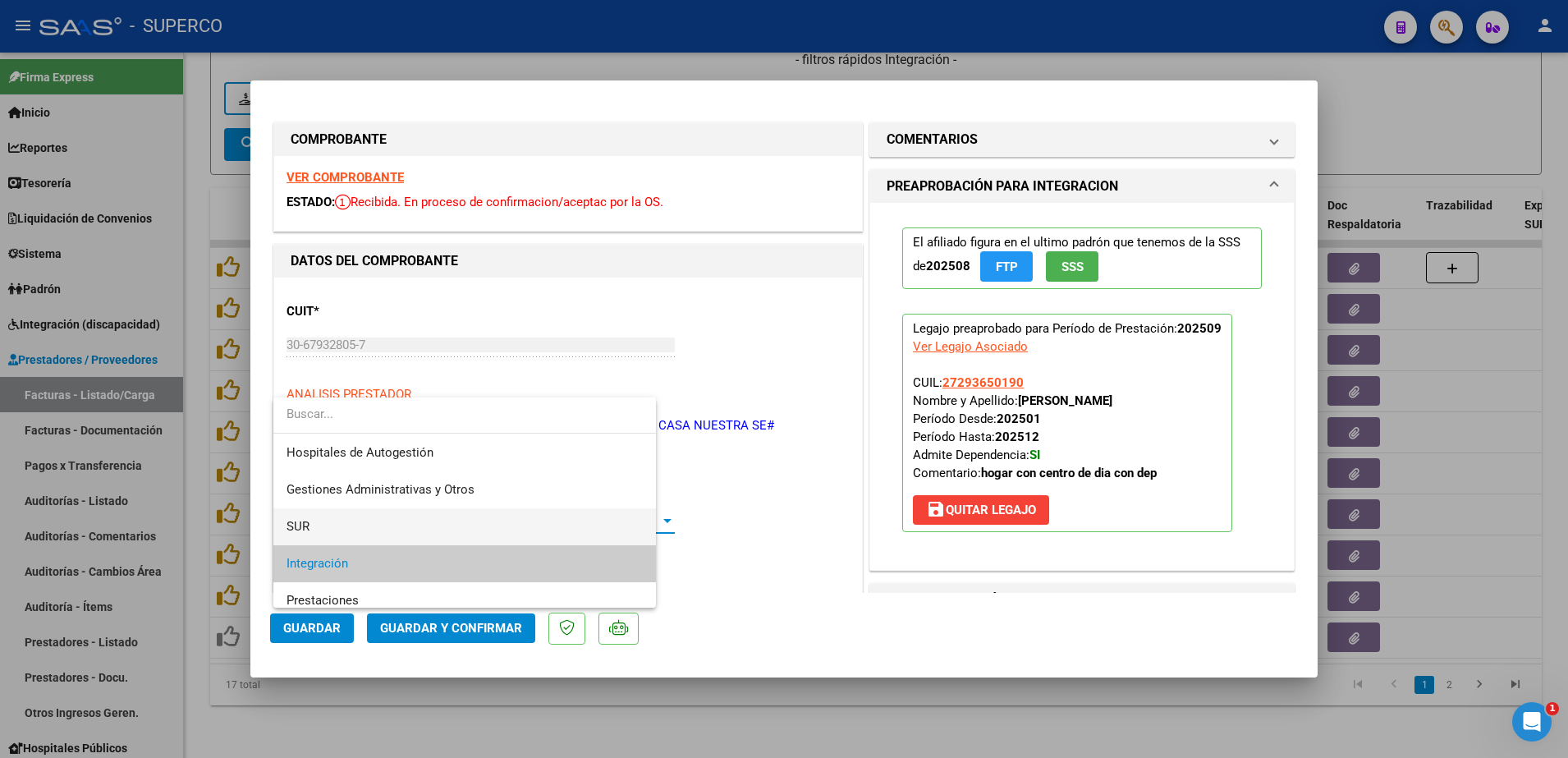
scroll to position [62, 0]
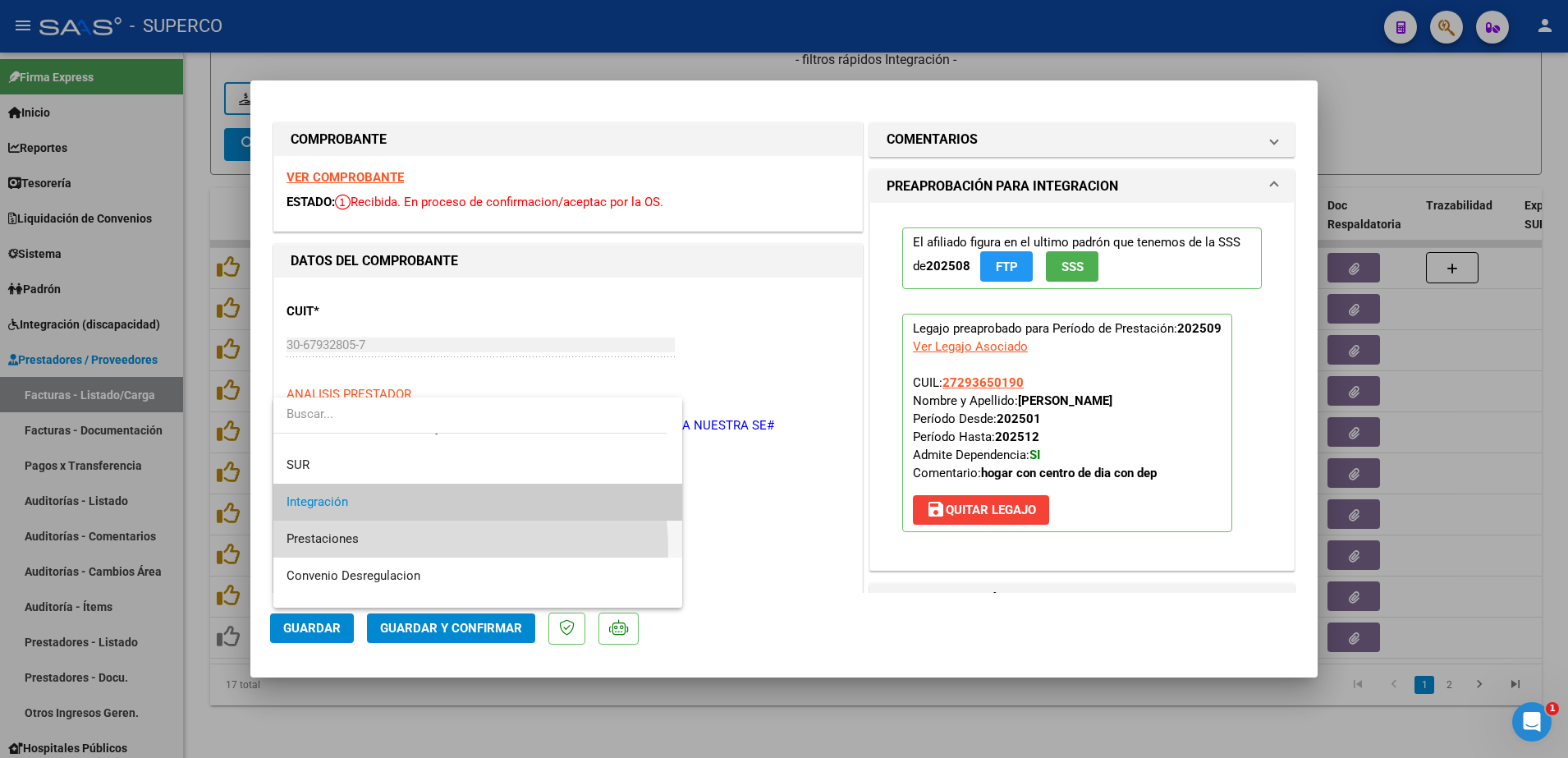
click at [407, 548] on span "Prestaciones" at bounding box center [478, 539] width 383 height 37
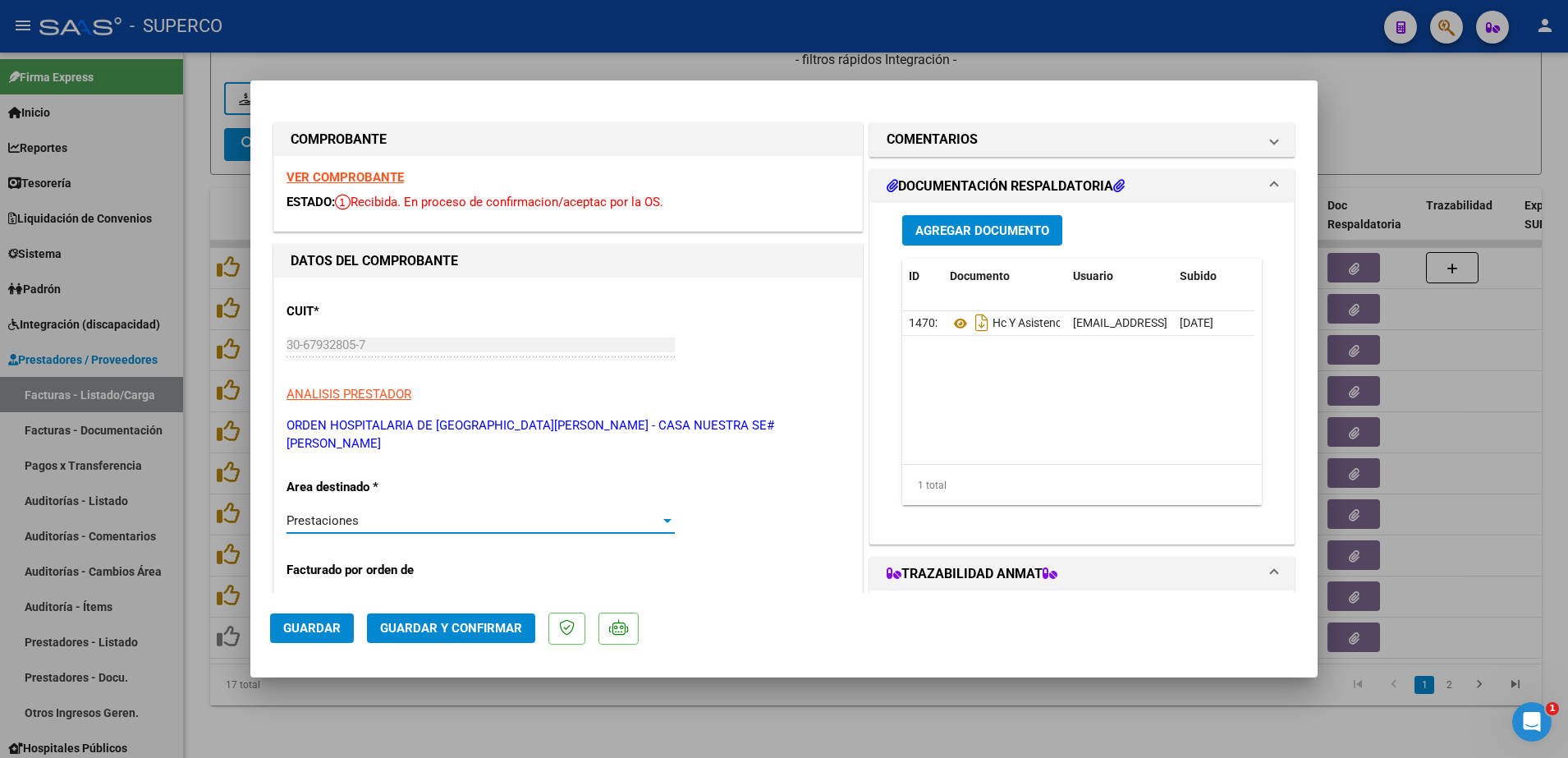
click at [450, 625] on span "Guardar y Confirmar" at bounding box center [451, 628] width 142 height 15
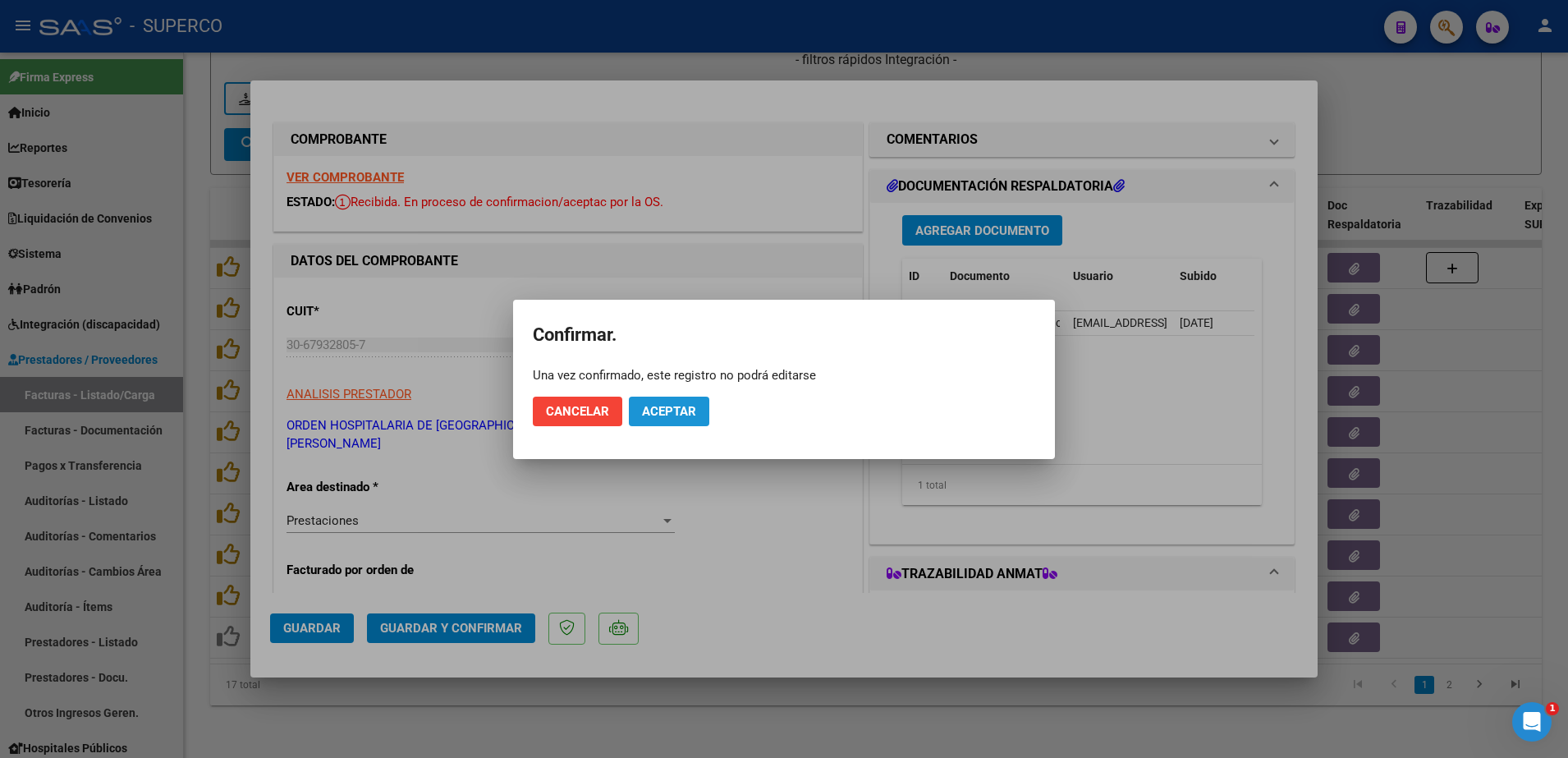
click at [685, 403] on button "Aceptar" at bounding box center [669, 412] width 81 height 30
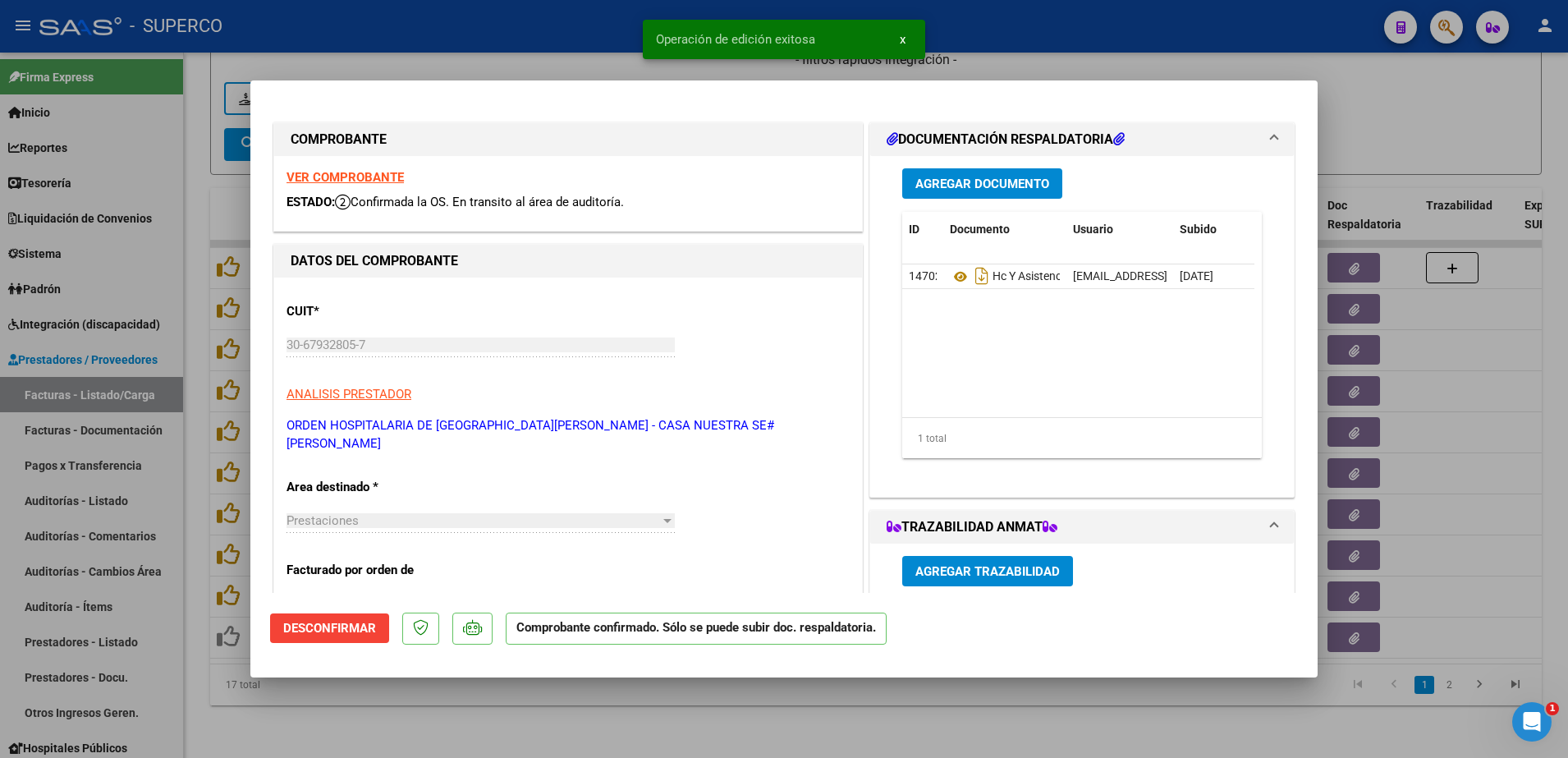
click at [566, 723] on div at bounding box center [784, 379] width 1568 height 758
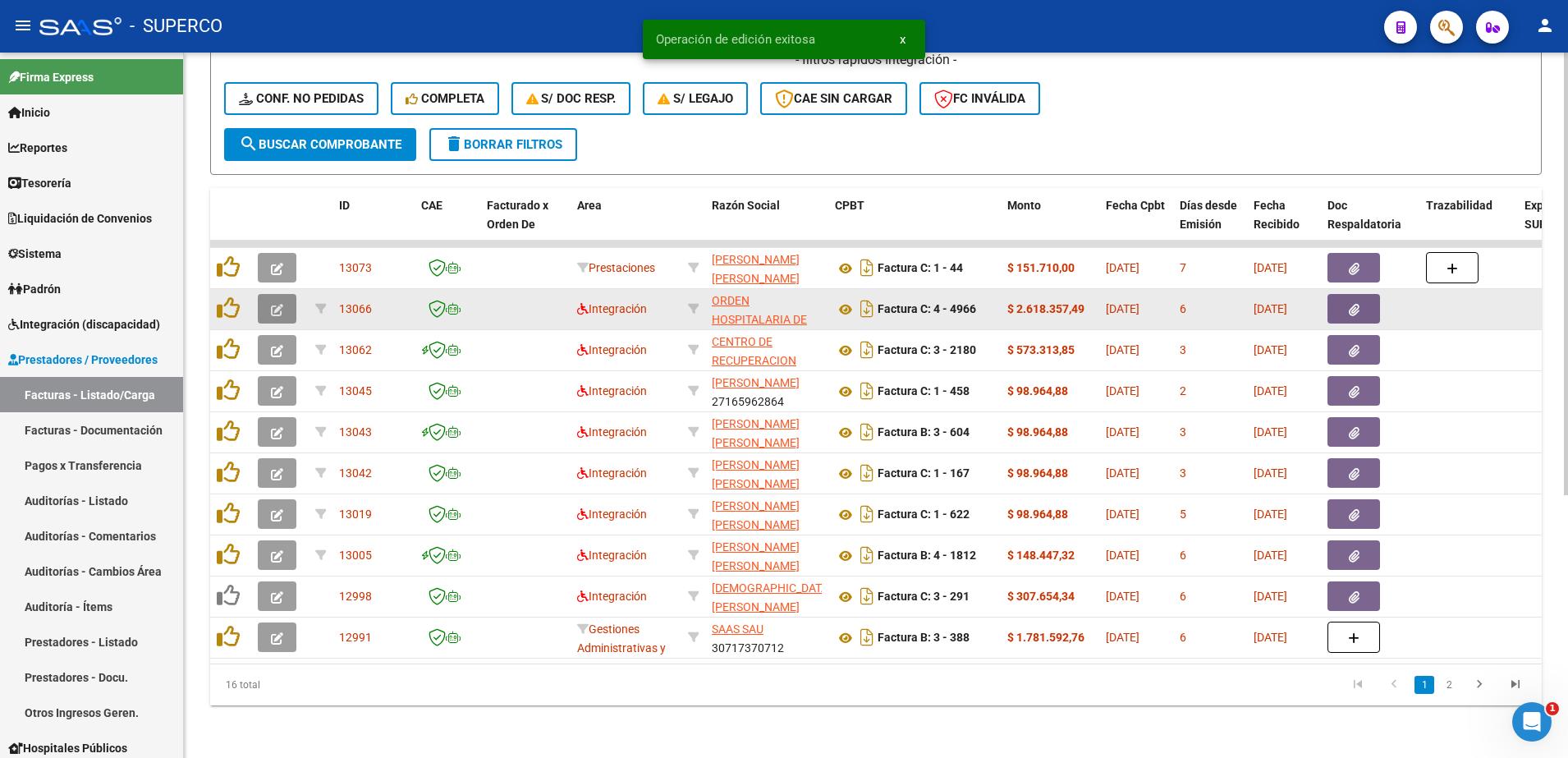
click at [275, 304] on icon "button" at bounding box center [276, 309] width 12 height 12
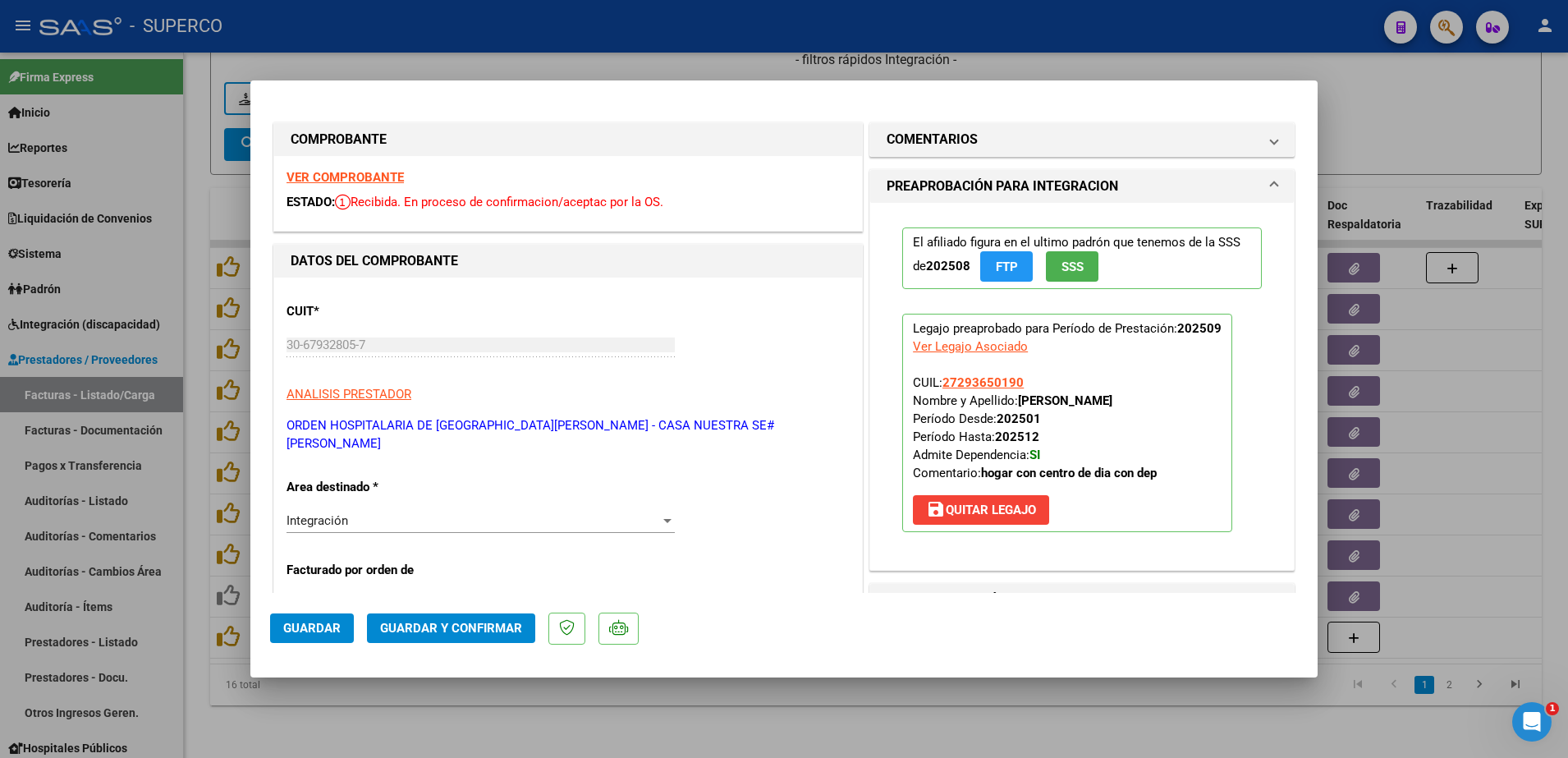
click at [338, 176] on strong "VER COMPROBANTE" at bounding box center [345, 177] width 117 height 15
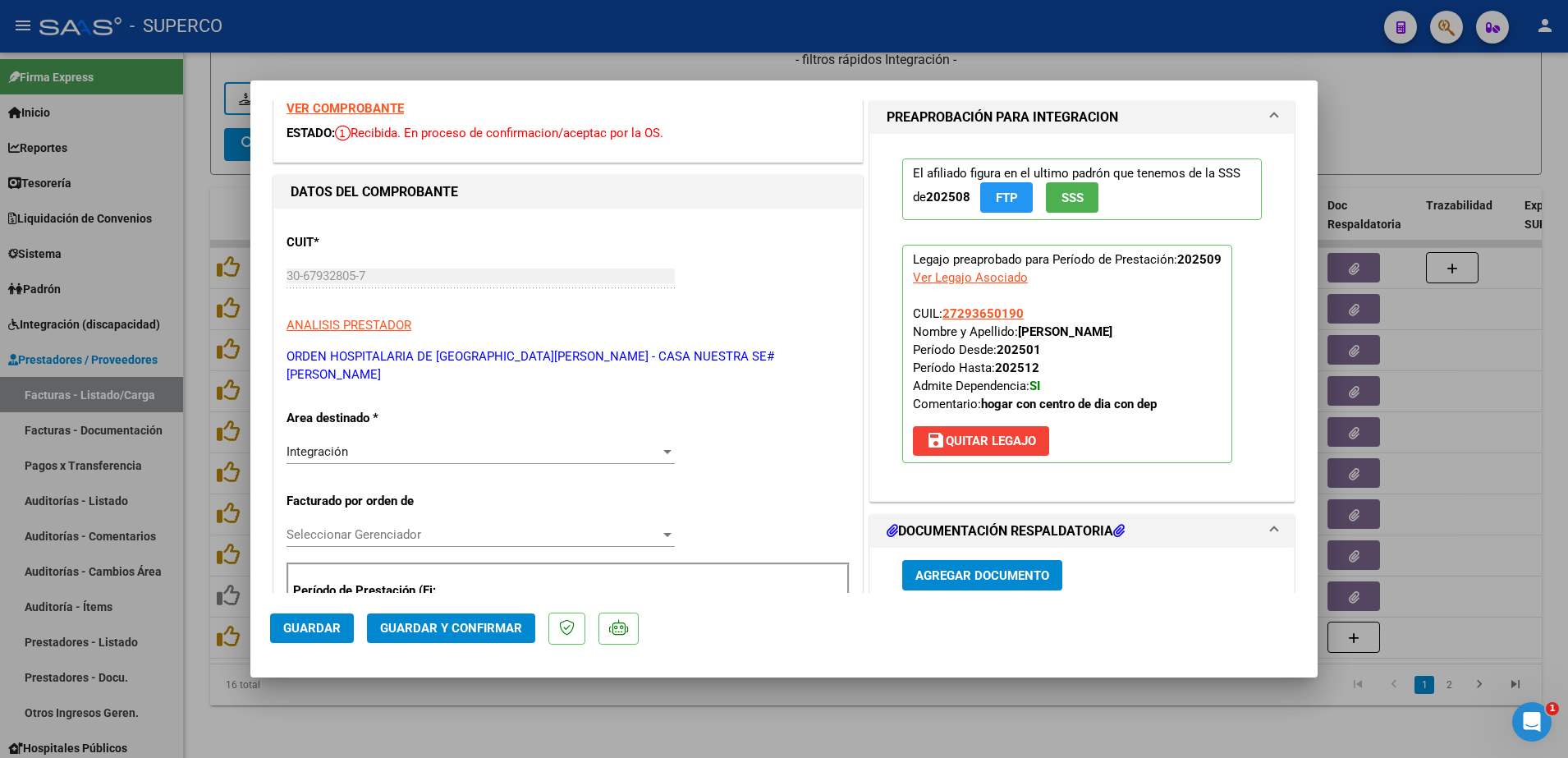
scroll to position [205, 0]
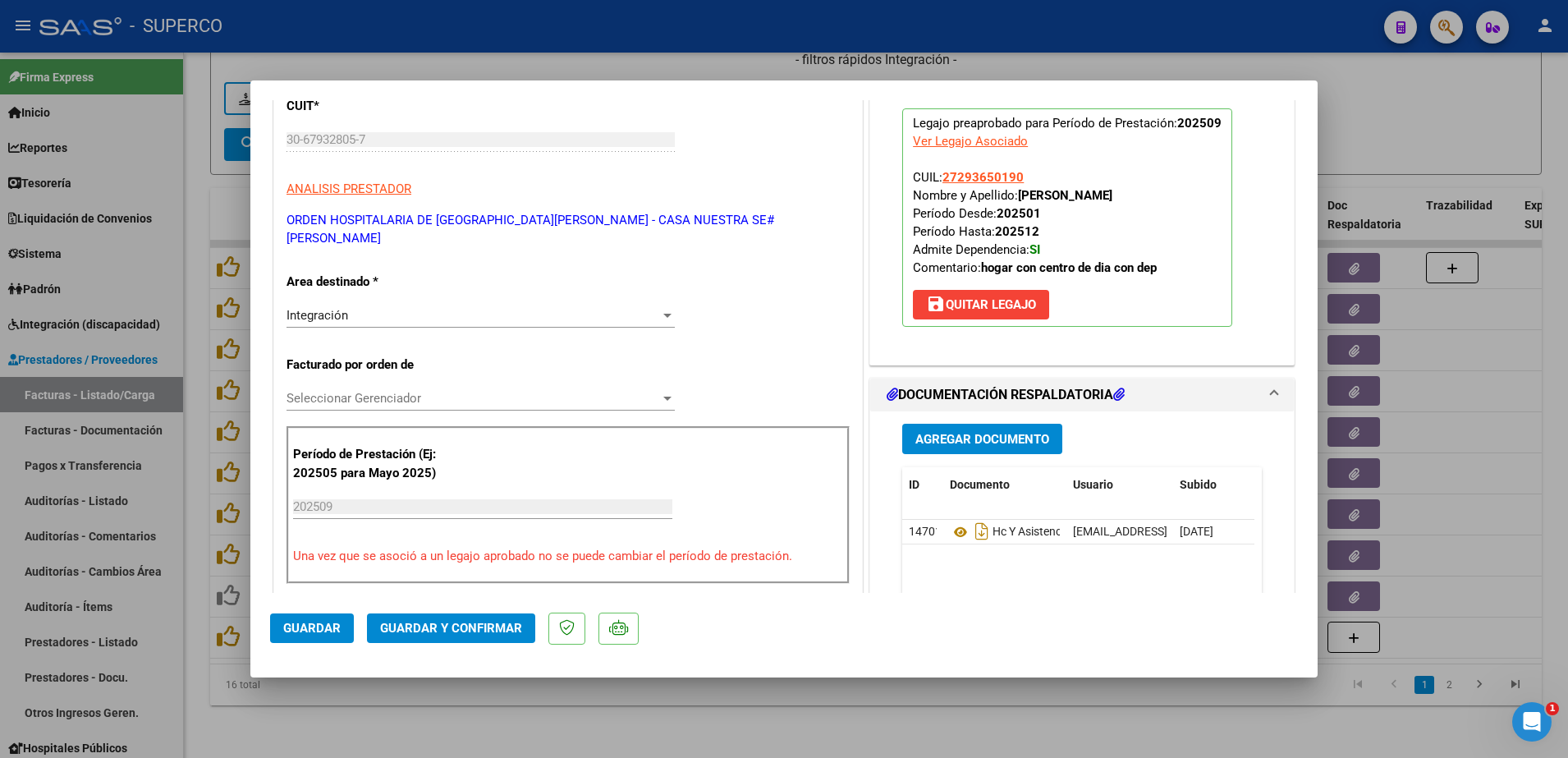
click at [412, 637] on button "Guardar y Confirmar" at bounding box center [451, 628] width 168 height 30
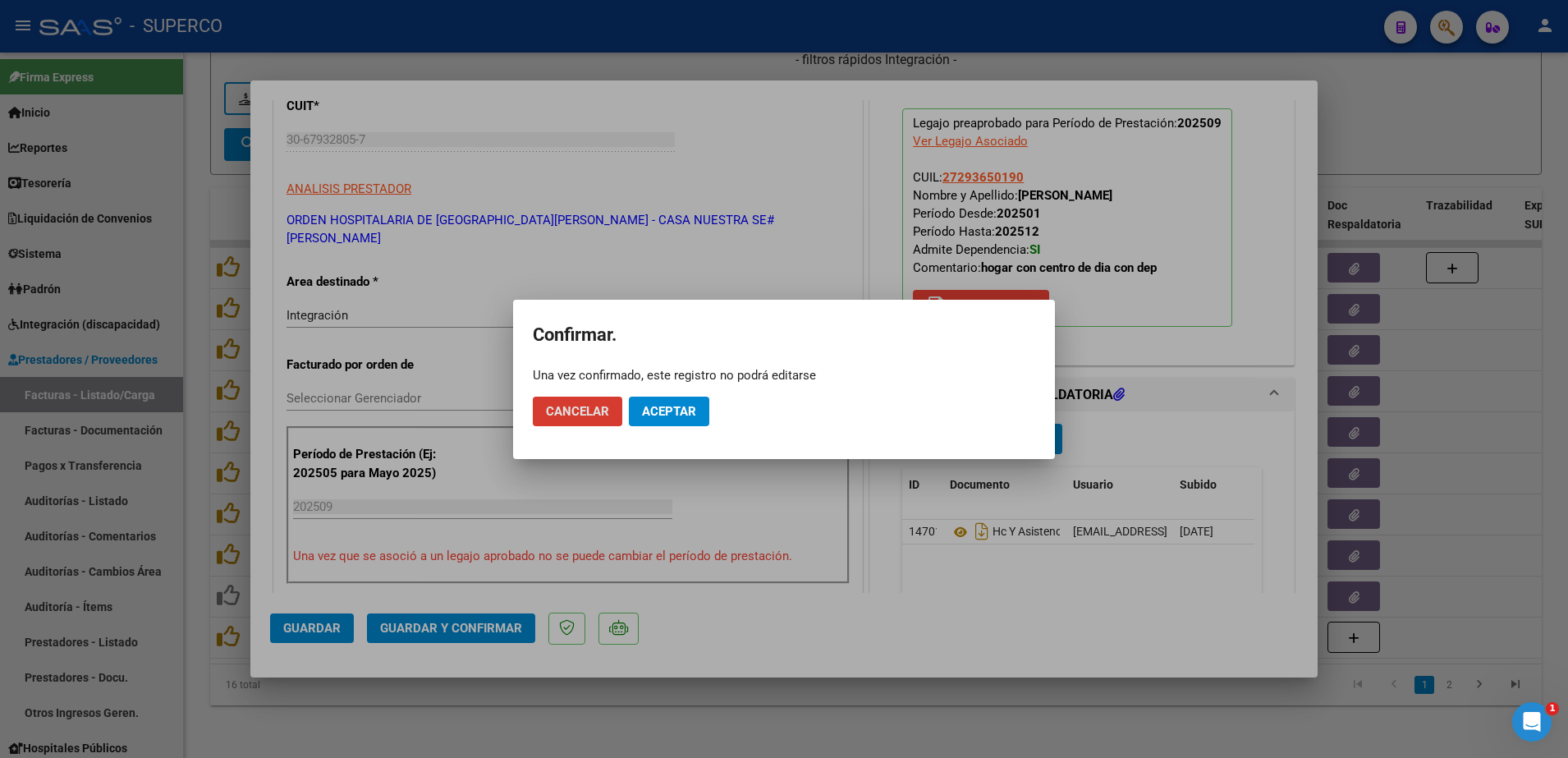
click at [654, 410] on span "Aceptar" at bounding box center [669, 412] width 54 height 15
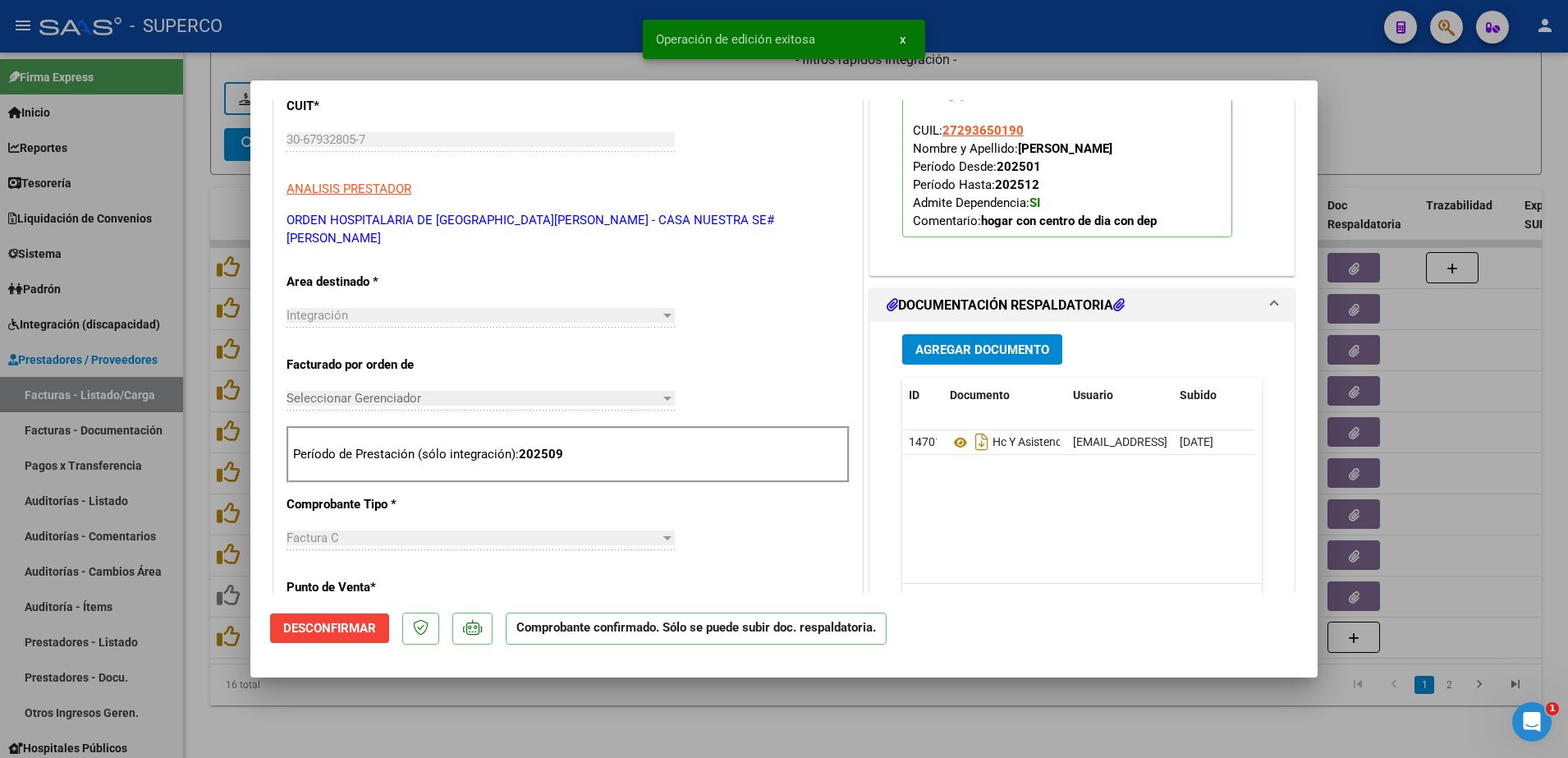
click at [577, 730] on div at bounding box center [784, 379] width 1568 height 758
type input "$ 0,00"
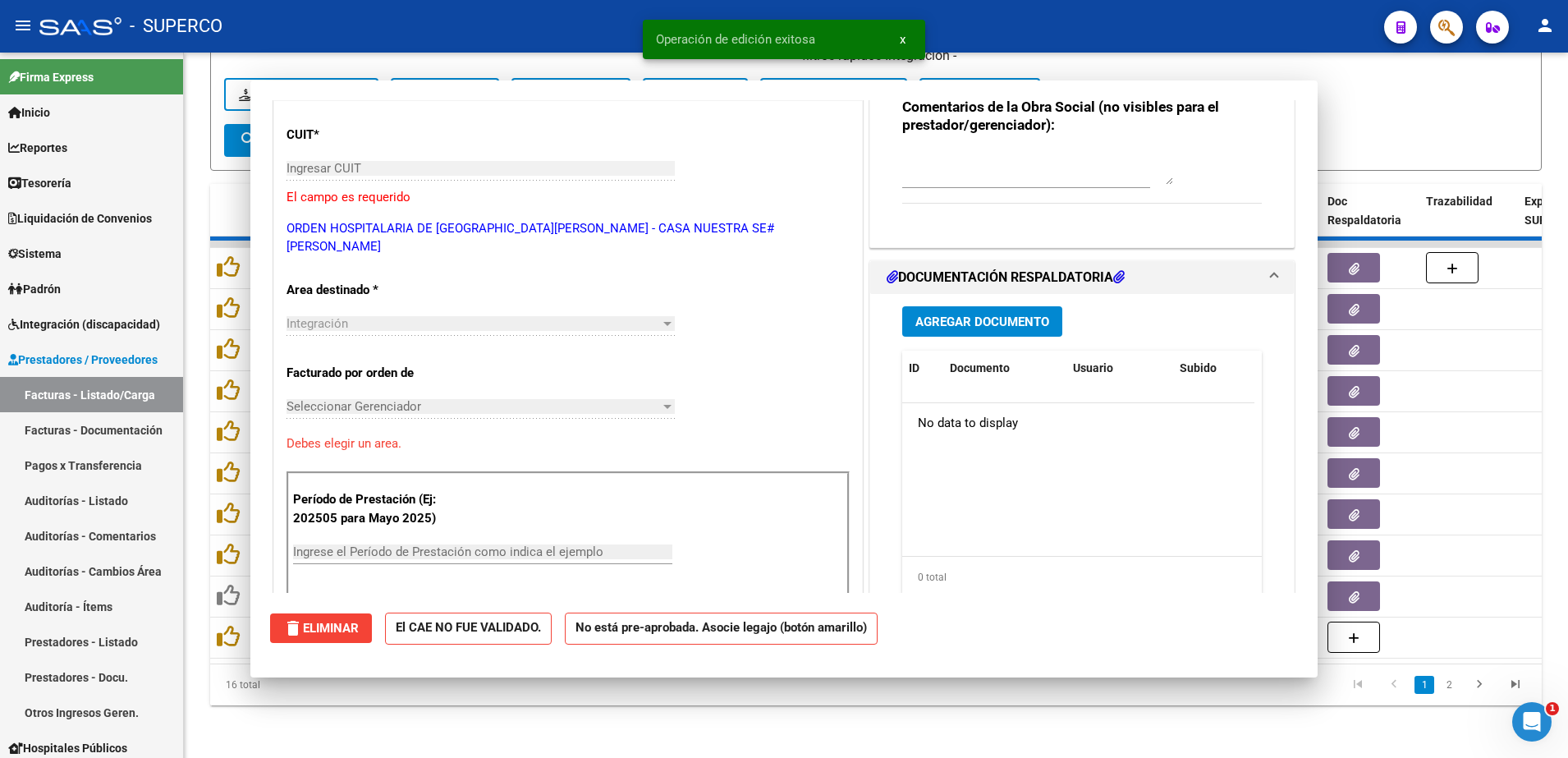
scroll to position [0, 0]
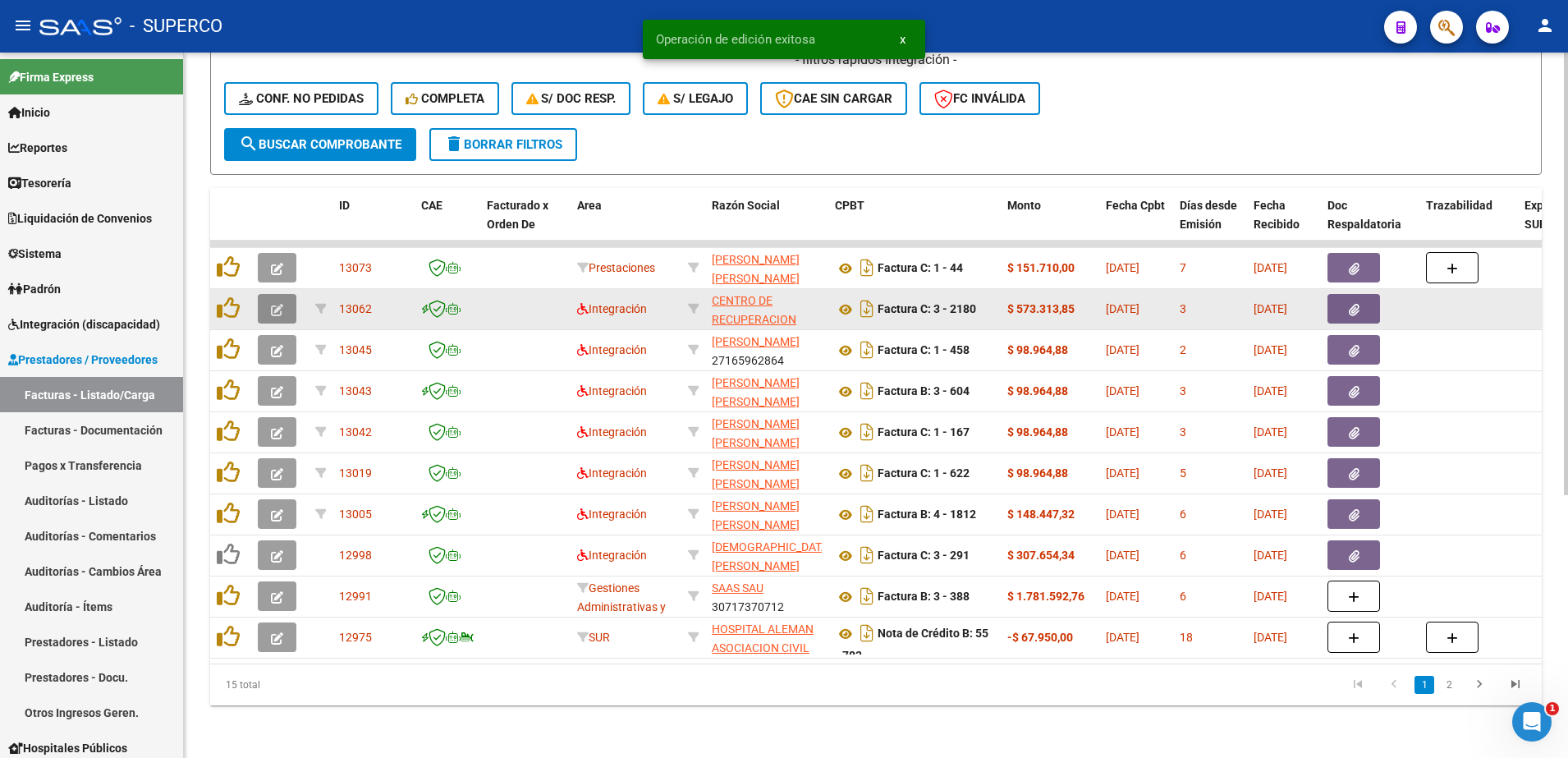
click at [270, 301] on button "button" at bounding box center [276, 308] width 39 height 30
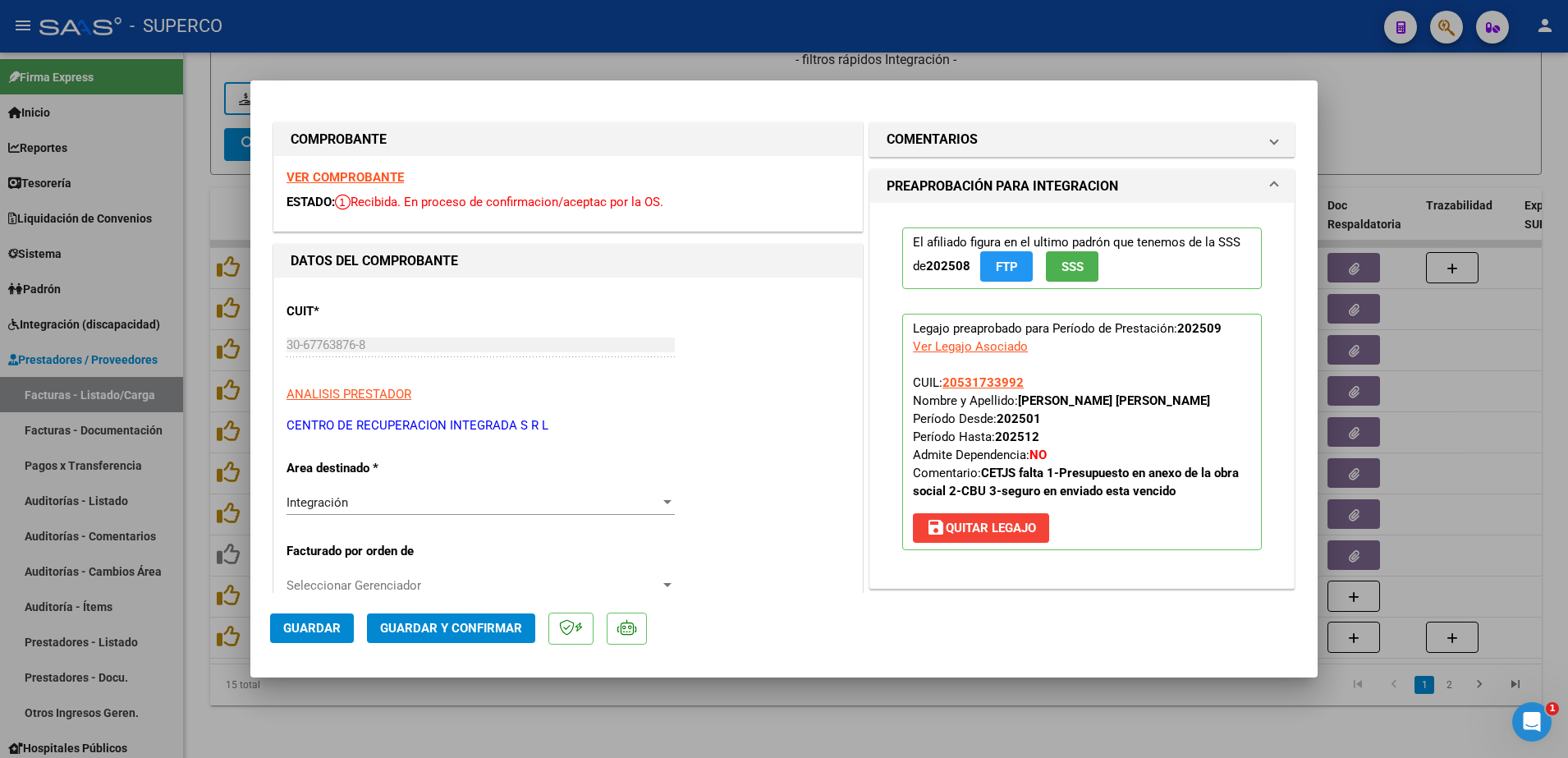
click at [337, 176] on strong "VER COMPROBANTE" at bounding box center [345, 177] width 117 height 15
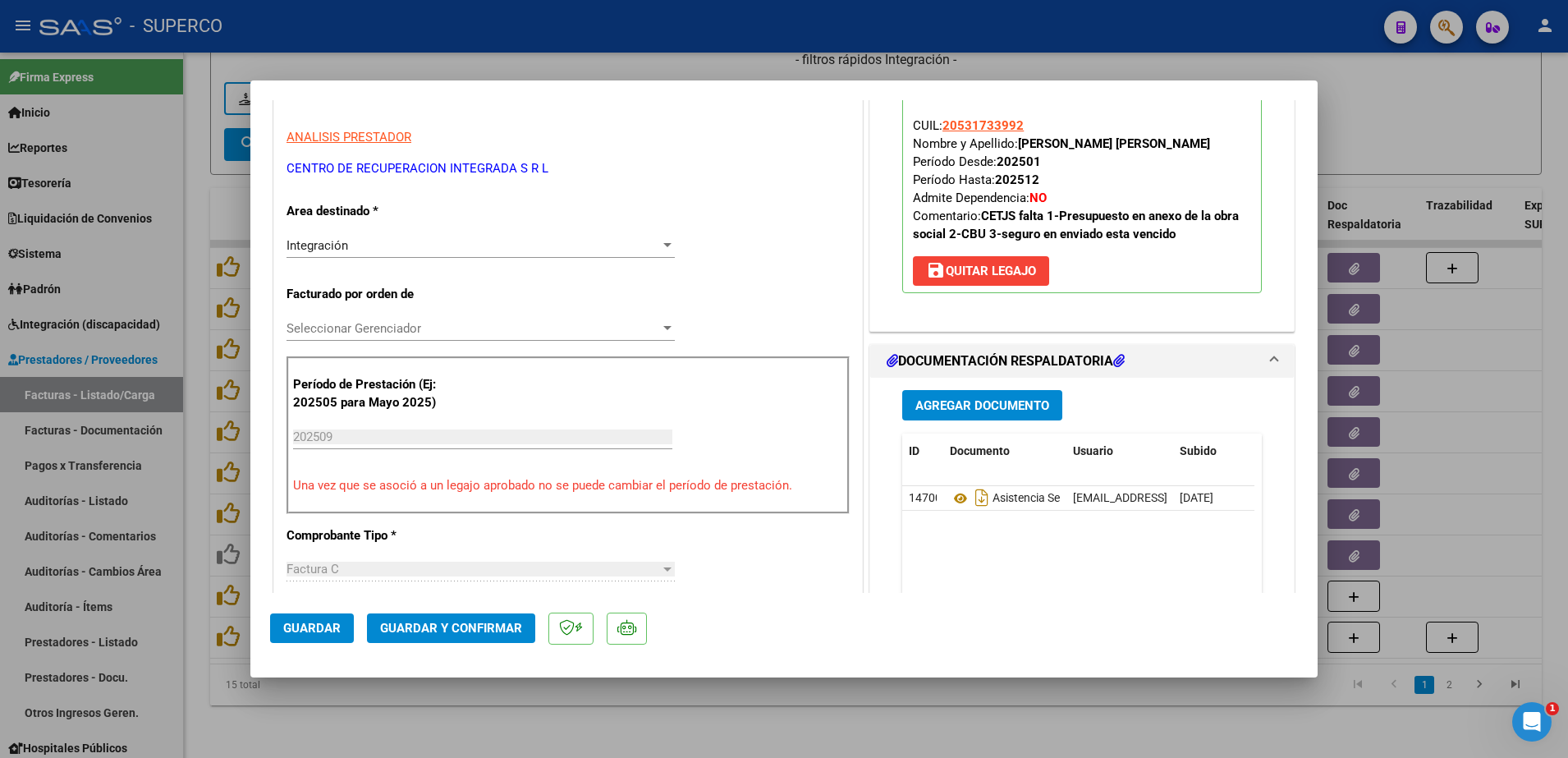
scroll to position [308, 0]
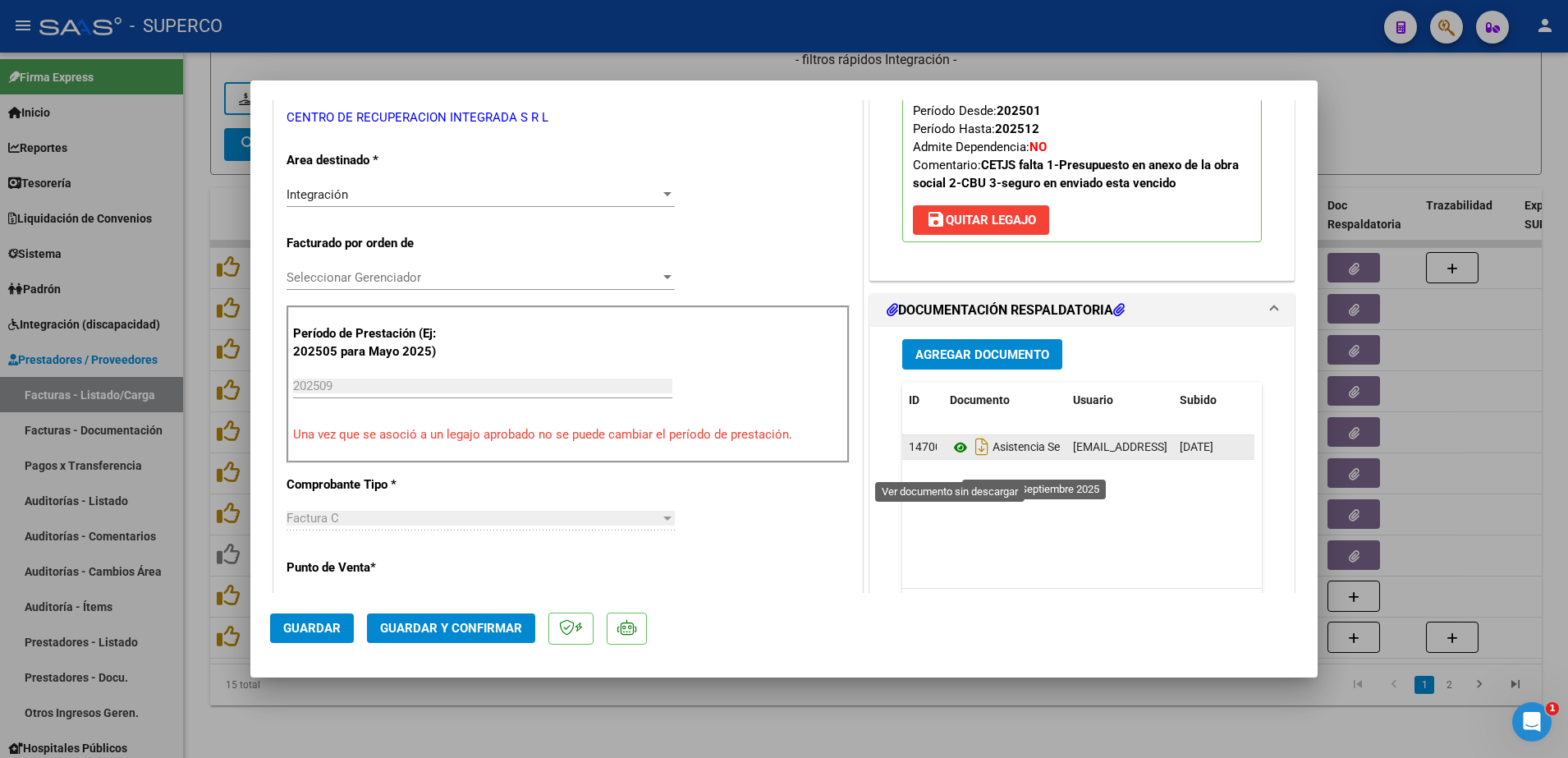
click at [949, 457] on icon at bounding box center [960, 447] width 21 height 20
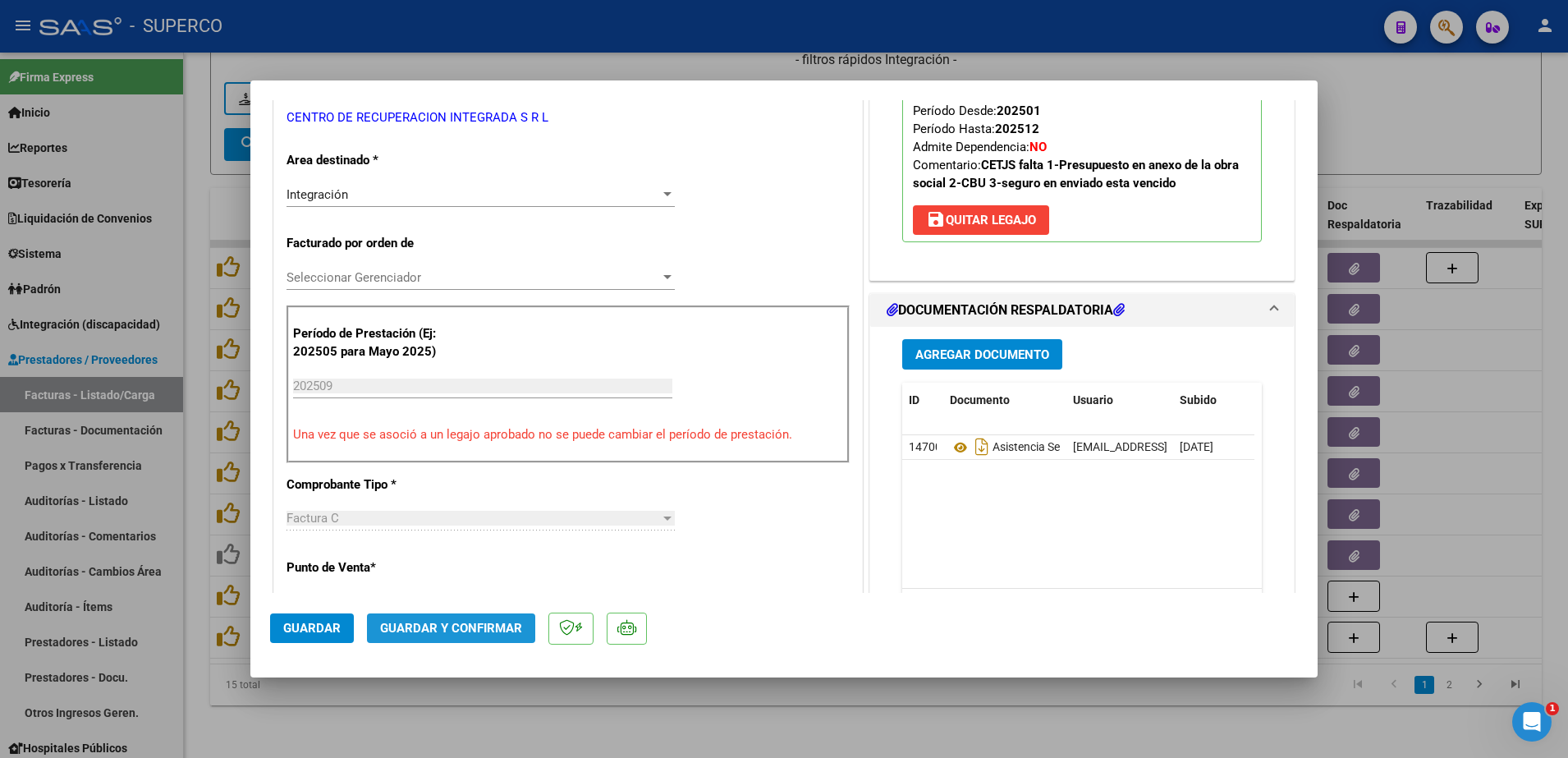
click at [465, 620] on span "Guardar y Confirmar" at bounding box center [451, 628] width 142 height 15
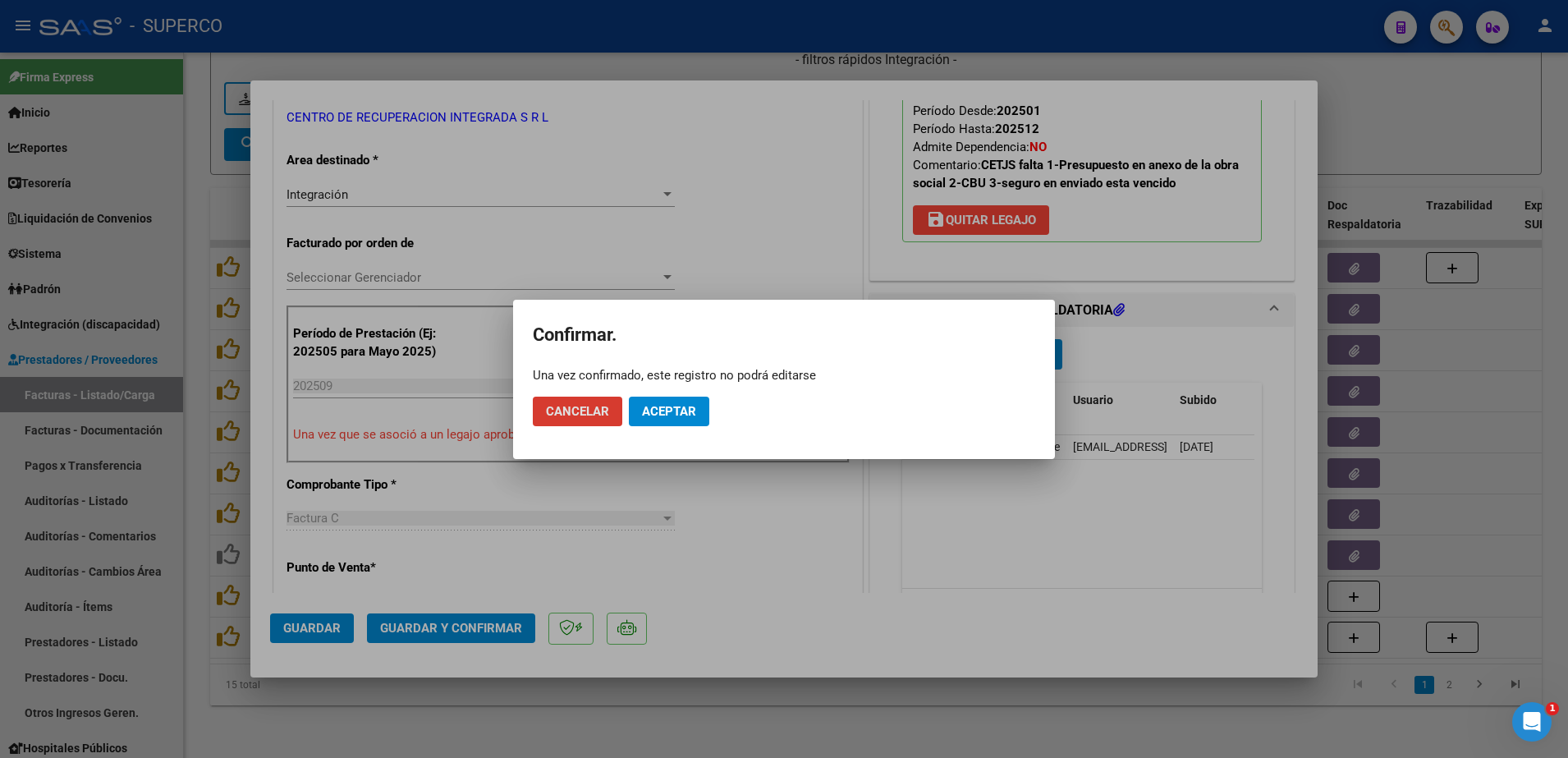
click at [657, 402] on button "Aceptar" at bounding box center [669, 412] width 81 height 30
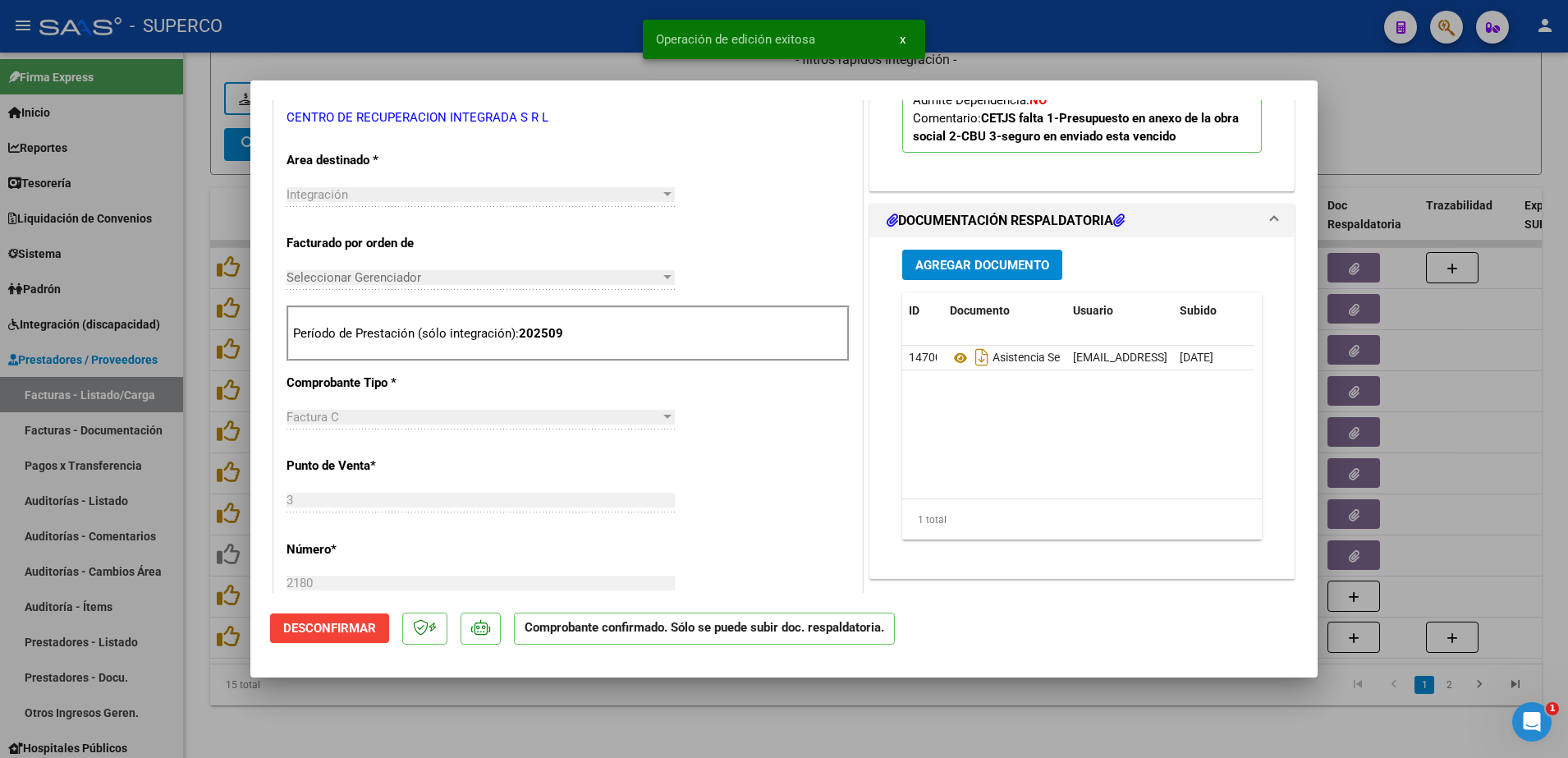
click at [549, 711] on div at bounding box center [784, 379] width 1568 height 758
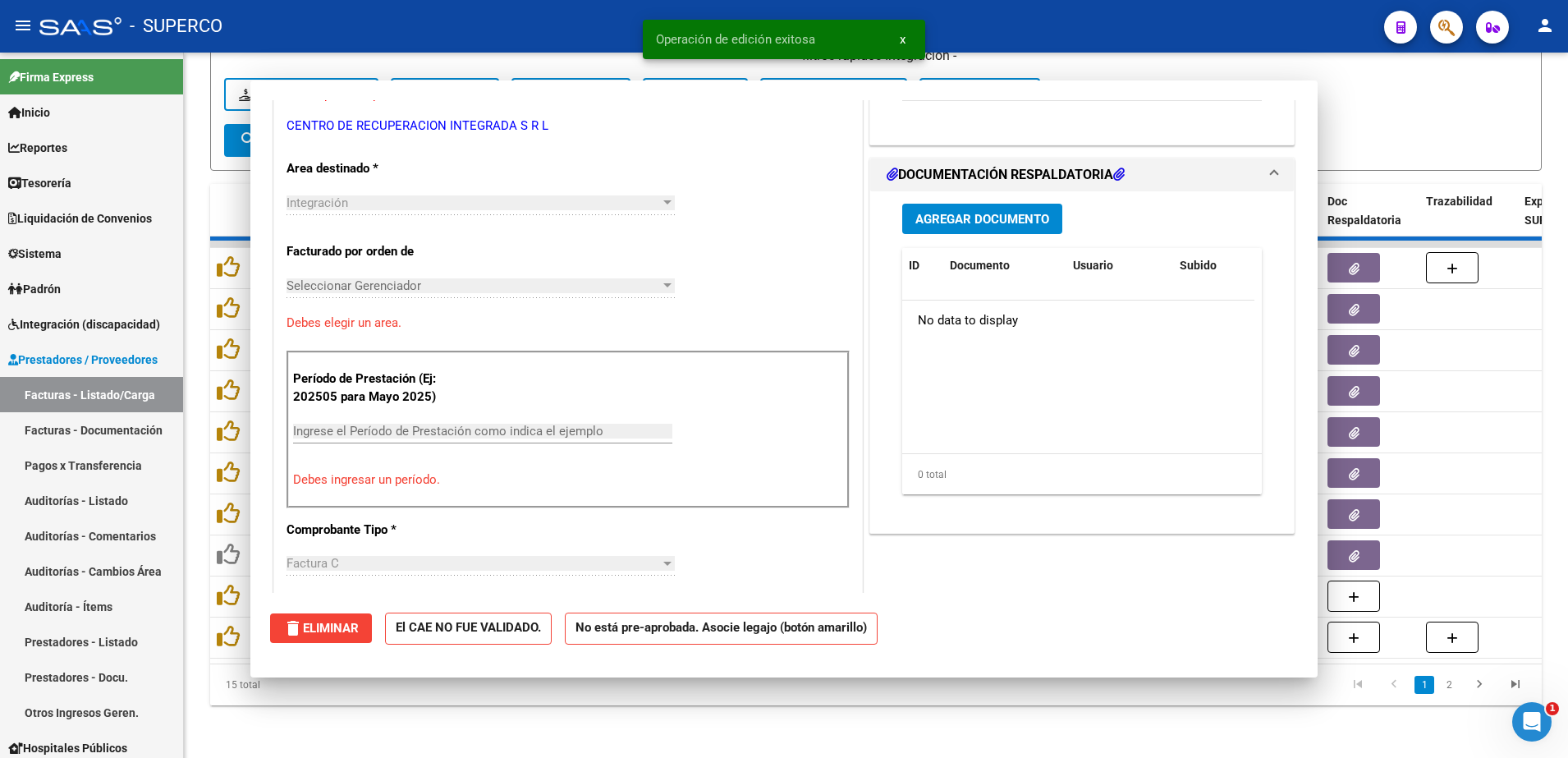
scroll to position [0, 0]
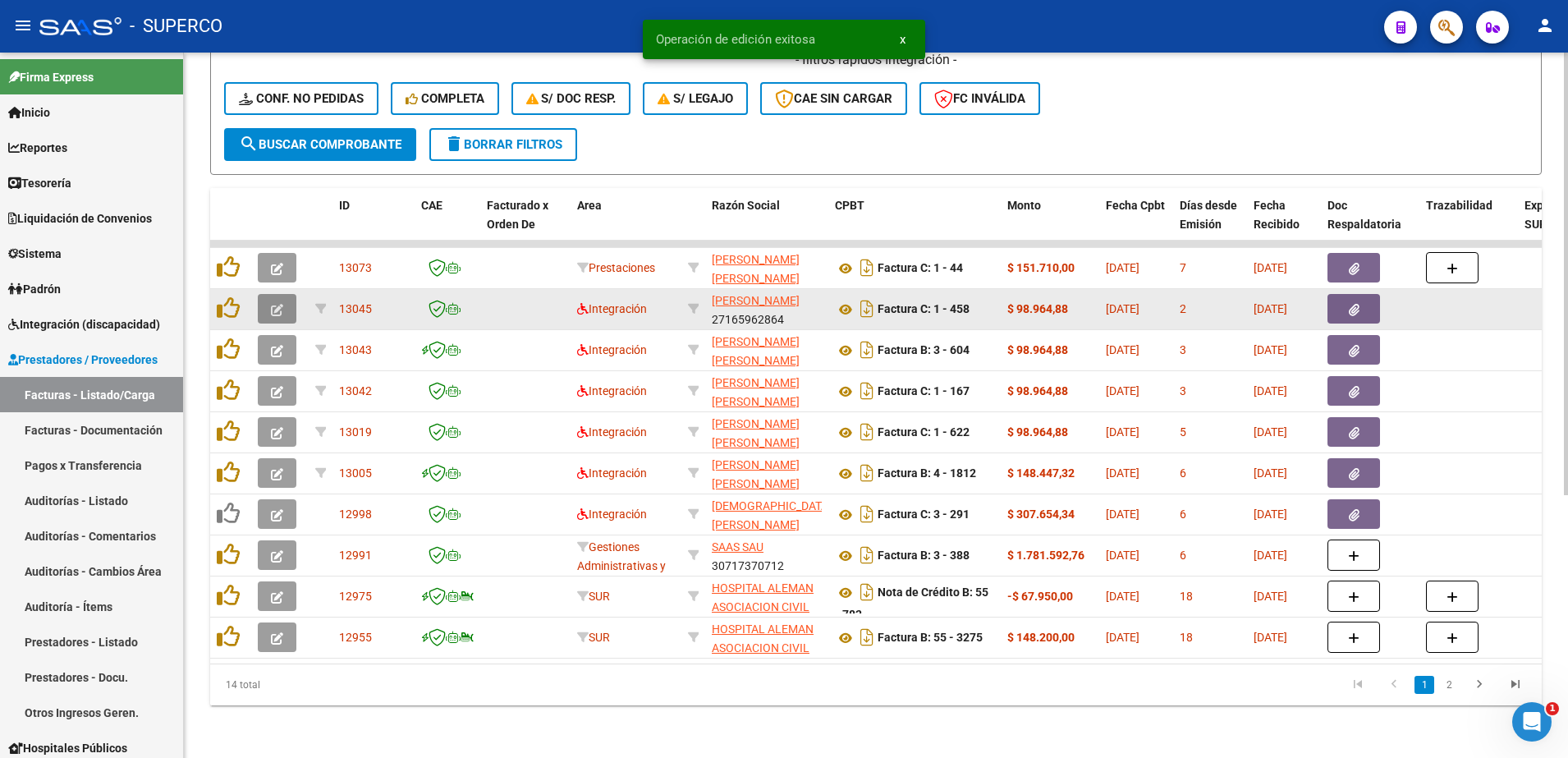
click at [275, 304] on icon "button" at bounding box center [276, 309] width 12 height 12
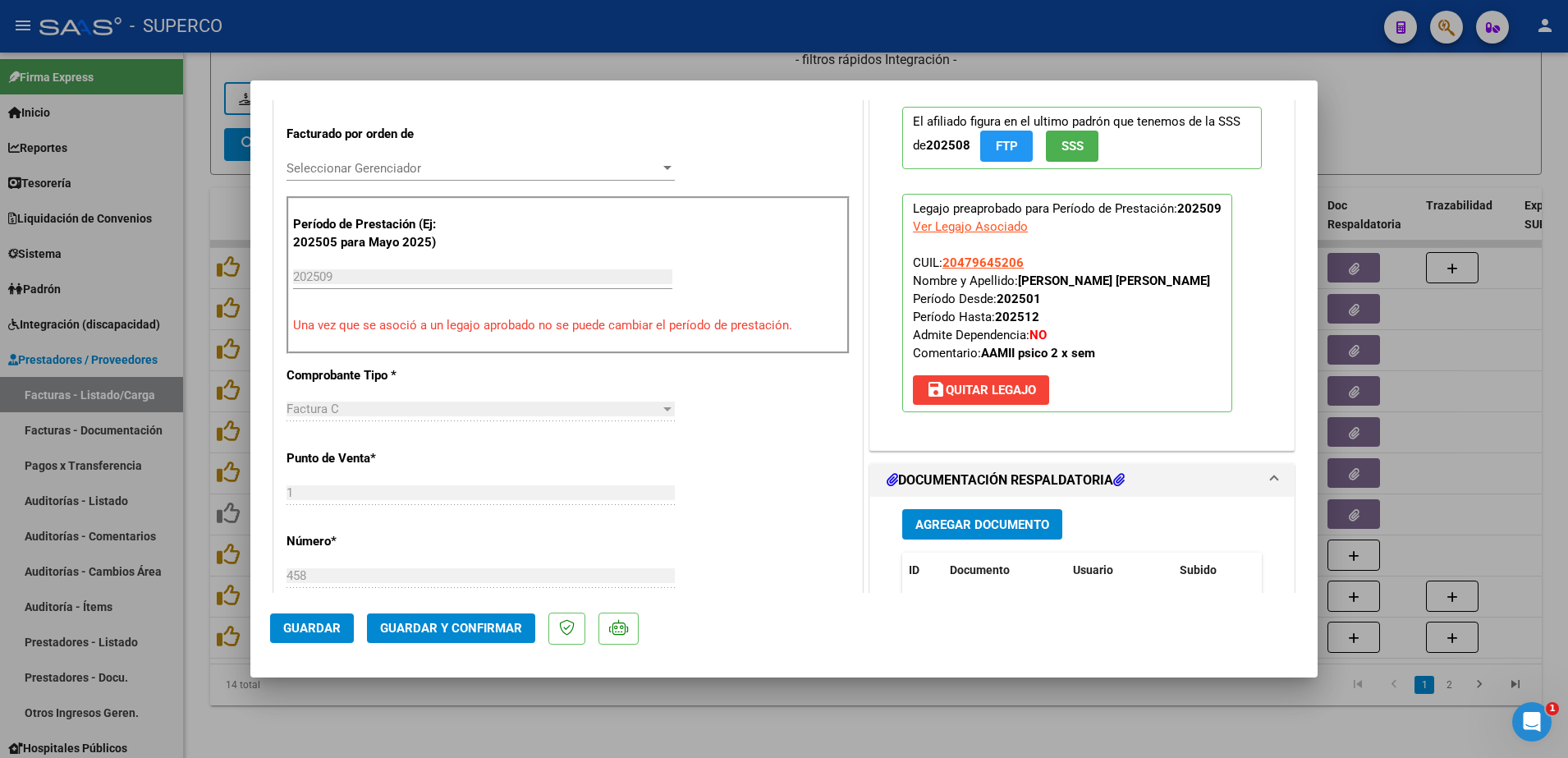
scroll to position [411, 0]
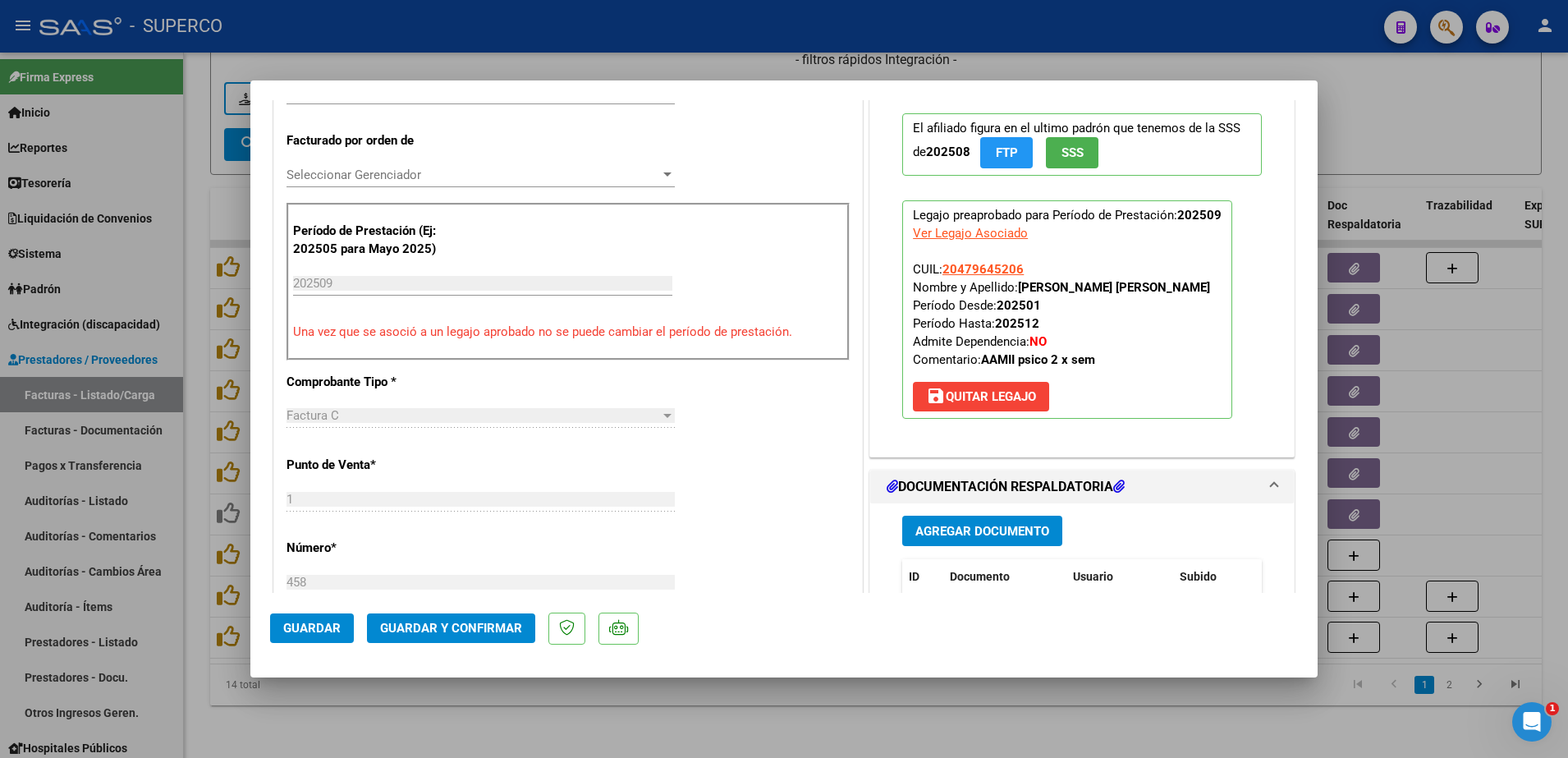
click at [464, 725] on div at bounding box center [784, 379] width 1568 height 758
type input "$ 0,00"
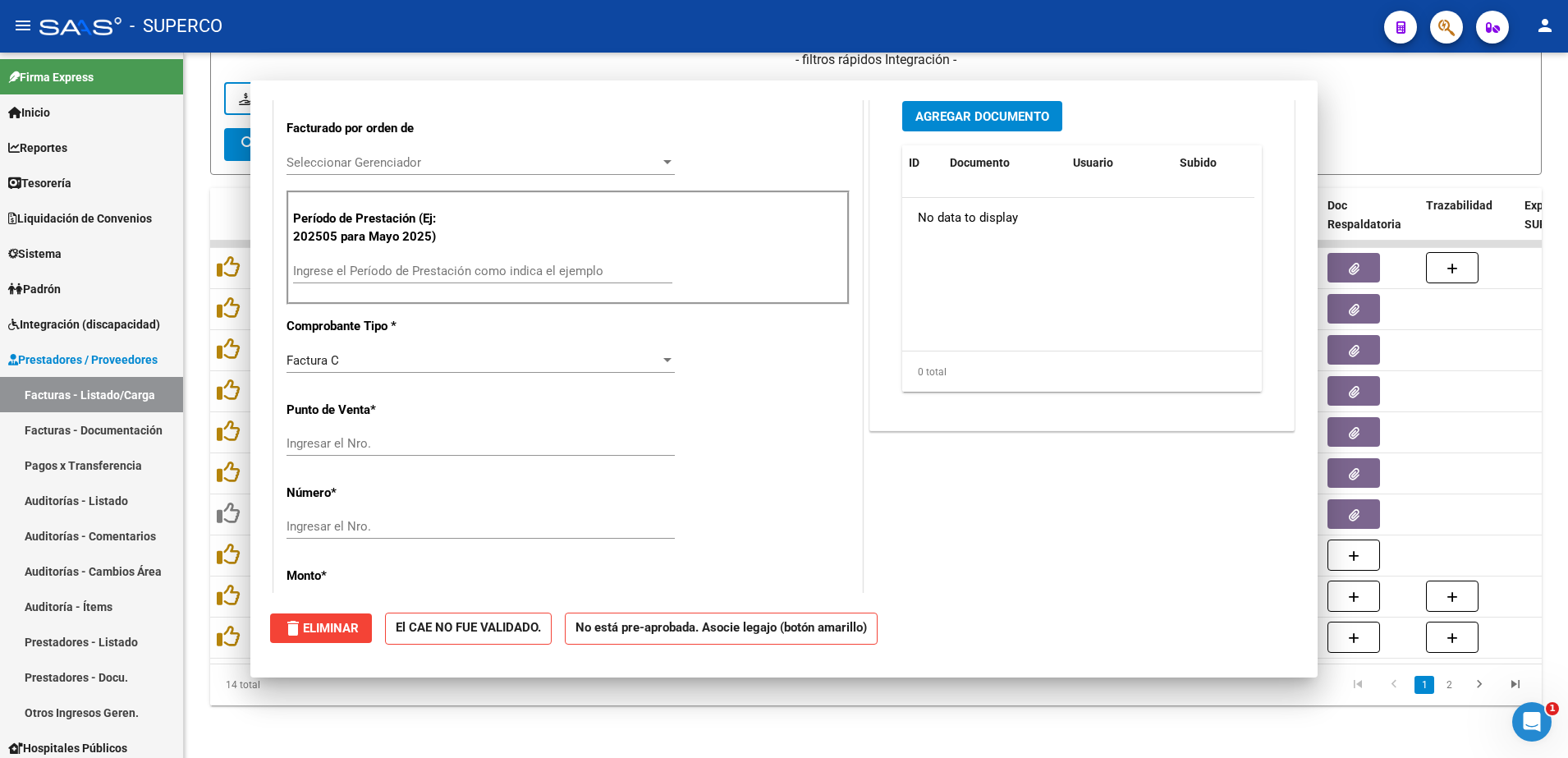
scroll to position [0, 0]
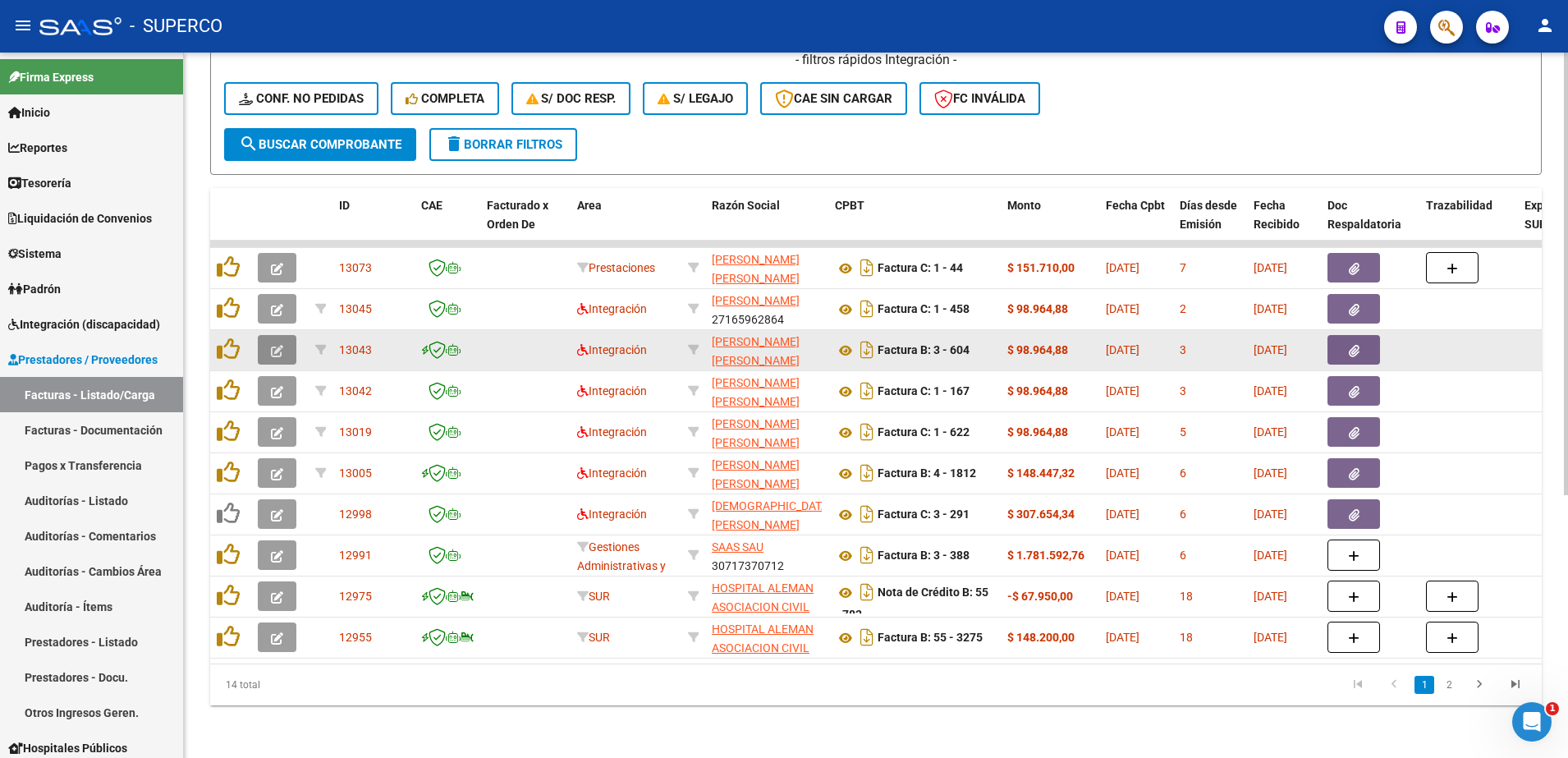
click at [285, 339] on button "button" at bounding box center [276, 350] width 39 height 30
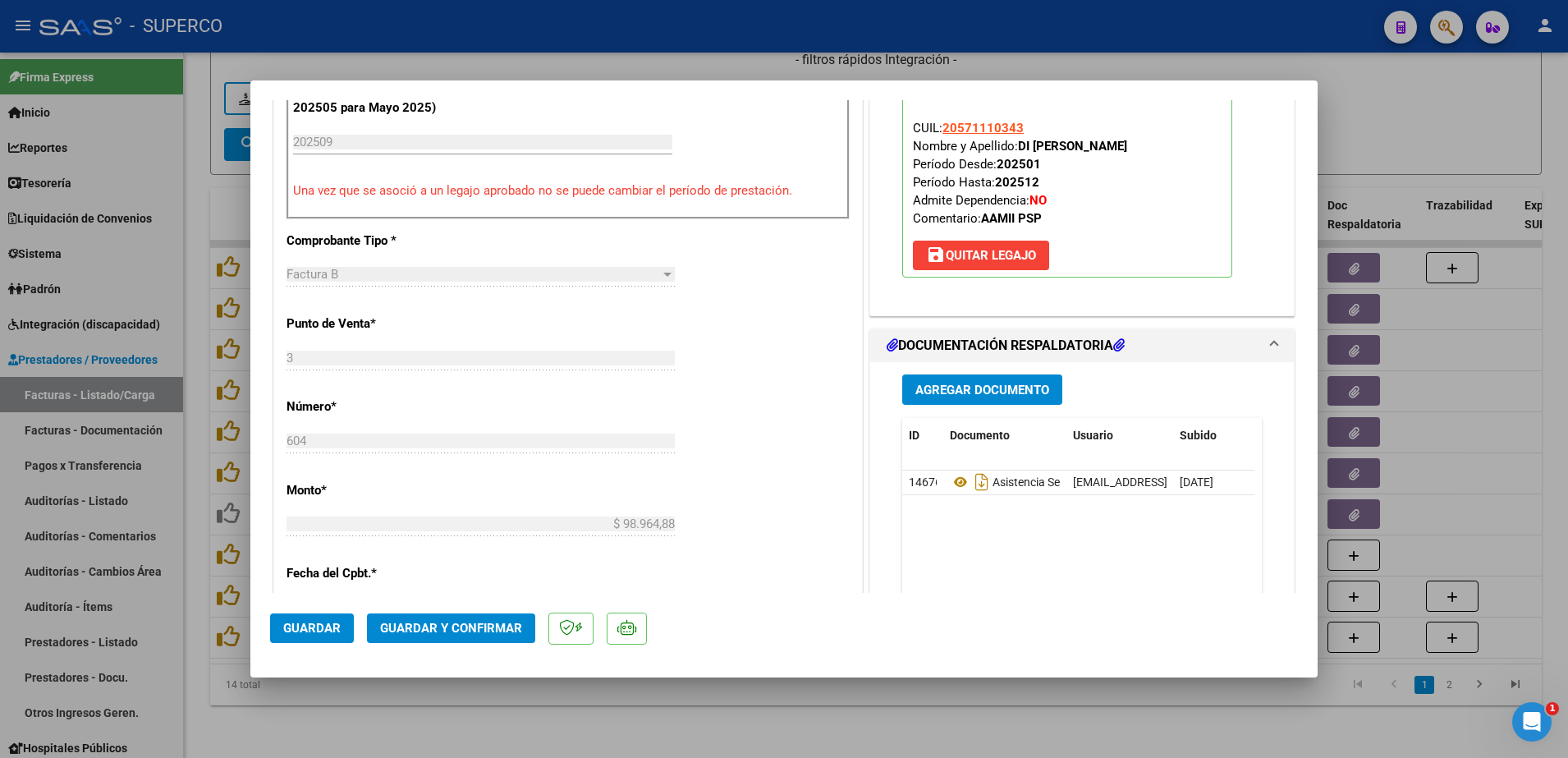
scroll to position [718, 0]
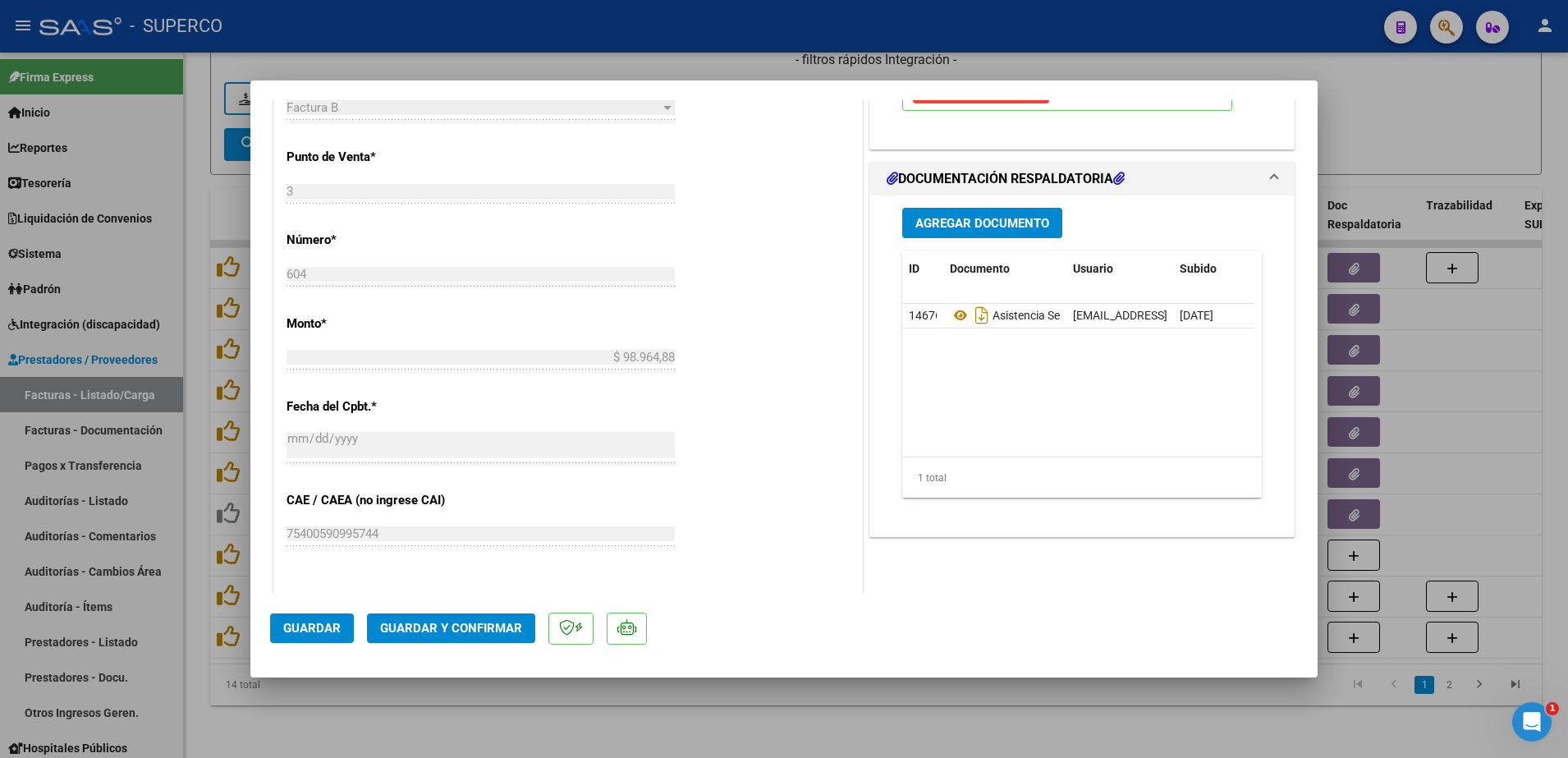
click at [586, 729] on div at bounding box center [784, 379] width 1568 height 758
type input "$ 0,00"
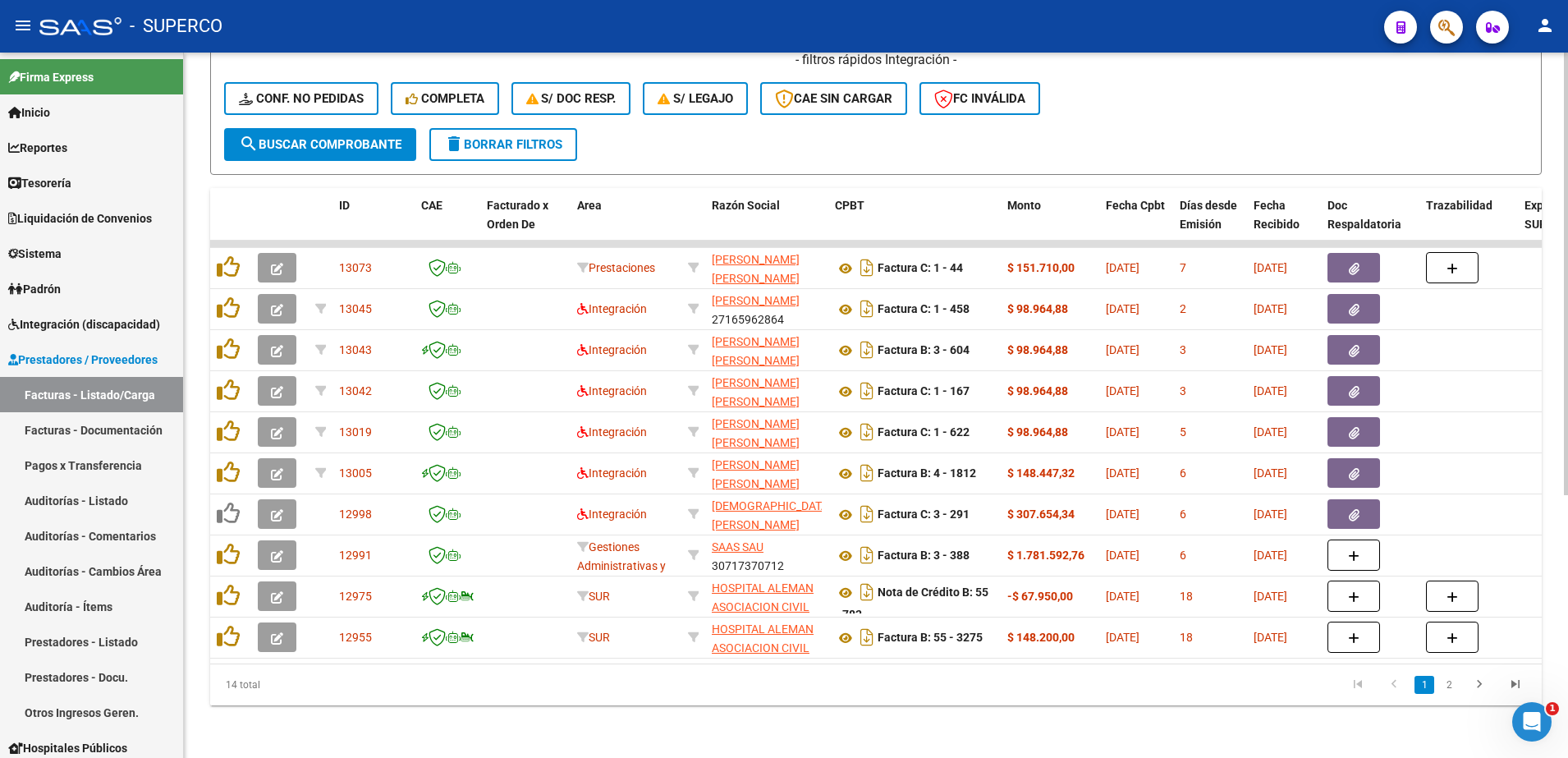
click at [1450, 699] on li "2" at bounding box center [1449, 685] width 25 height 28
click at [1453, 690] on link "2" at bounding box center [1449, 685] width 20 height 18
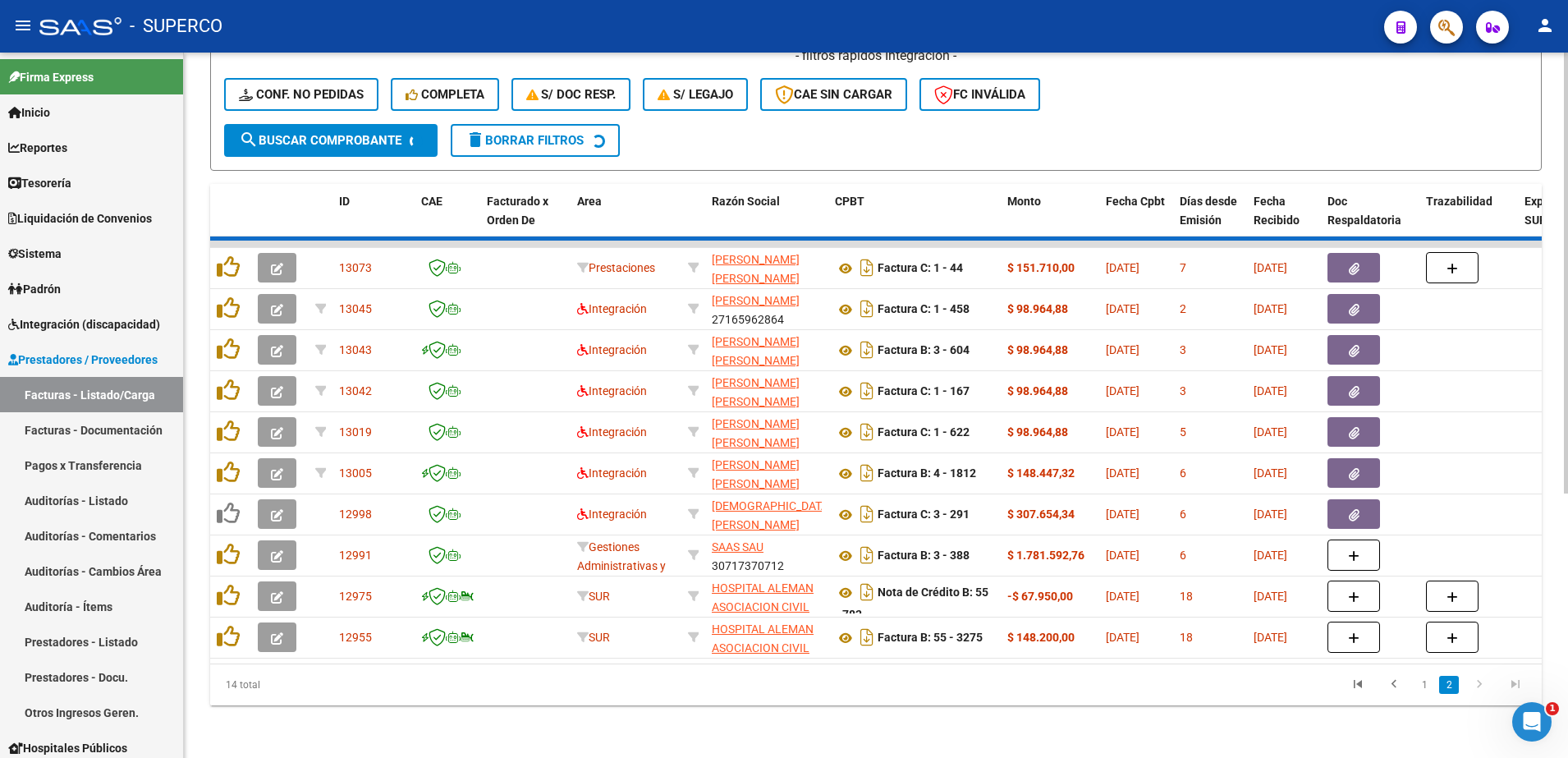
scroll to position [173, 0]
